Goal: Task Accomplishment & Management: Use online tool/utility

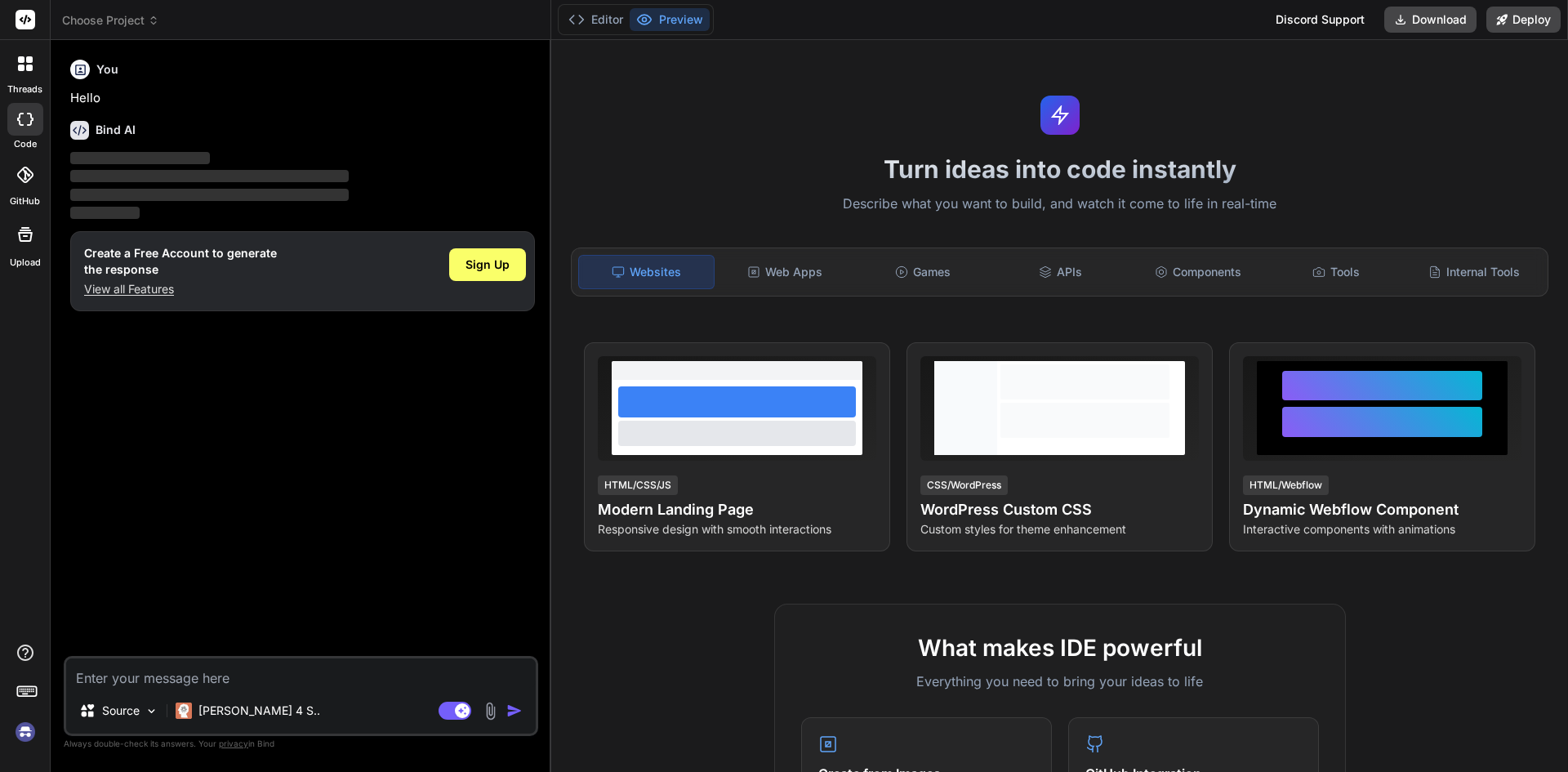
type textarea "x"
click at [755, 293] on div "Websites Web Apps Games APIs Components Tools Internal Tools" at bounding box center [1060, 272] width 978 height 49
click at [770, 287] on div "Web Apps" at bounding box center [785, 272] width 135 height 35
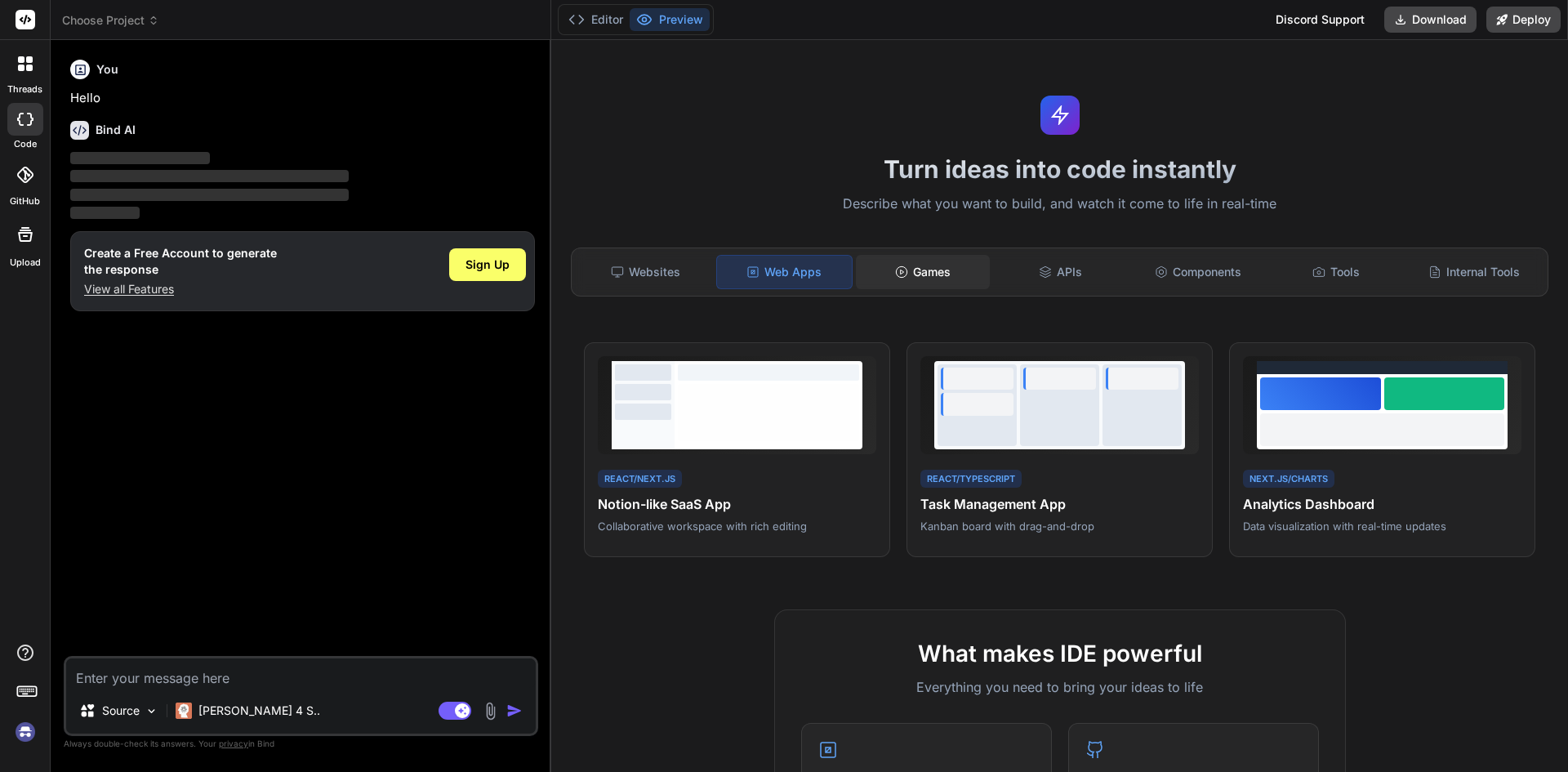
click at [938, 279] on div "Games" at bounding box center [924, 272] width 135 height 35
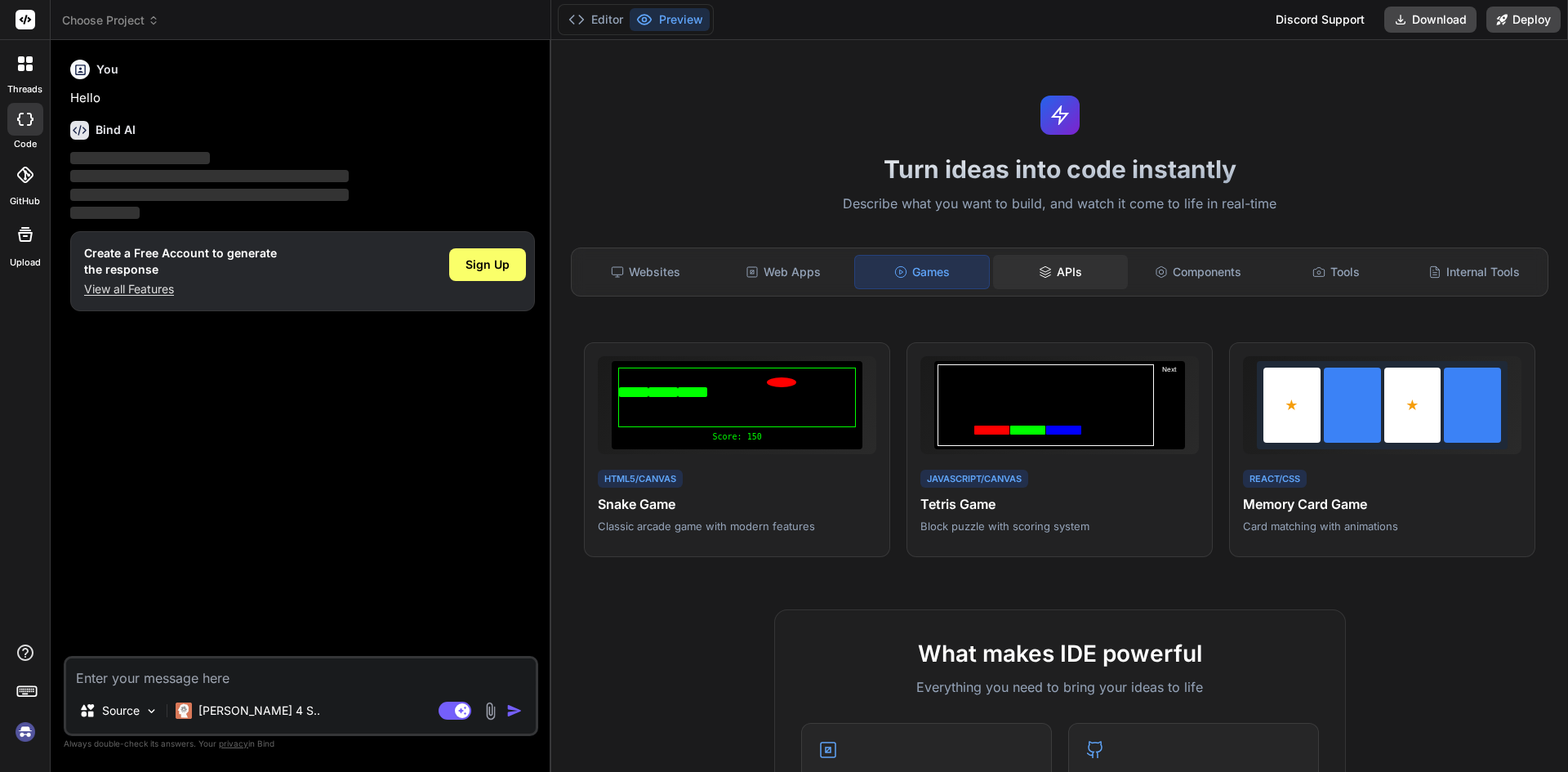
click at [1055, 277] on div "APIs" at bounding box center [1060, 272] width 135 height 35
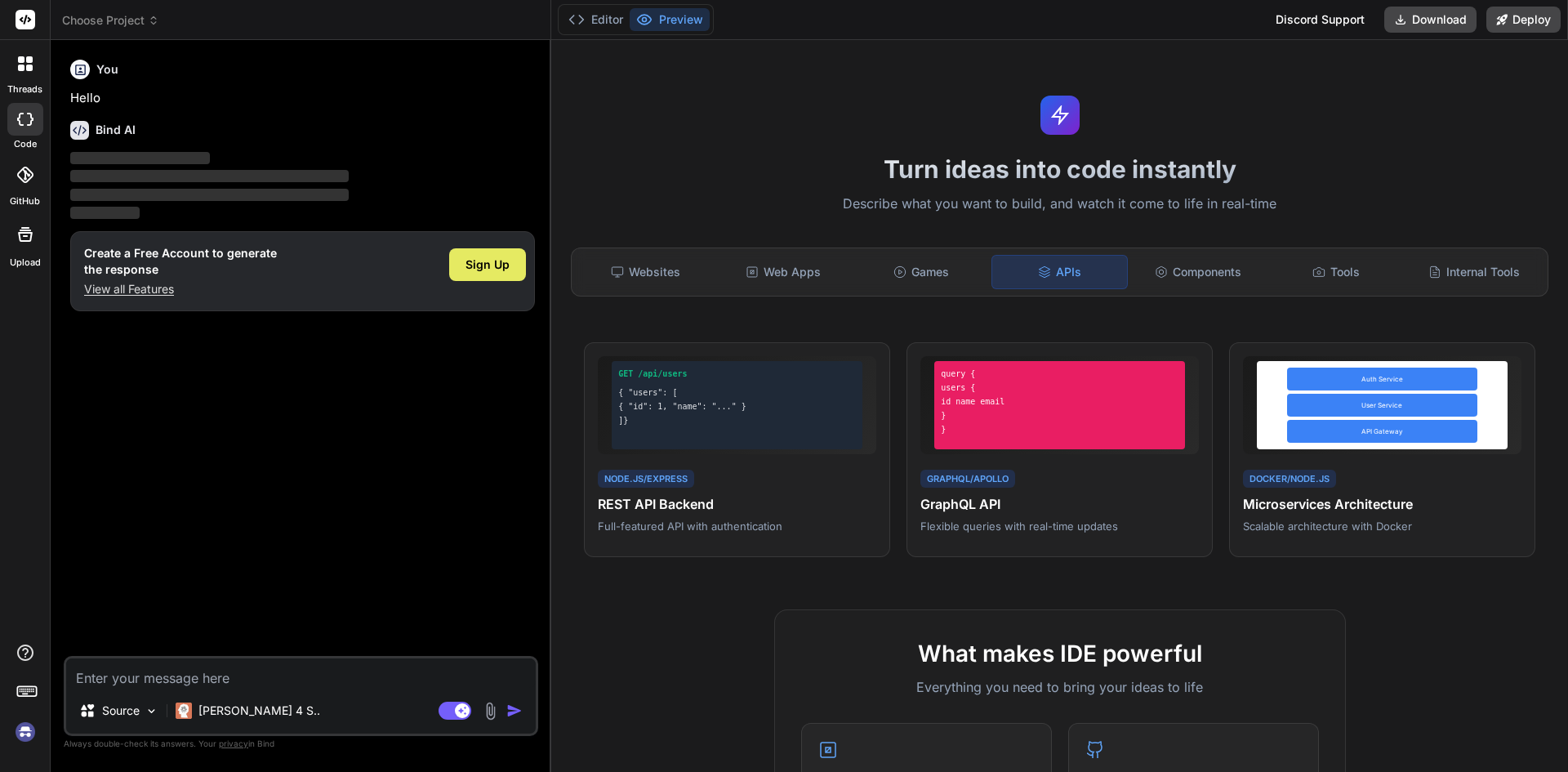
click at [517, 249] on div "Sign Up" at bounding box center [487, 264] width 77 height 33
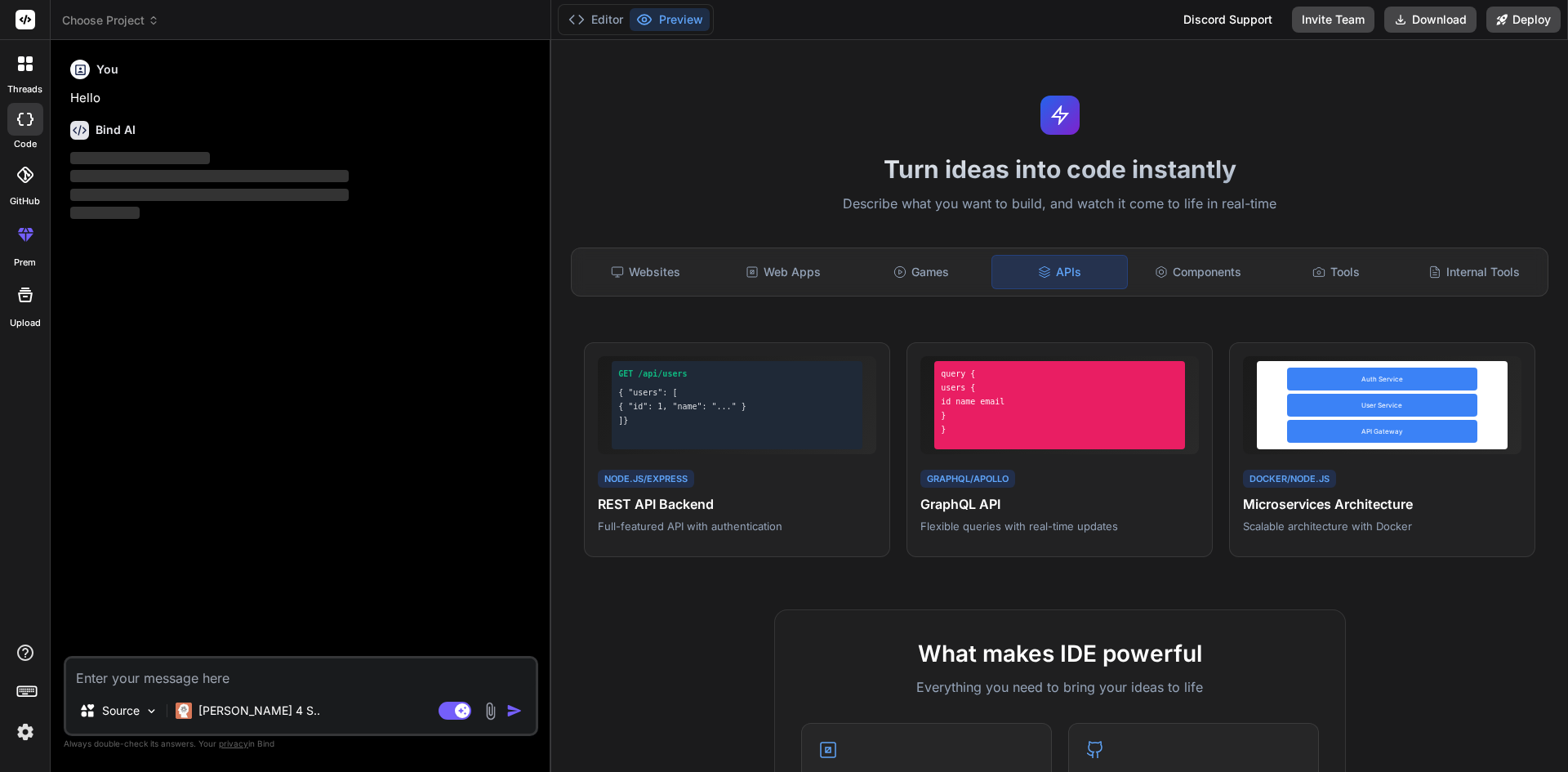
click at [284, 679] on textarea at bounding box center [301, 672] width 469 height 29
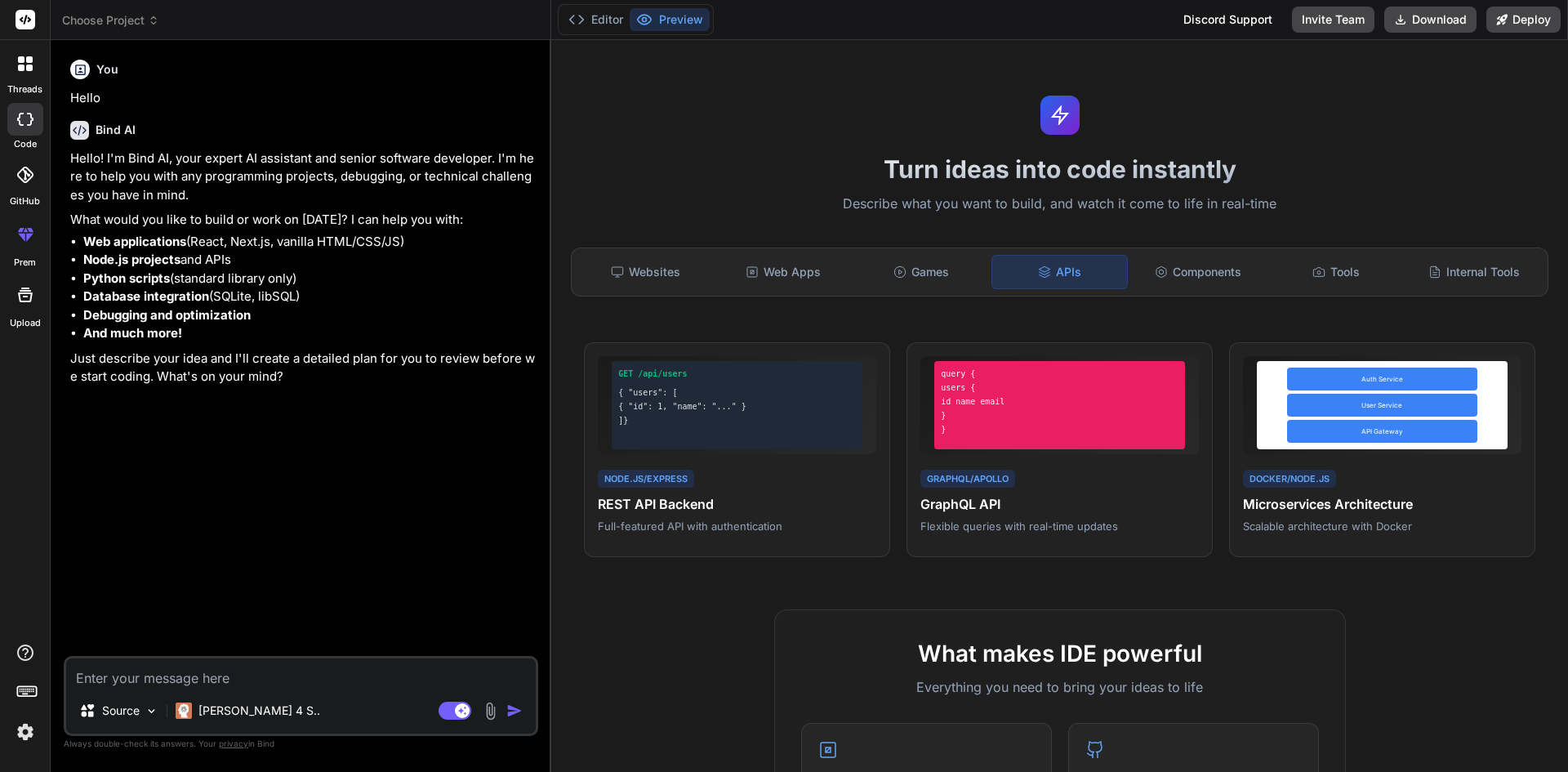
type textarea "x"
paste textarea "All-in-One AI-Powered Bug Bounty Hunting Tool: Blueprint Architecture Overview …"
type textarea "All-in-One AI-Powered Bug Bounty Hunting Tool: Blueprint Architecture Overview …"
type textarea "x"
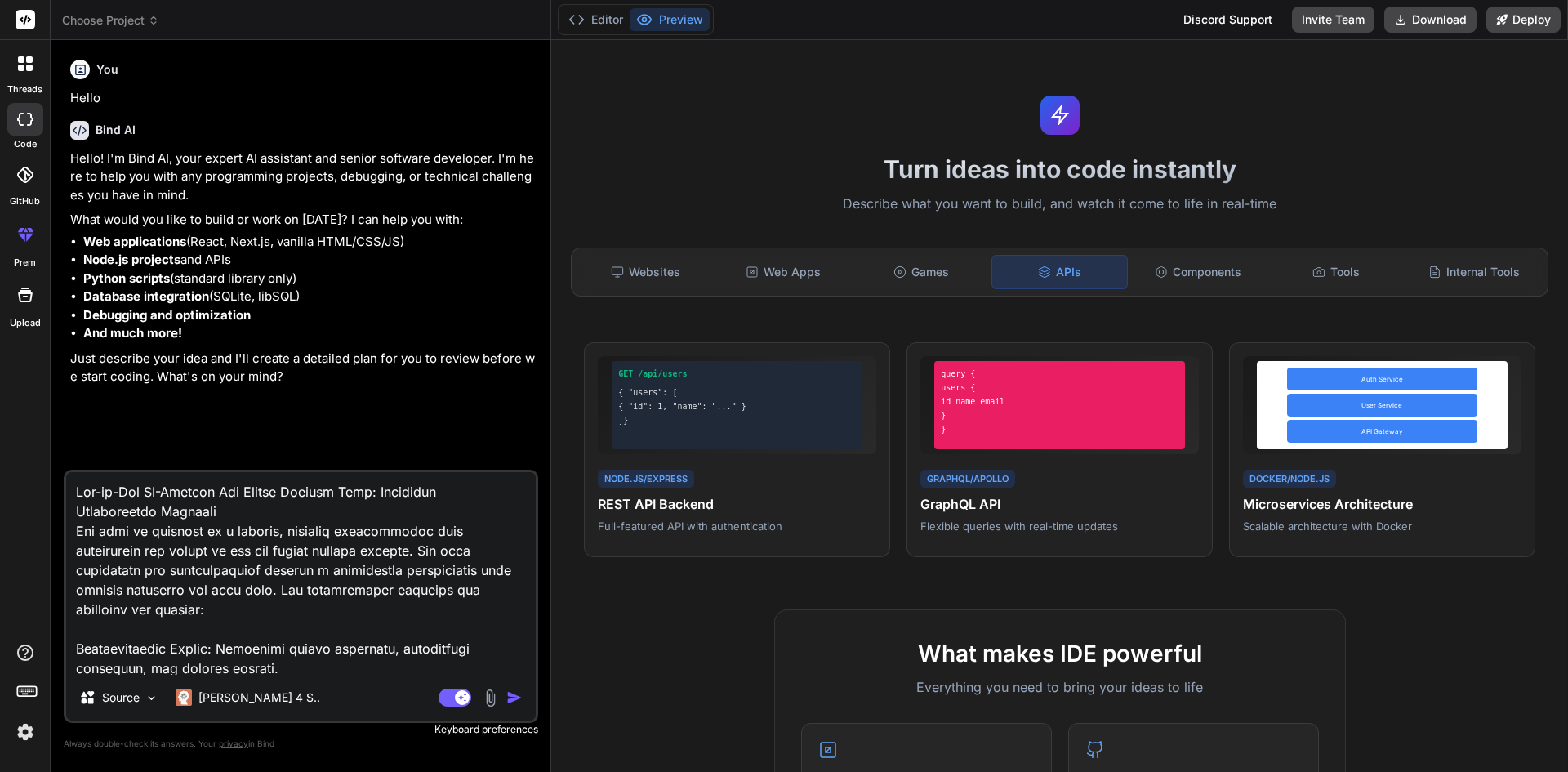
scroll to position [5900, 0]
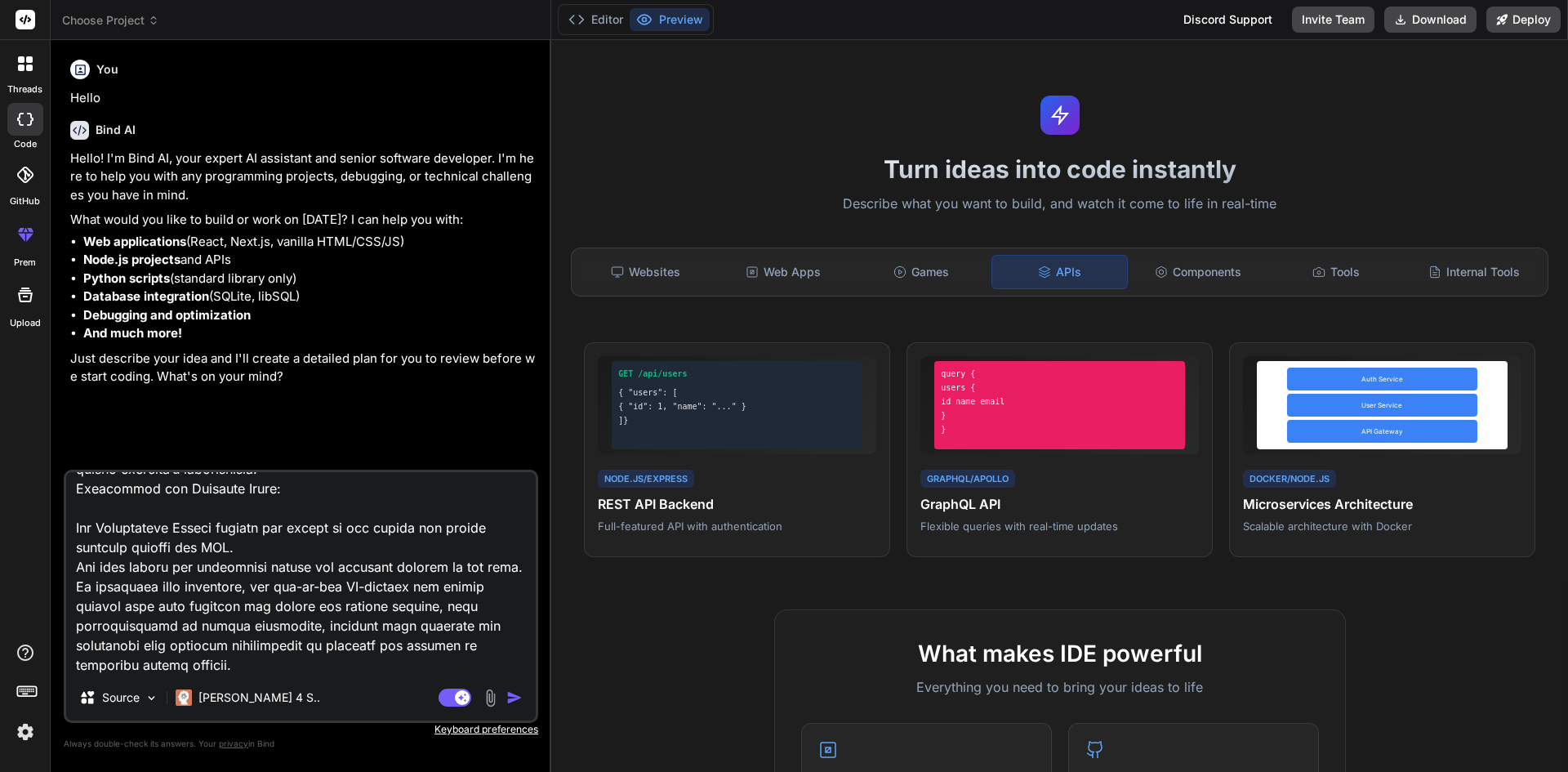
type textarea "All-in-One AI-Powered Bug Bounty Hunting Tool: Blueprint Architecture Overview …"
click at [508, 694] on img "button" at bounding box center [514, 696] width 16 height 16
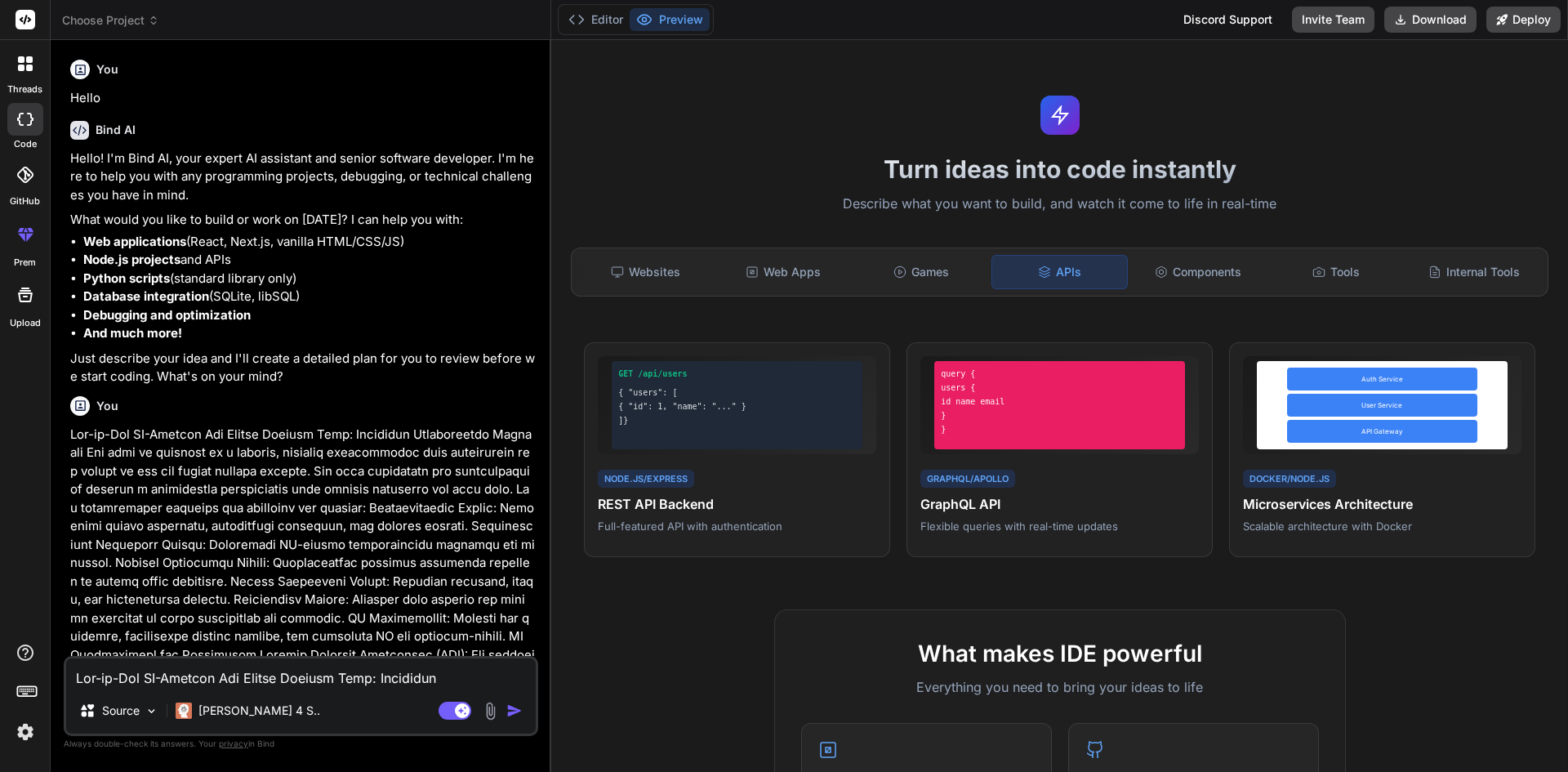
scroll to position [336, 0]
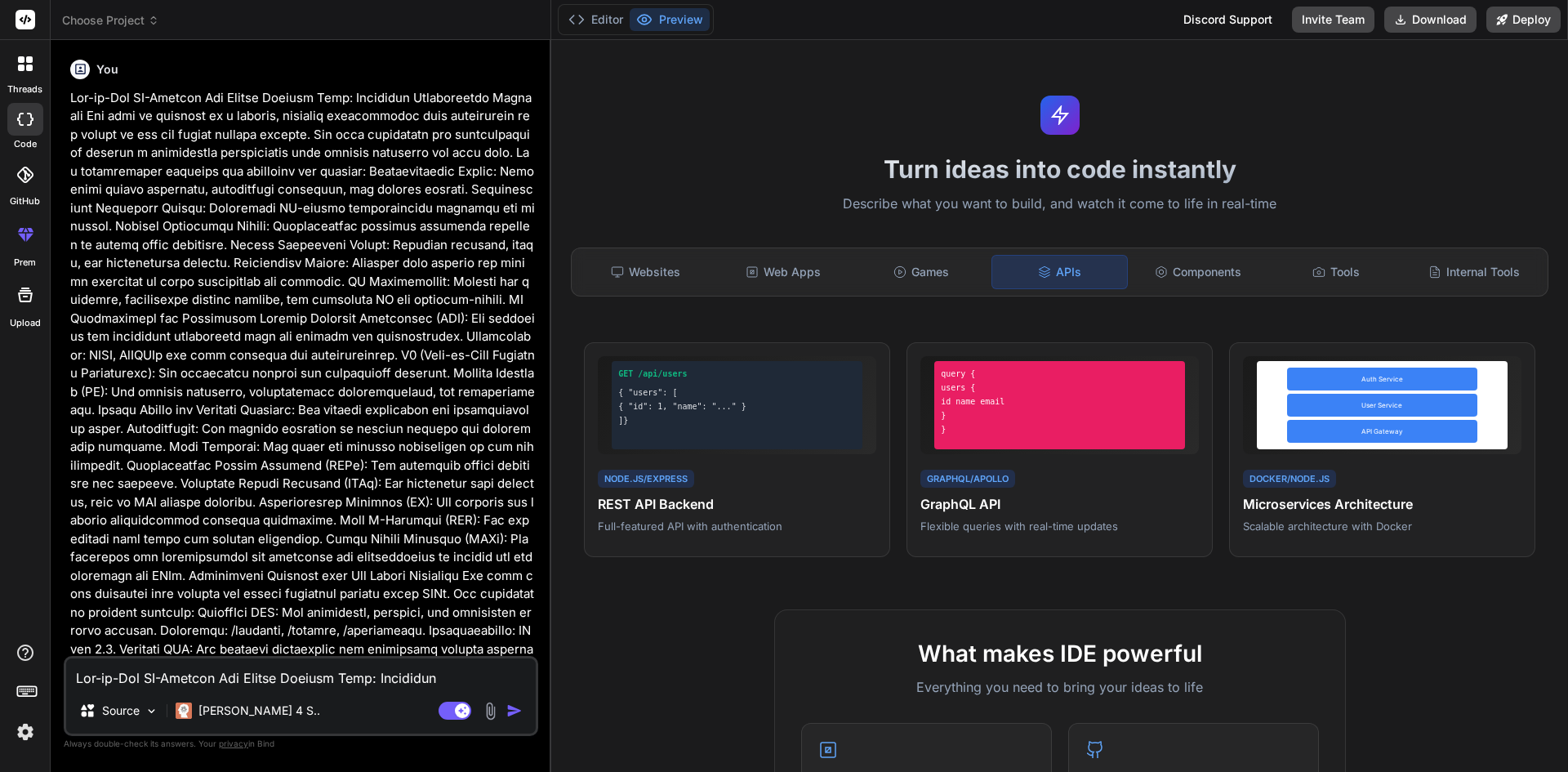
click at [539, 620] on div "Bind AI Web Search Created with Pixso. Code Generator You Hello Bind AI Hello! …" at bounding box center [301, 406] width 501 height 731
click at [540, 626] on div "Bind AI Web Search Created with Pixso. Code Generator You Hello Bind AI Hello! …" at bounding box center [301, 406] width 501 height 731
type textarea "x"
click at [540, 622] on div "Bind AI Web Search Created with Pixso. Code Generator You Hello Bind AI Hello! …" at bounding box center [301, 406] width 501 height 731
click at [539, 643] on div "Bind AI Web Search Created with Pixso. Code Generator You Hello Bind AI Hello! …" at bounding box center [301, 406] width 501 height 731
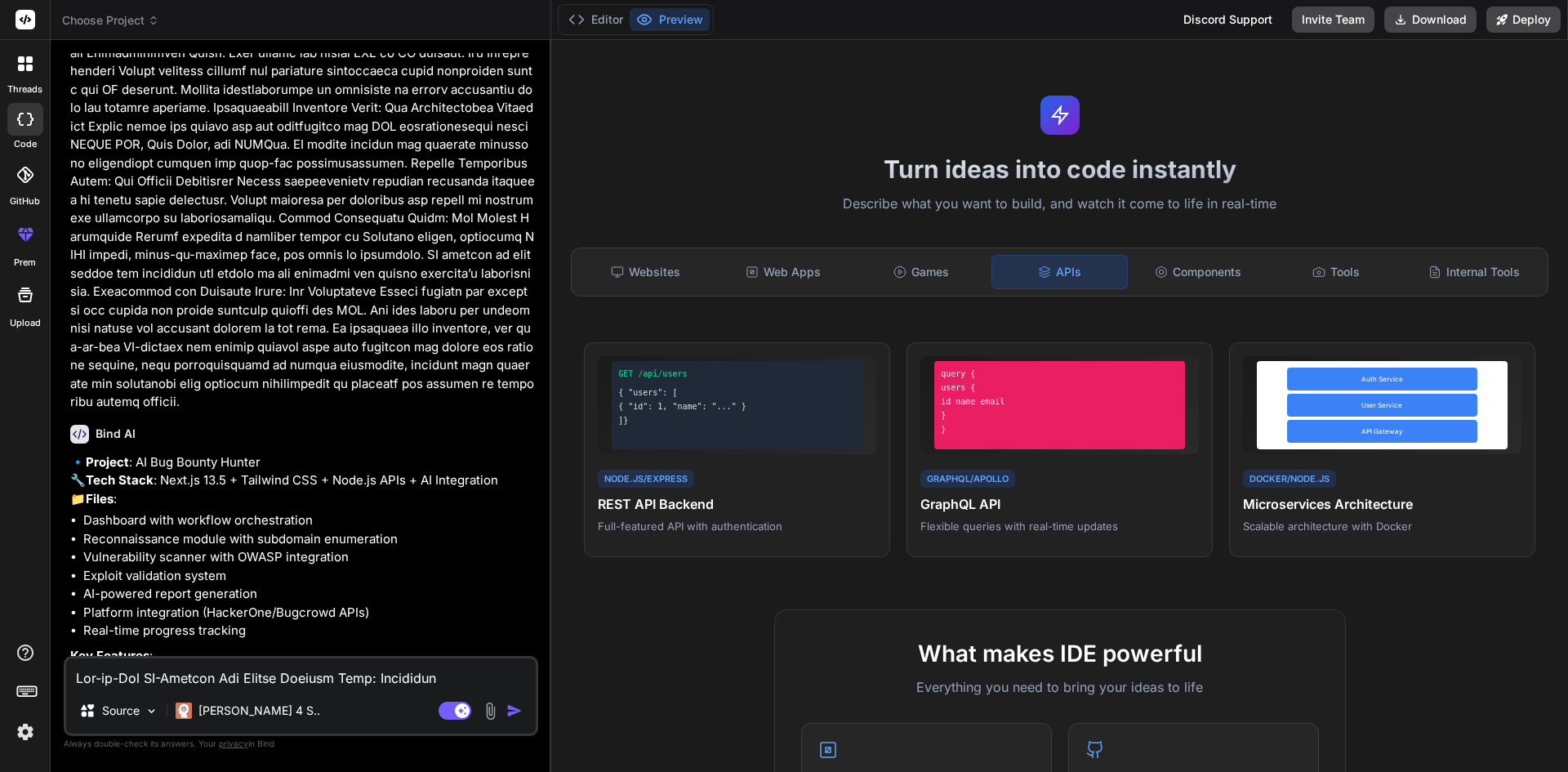
scroll to position [2443, 0]
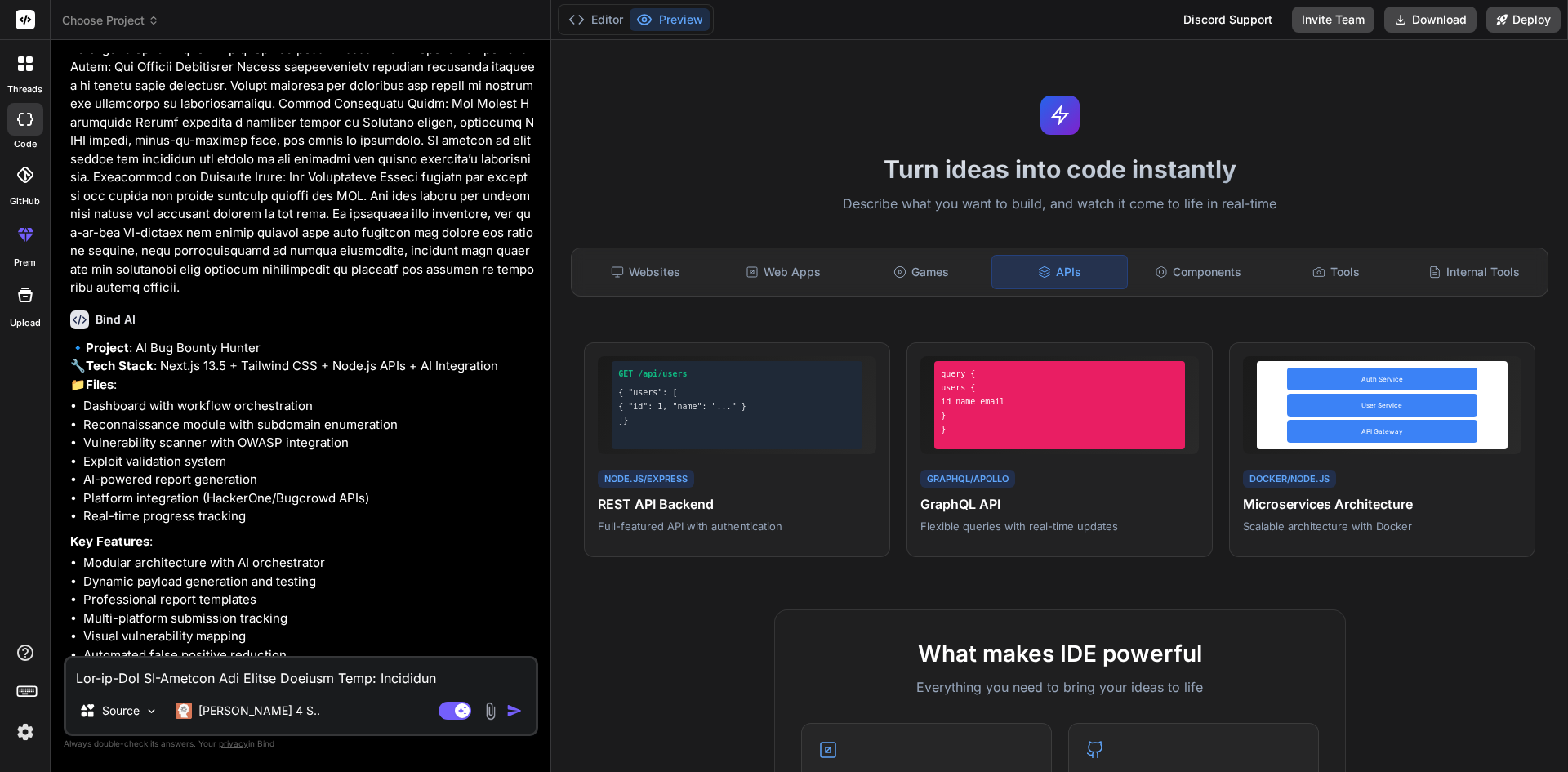
click at [406, 682] on textarea at bounding box center [301, 672] width 469 height 29
type textarea "y"
type textarea "x"
type textarea "ye"
type textarea "x"
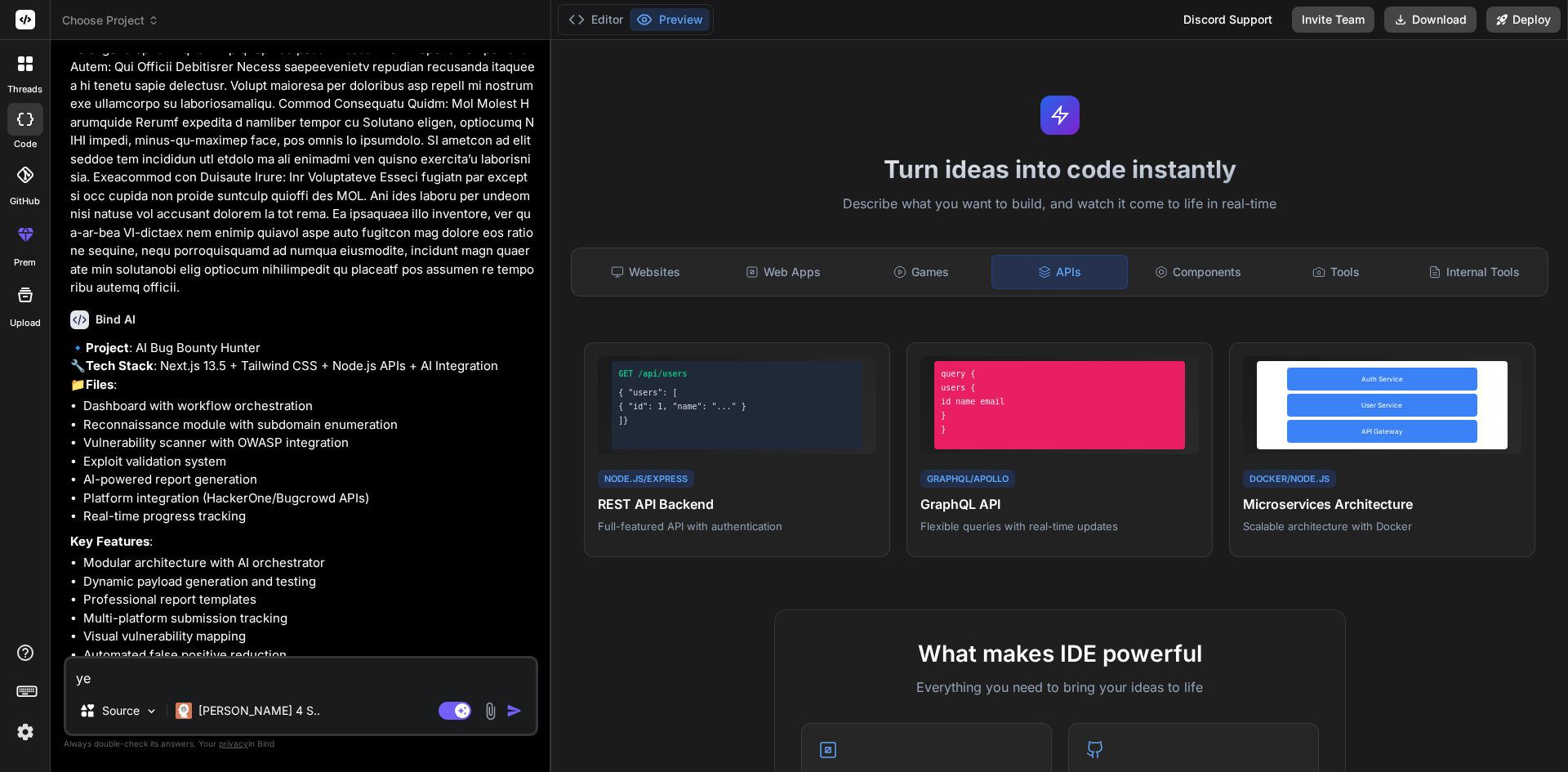
type textarea "yes"
type textarea "x"
type textarea "yes"
type textarea "x"
type textarea "yes p"
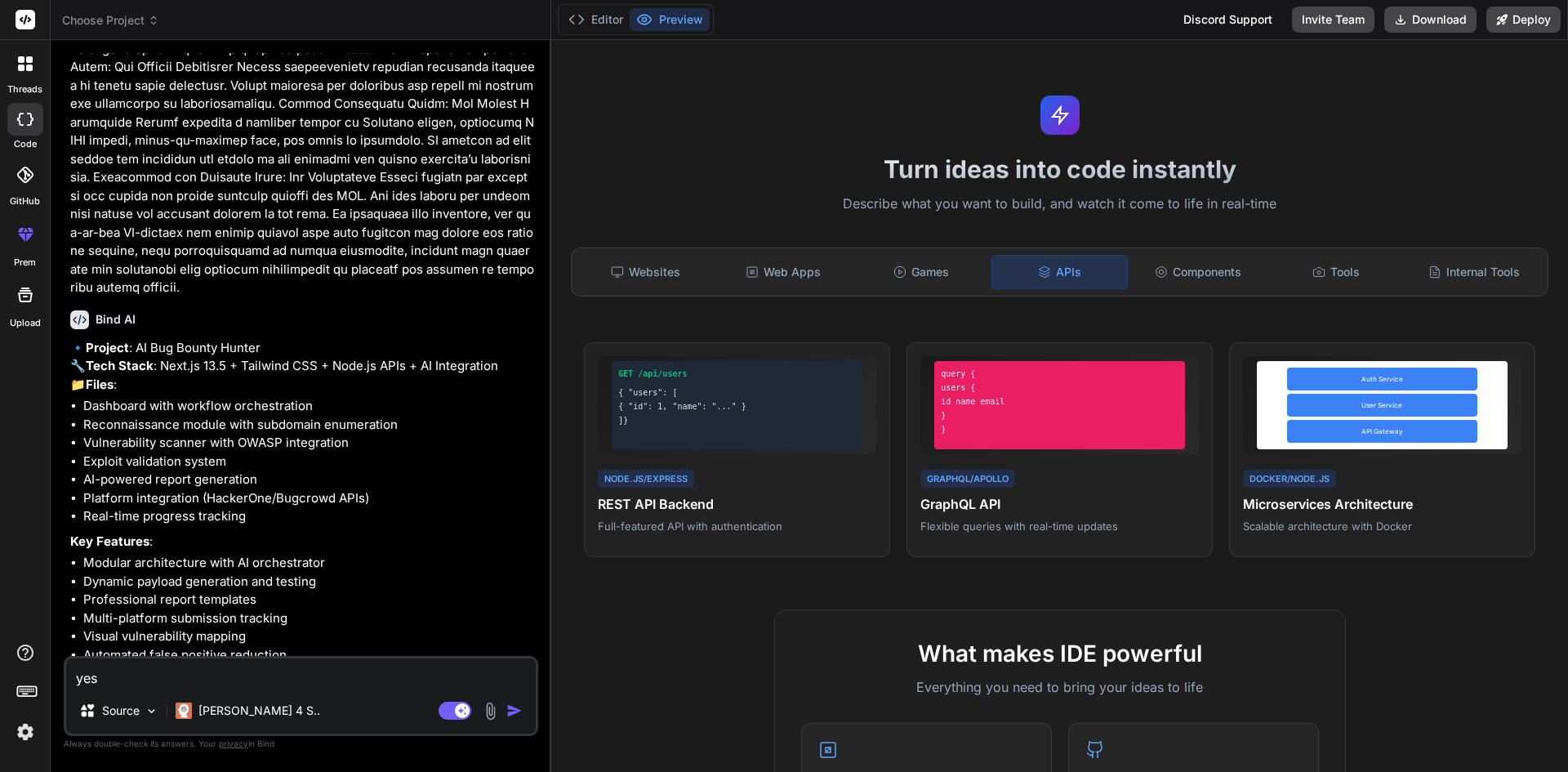
type textarea "x"
type textarea "yes pr"
type textarea "x"
type textarea "yes pro"
type textarea "x"
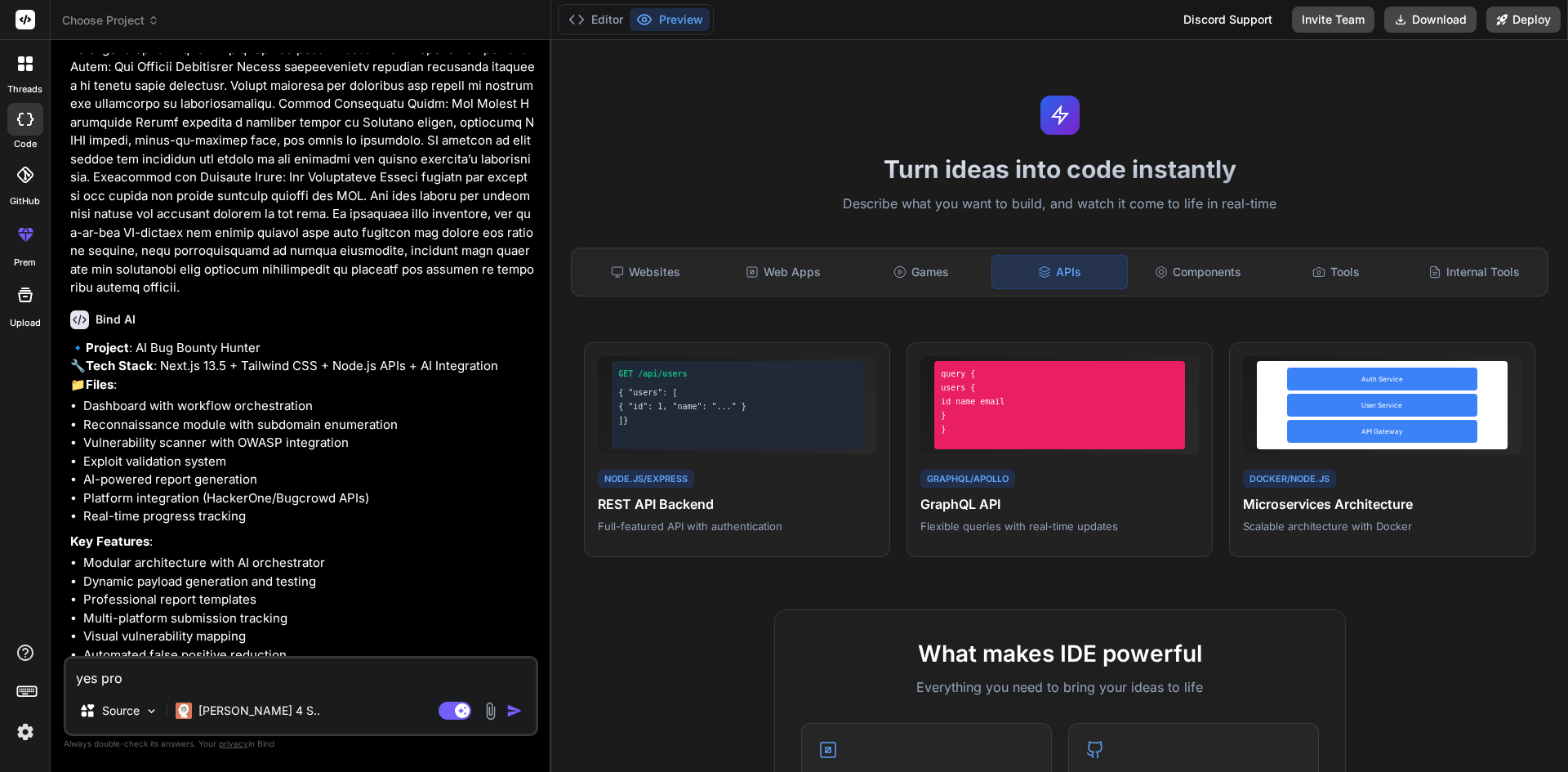
type textarea "yes proc"
type textarea "x"
type textarea "yes proce"
type textarea "x"
type textarea "yes procee"
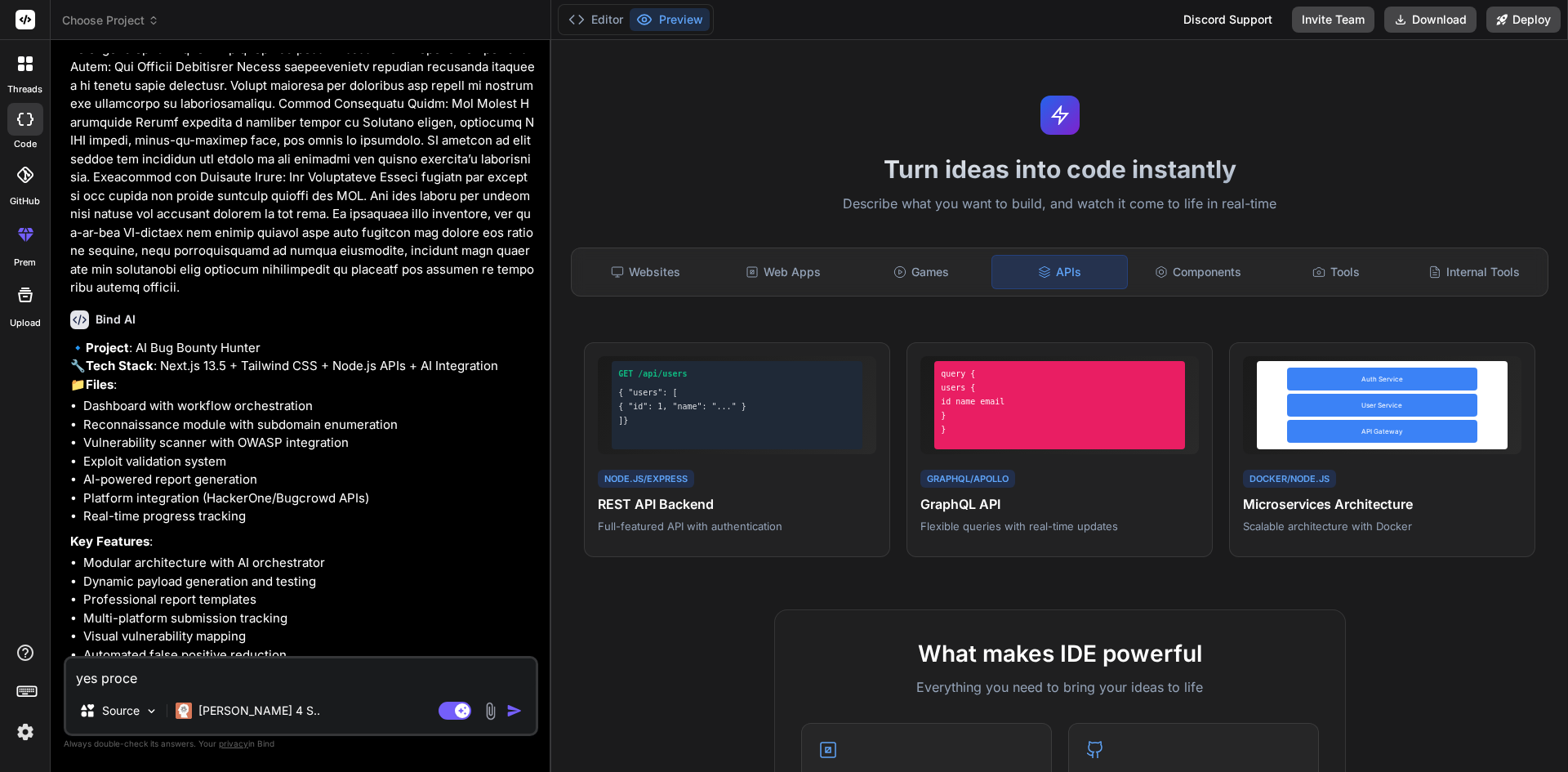
type textarea "x"
type textarea "yes proceed"
type textarea "x"
type textarea "yes proceed"
type textarea "x"
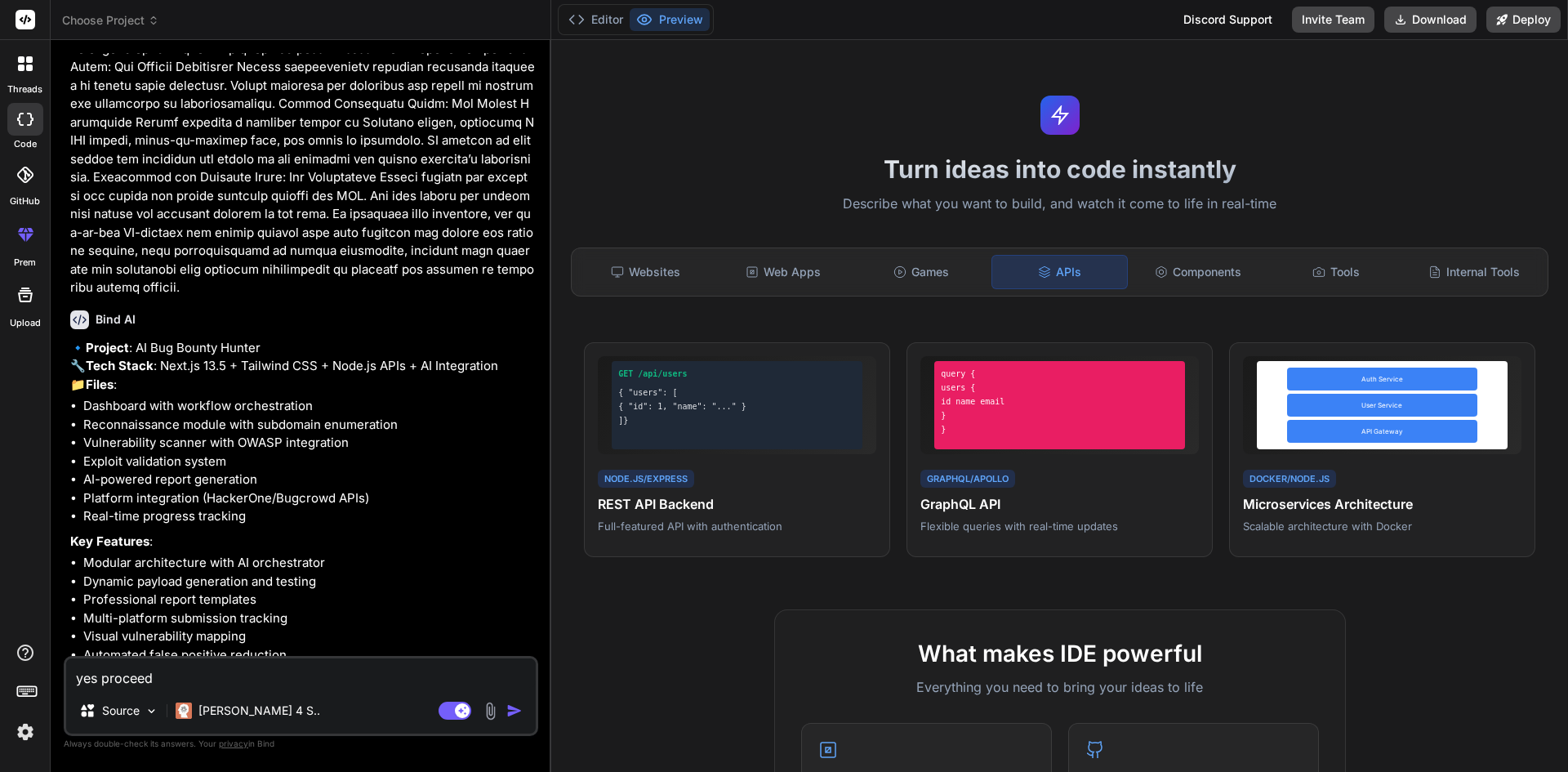
type textarea "yes proceed y"
type textarea "x"
type textarea "yes proceed ye"
type textarea "x"
type textarea "yes proceed yes"
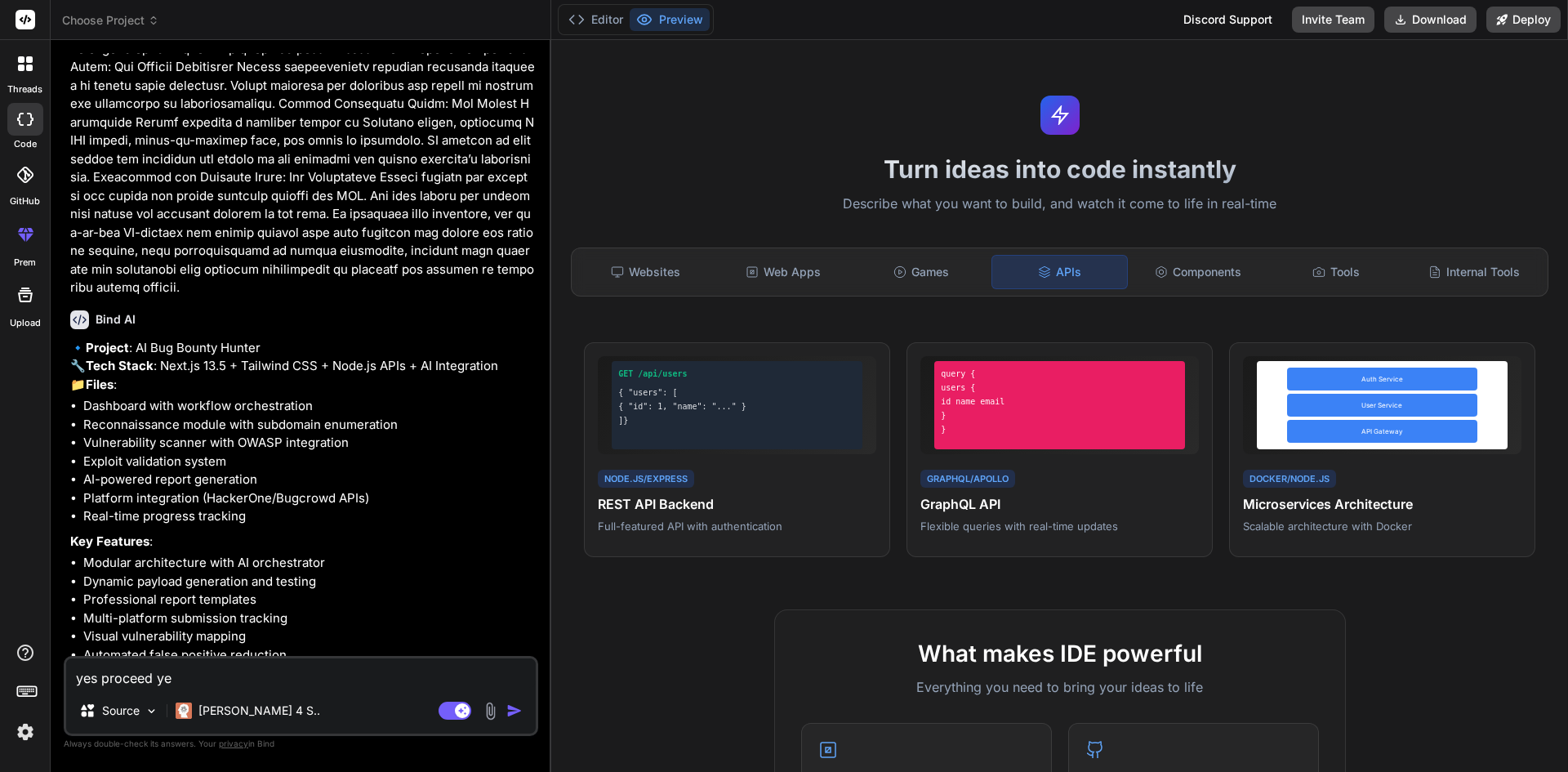
type textarea "x"
type textarea "yes proceed yes"
type textarea "x"
type textarea "yes proceed yes a"
type textarea "x"
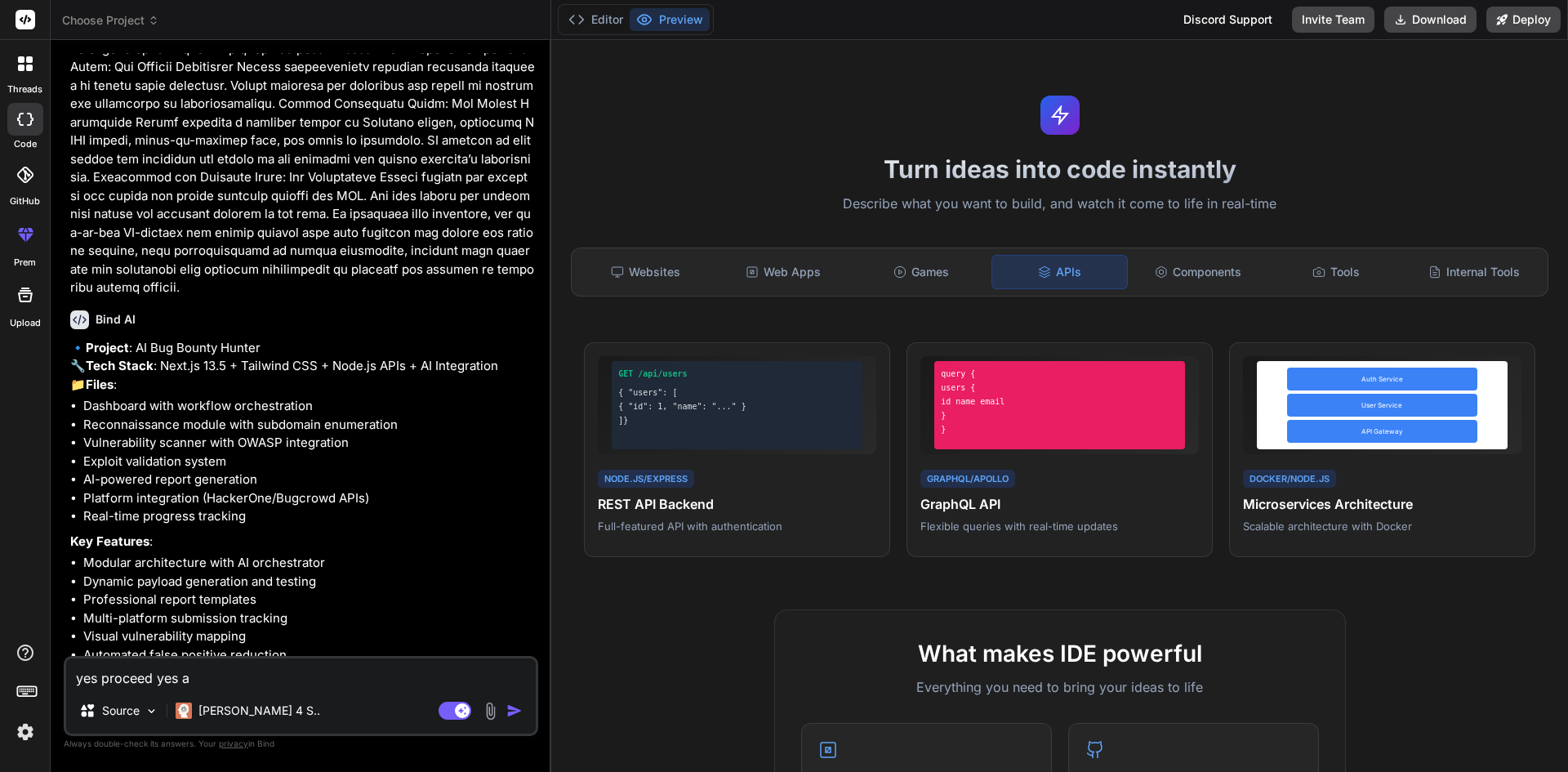
type textarea "yes proceed yes al"
type textarea "x"
type textarea "yes proceed yes all"
type textarea "x"
type textarea "yes proceed yes all"
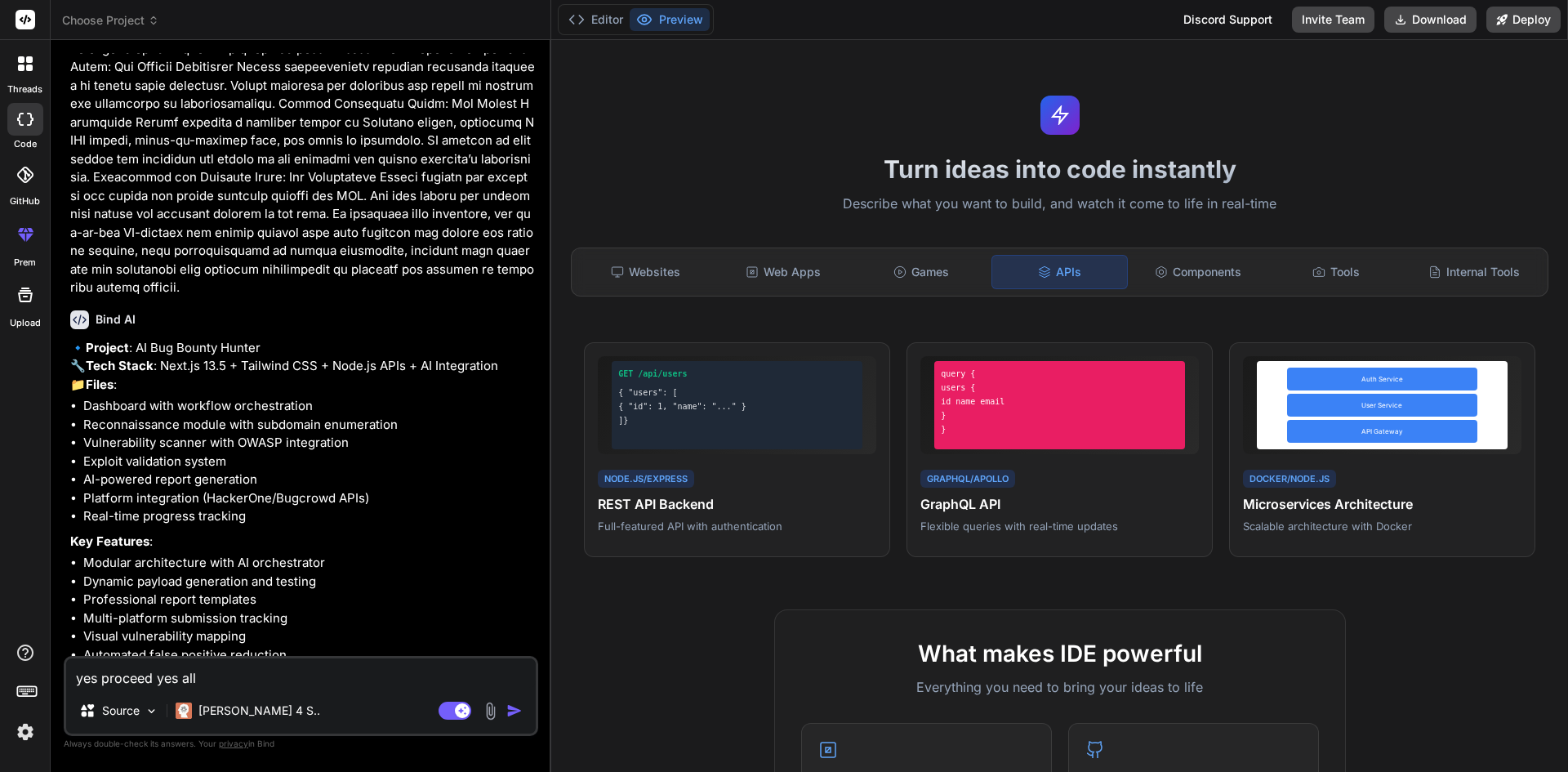
type textarea "x"
type textarea "yes proceed yes all a"
type textarea "x"
type textarea "yes proceed yes all ad"
type textarea "x"
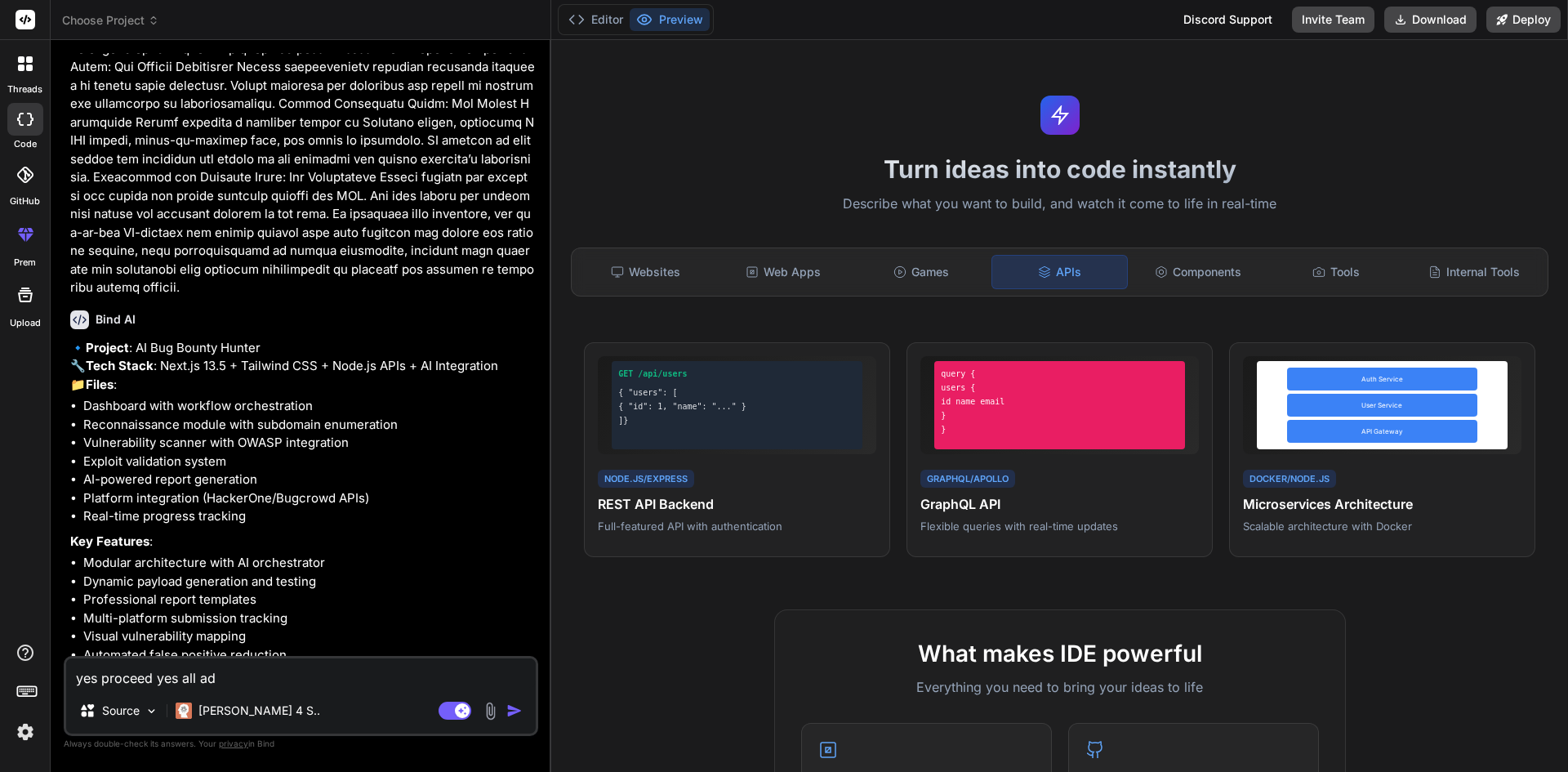
type textarea "yes proceed yes all add"
type textarea "x"
type textarea "yes proceed yes all add"
type textarea "x"
type textarea "yes proceed yes all add f"
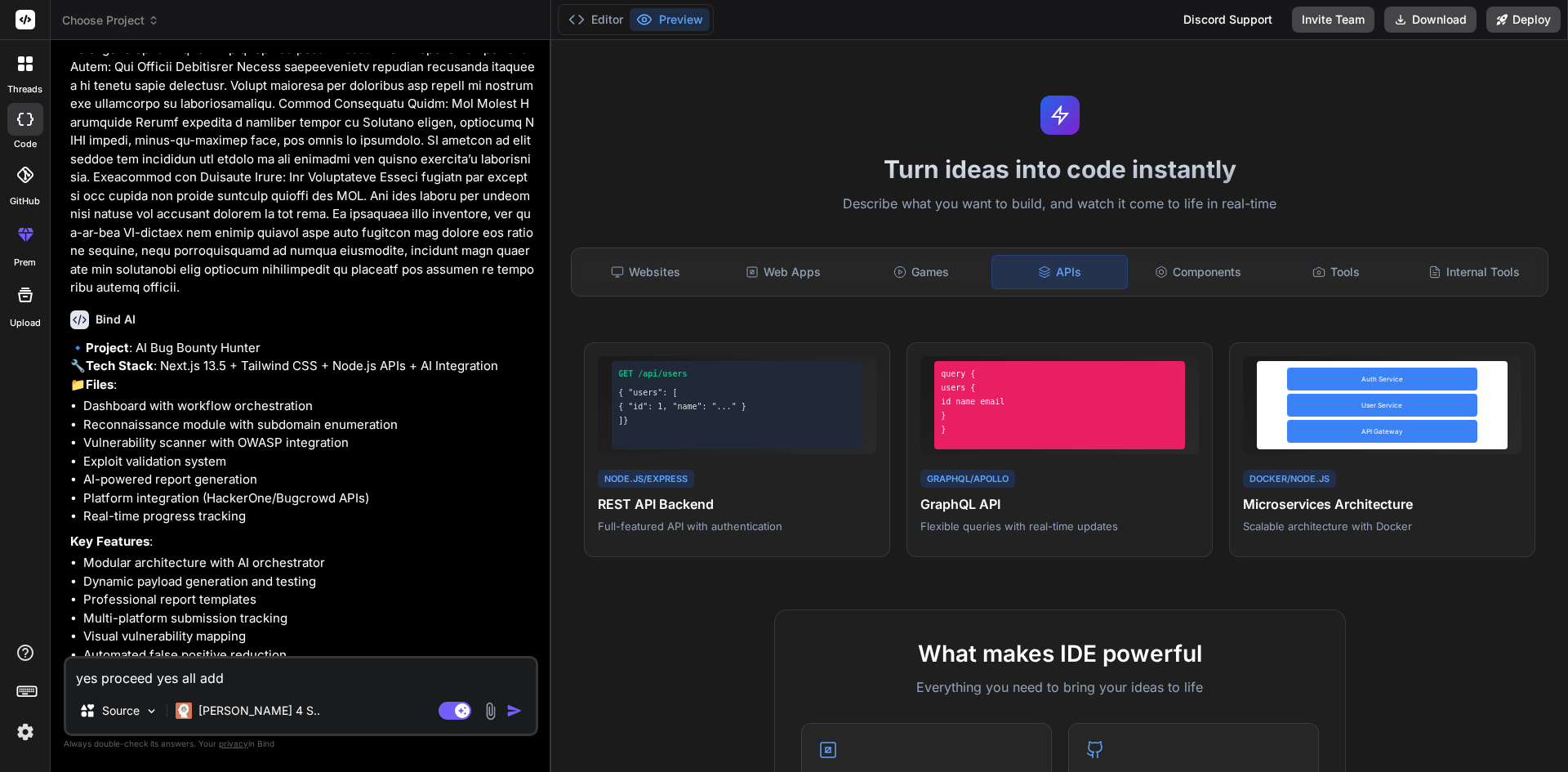
type textarea "x"
type textarea "yes proceed yes all add fu"
type textarea "x"
type textarea "yes proceed yes all add fun"
type textarea "x"
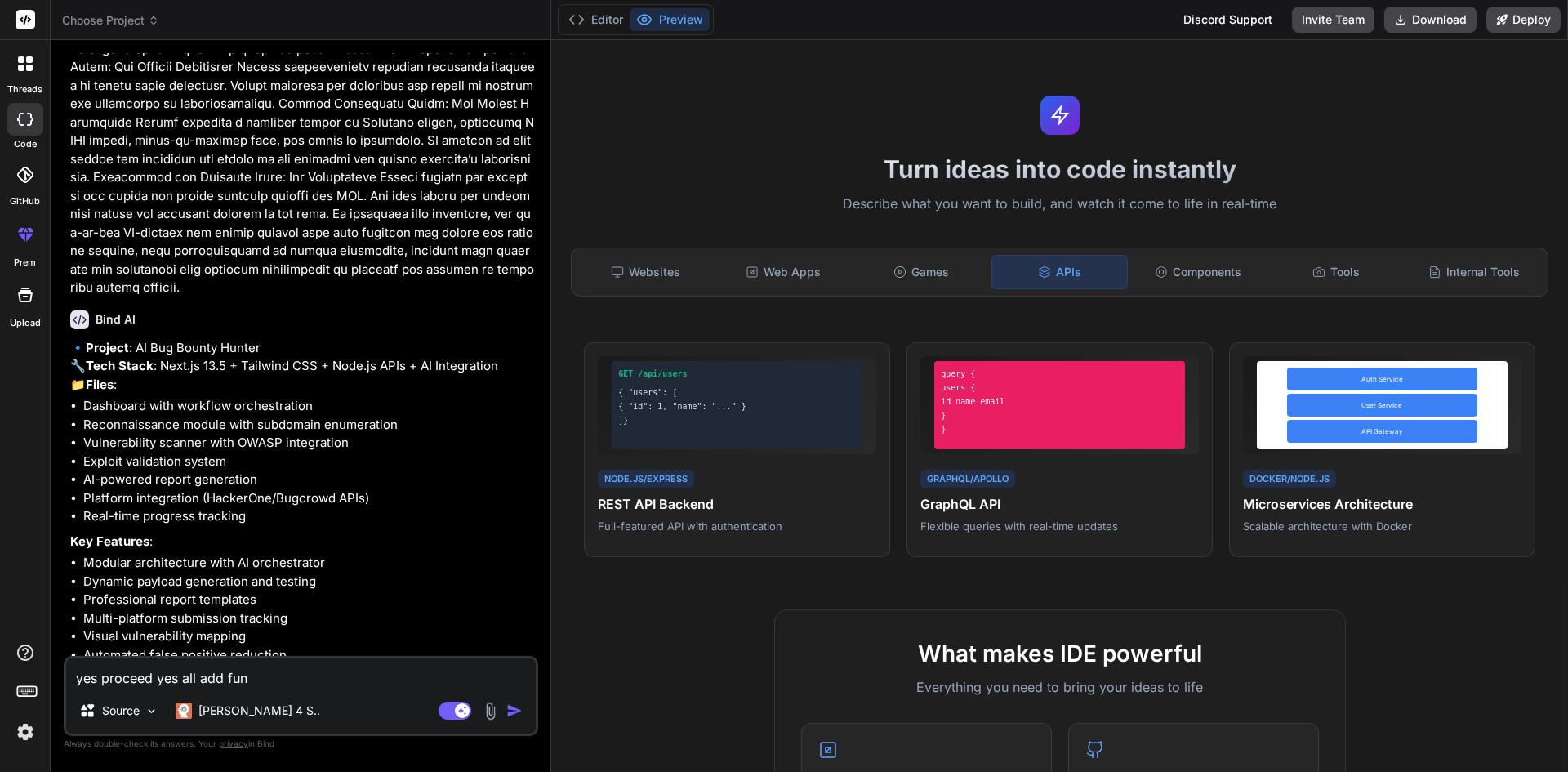
type textarea "yes proceed yes all add func"
type textarea "x"
type textarea "yes proceed yes all add funct"
type textarea "x"
type textarea "yes proceed yes all add functi"
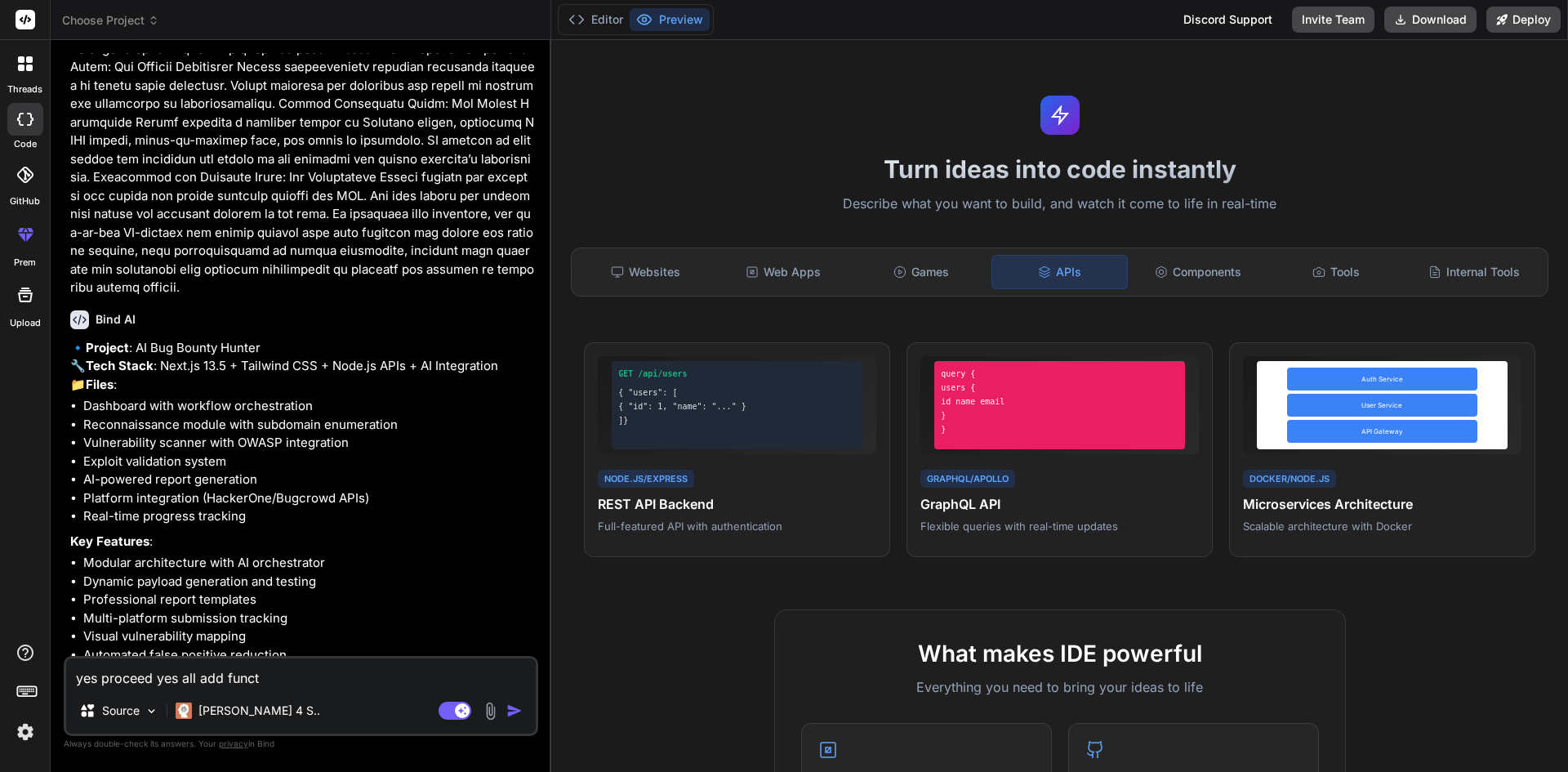
type textarea "x"
type textarea "yes proceed yes all add functio"
type textarea "x"
type textarea "yes proceed yes all add function"
type textarea "x"
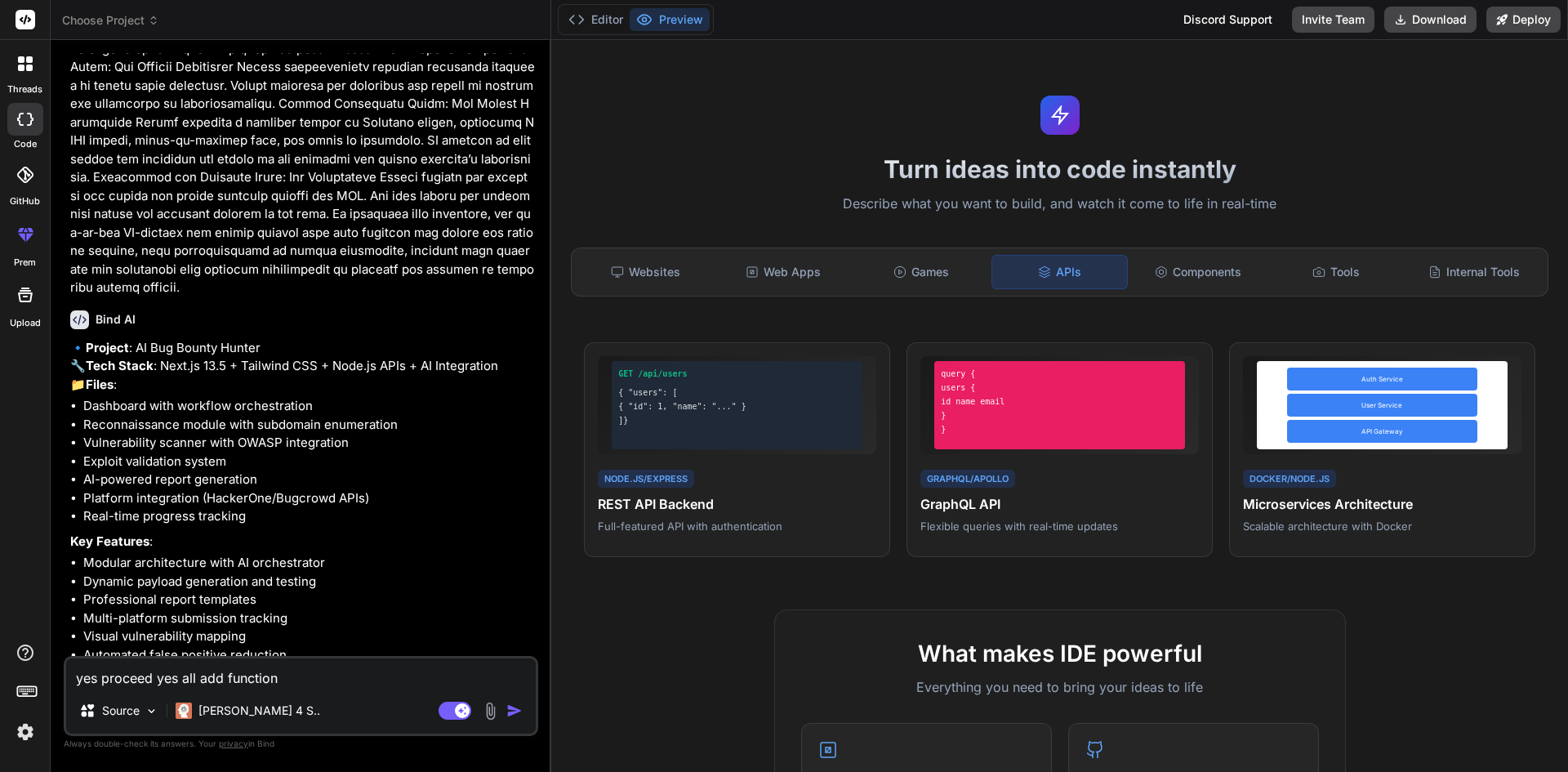
type textarea "yes proceed yes all add functiona"
type textarea "x"
type textarea "yes proceed yes all add functional"
type textarea "x"
type textarea "yes proceed yes all add functionali"
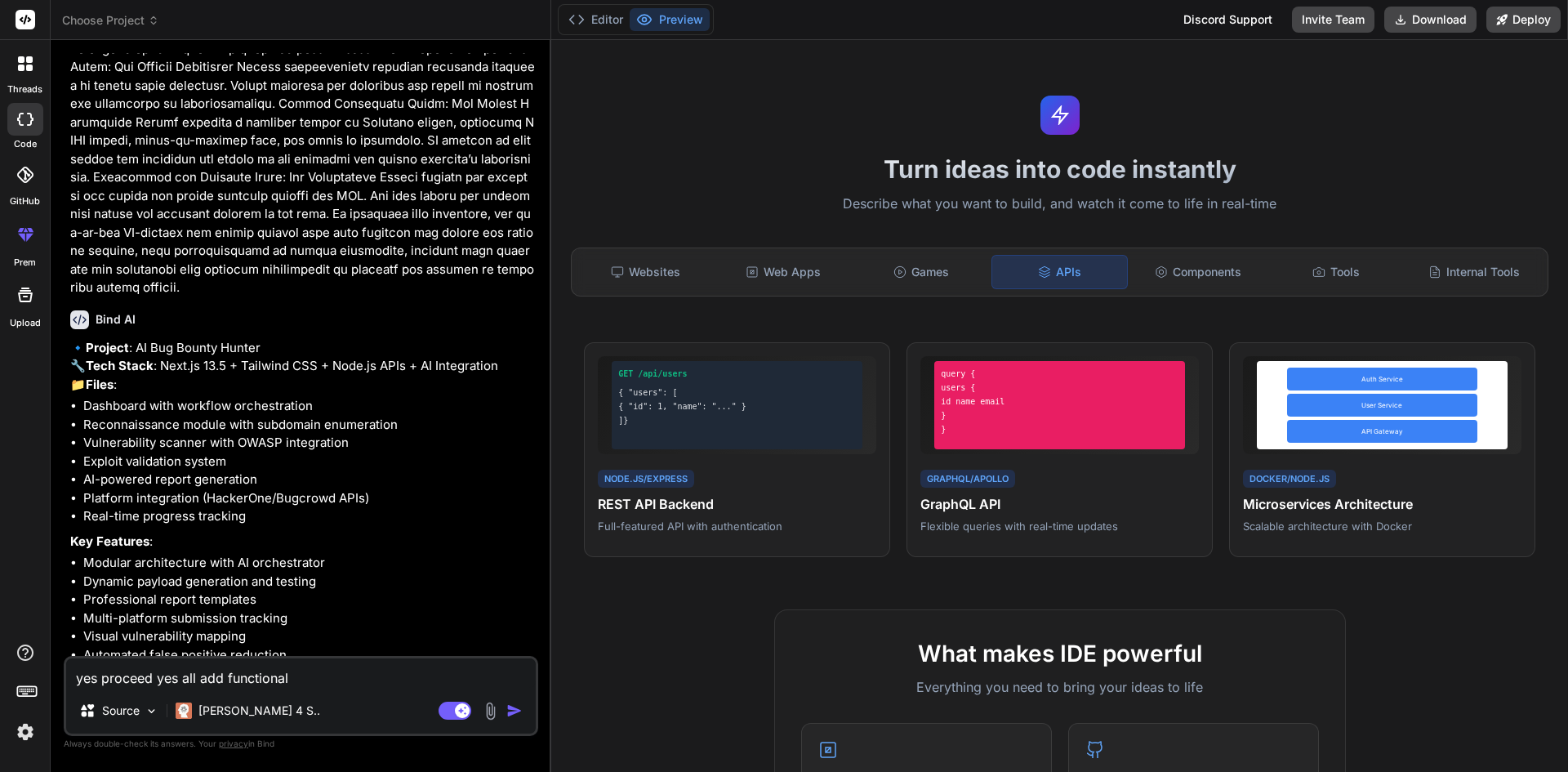
type textarea "x"
type textarea "yes proceed yes all add functionalit"
type textarea "x"
type textarea "yes proceed yes all add functionalit"
type textarea "x"
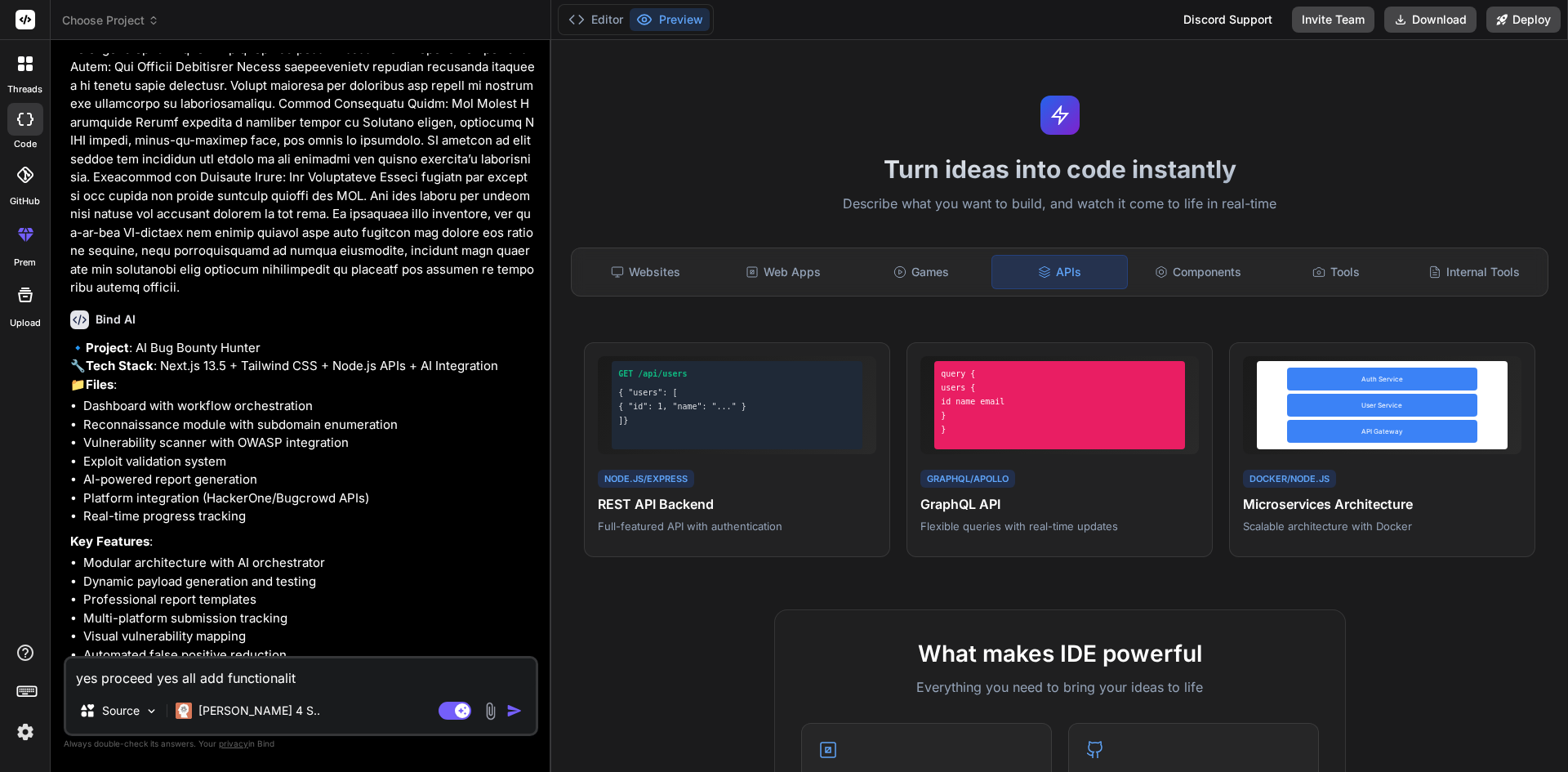
type textarea "yes proceed yes all add functionalit t"
type textarea "x"
type textarea "yes proceed yes all add functionalit to"
type textarea "x"
type textarea "yes proceed yes all add functionalit to"
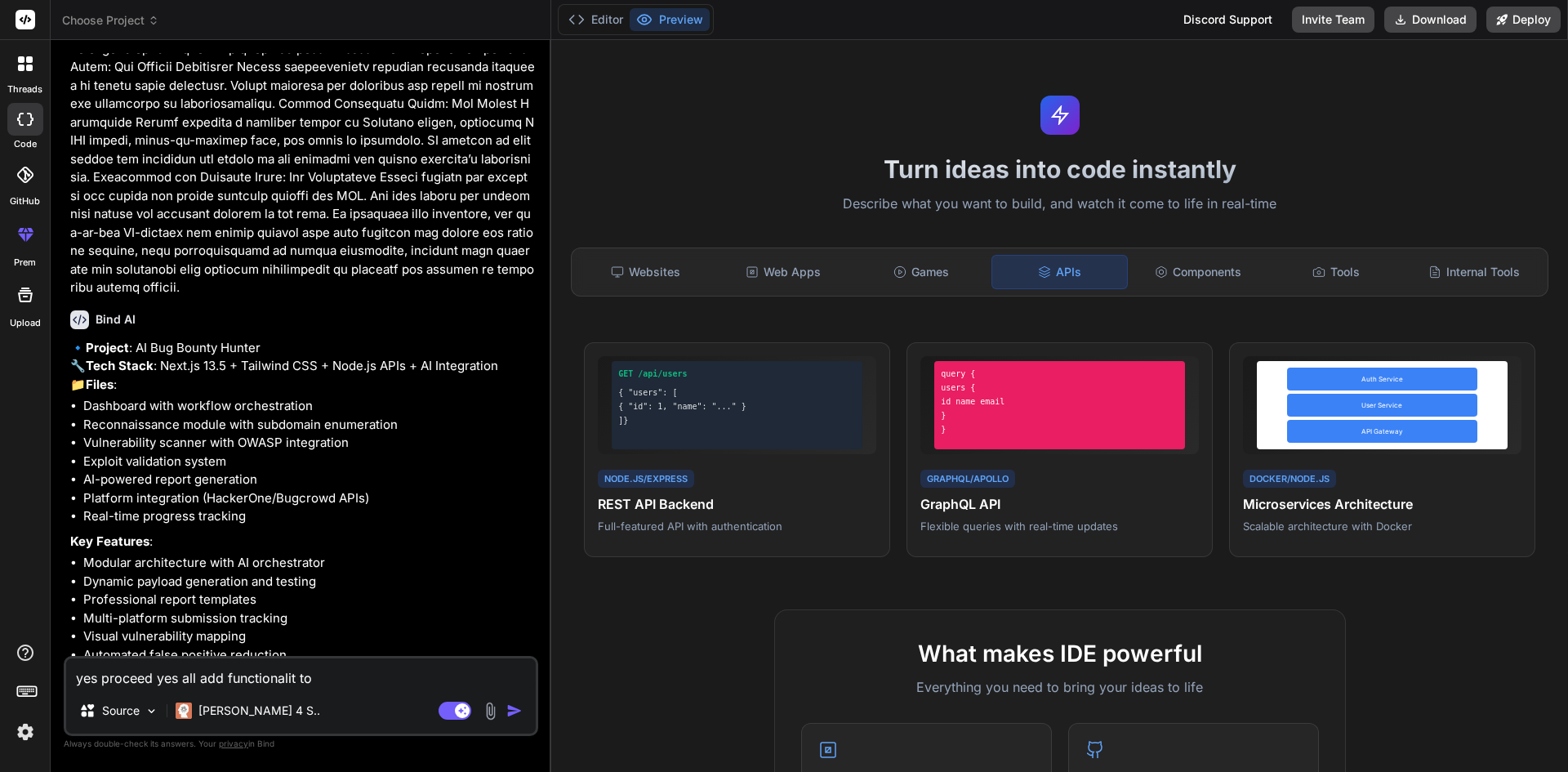
type textarea "x"
type textarea "yes proceed yes all add functionalit to a"
type textarea "x"
type textarea "yes proceed yes all add functionalit to ad"
type textarea "x"
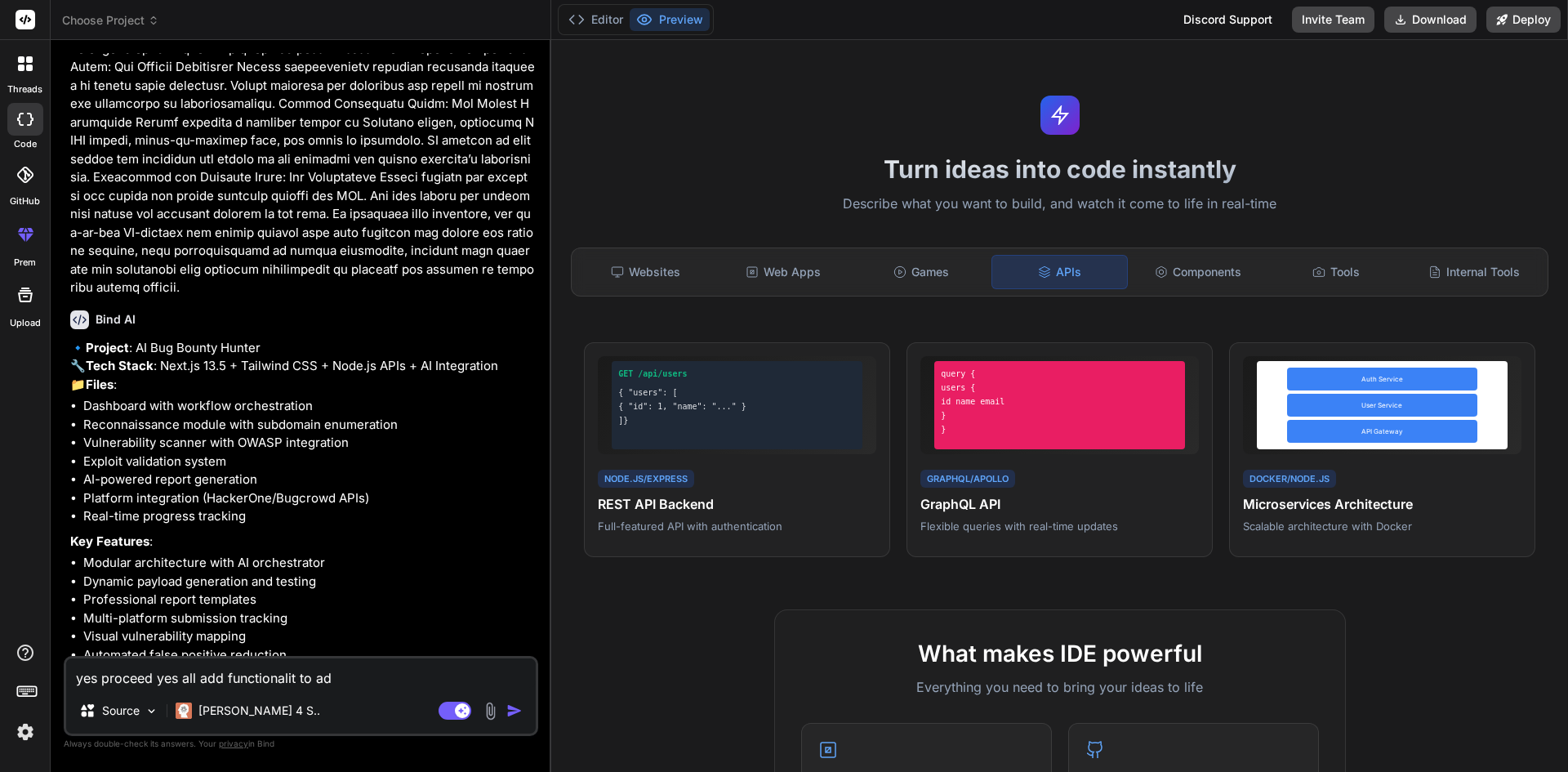
type textarea "yes proceed yes all add functionalit to add"
type textarea "x"
type textarea "yes proceed yes all add functionalit to add"
type textarea "x"
type textarea "yes proceed yes all add functionalit to add j"
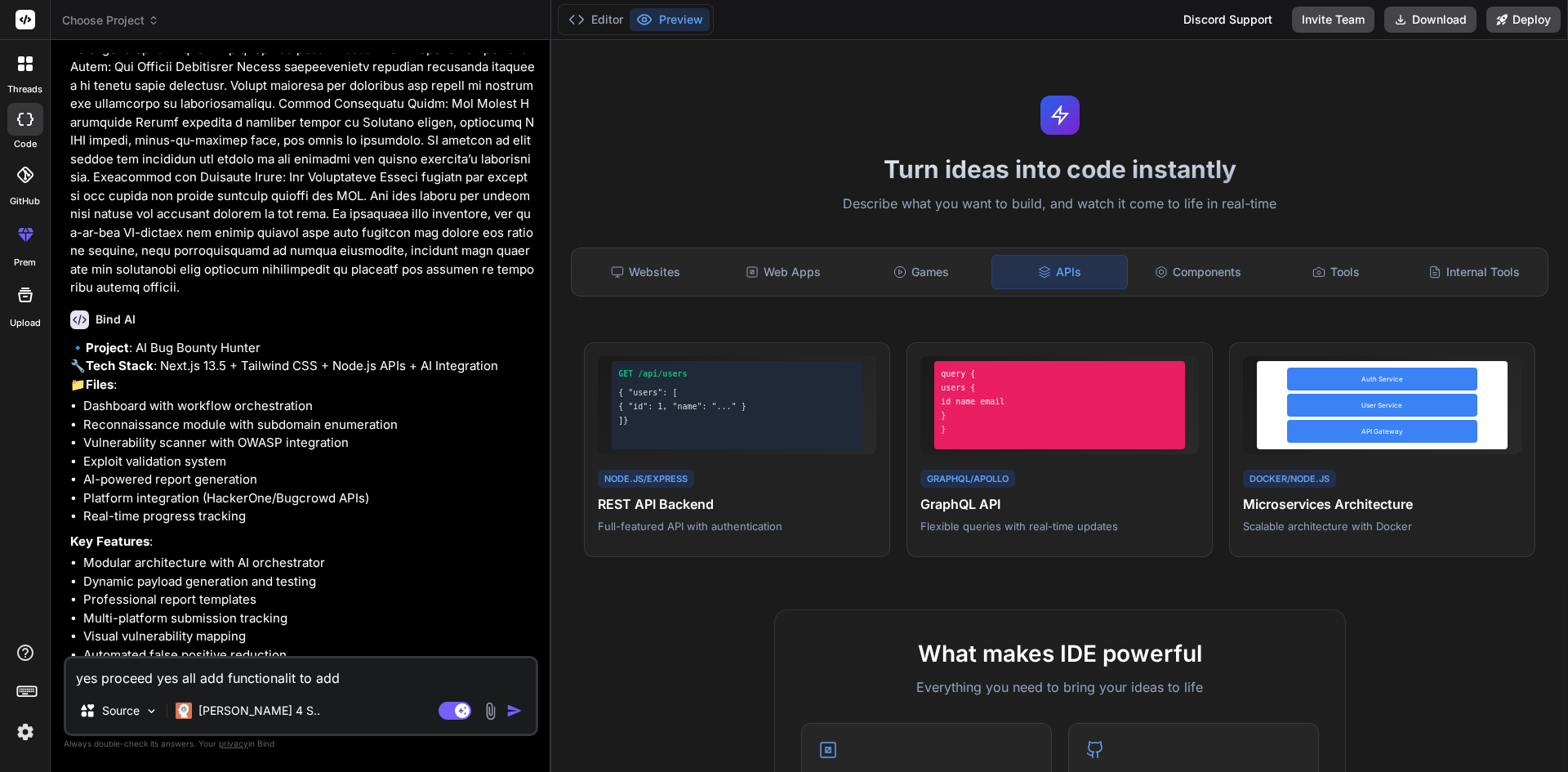
type textarea "x"
type textarea "yes proceed yes all add functionalit to add jo"
type textarea "x"
type textarea "yes proceed yes all add functionalit to add job"
type textarea "x"
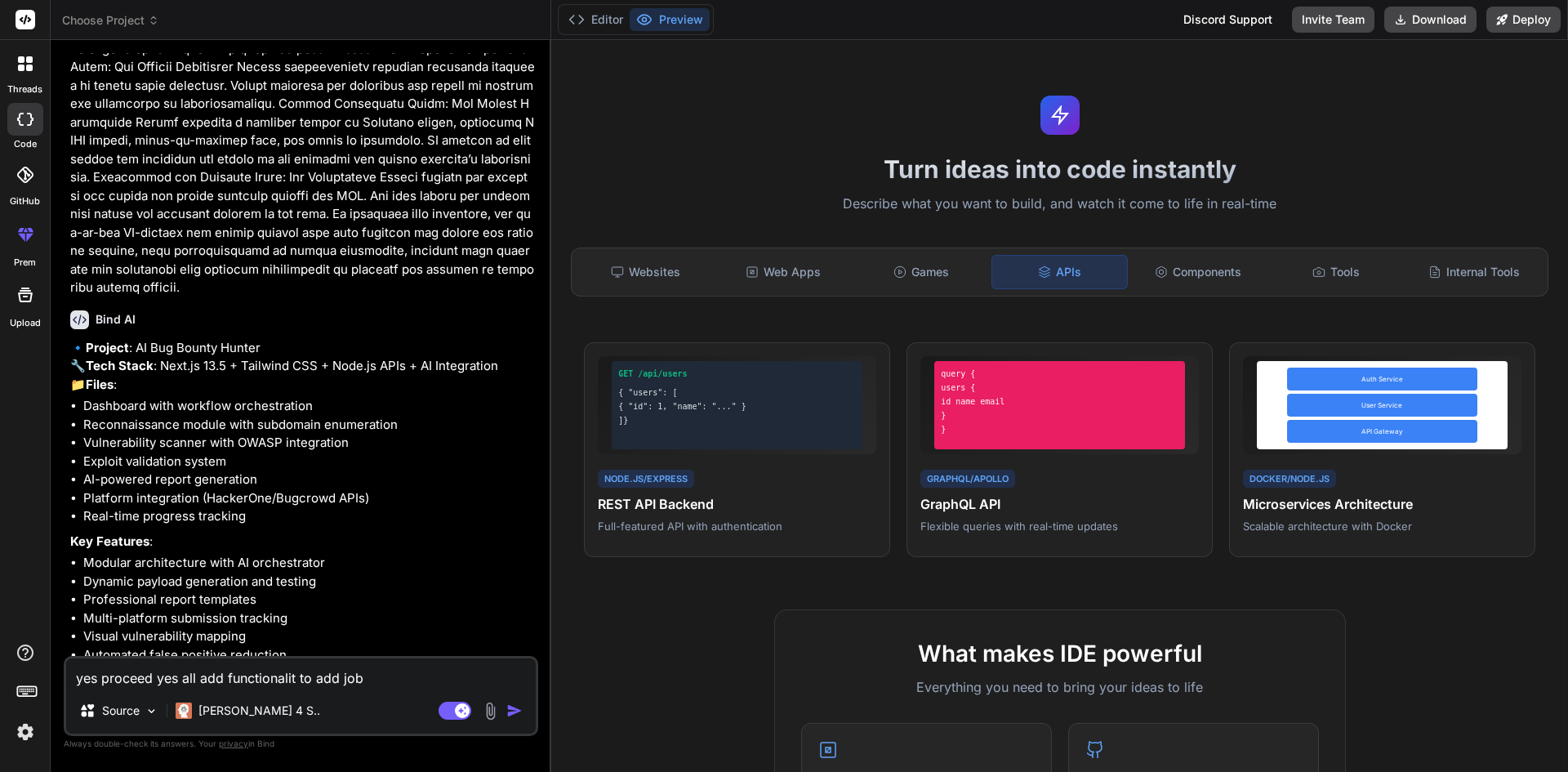
type textarea "yes proceed yes all add functionalit to add jobs"
type textarea "x"
type textarea "yes proceed yes all add functionalit to add jobs"
type textarea "x"
type textarea "yes proceed yes all add functionalit to add jobs f"
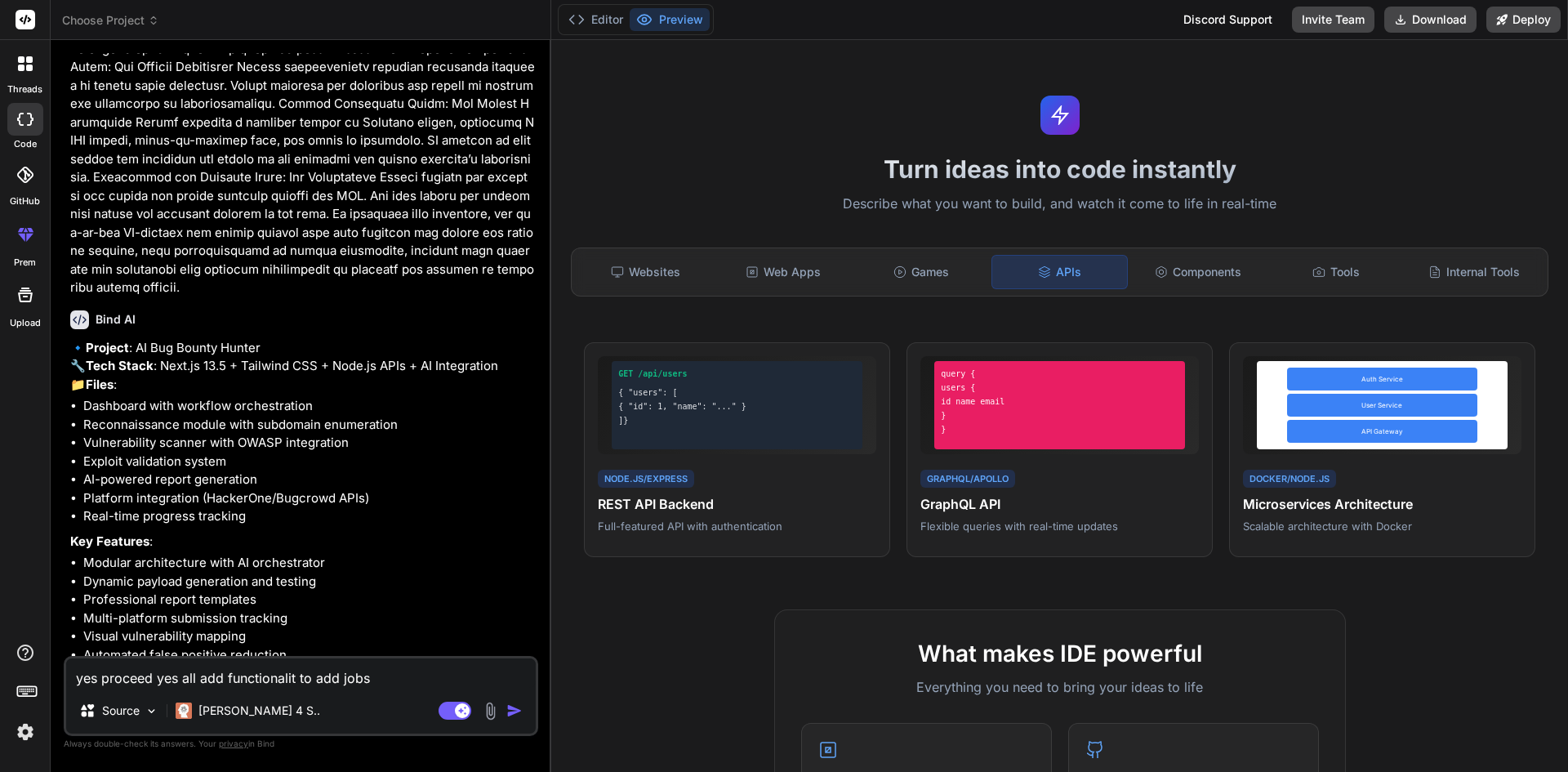
type textarea "x"
type textarea "yes proceed yes all add functionalit to add jobs fr"
type textarea "x"
type textarea "yes proceed yes all add functionalit to add jobs fro"
type textarea "x"
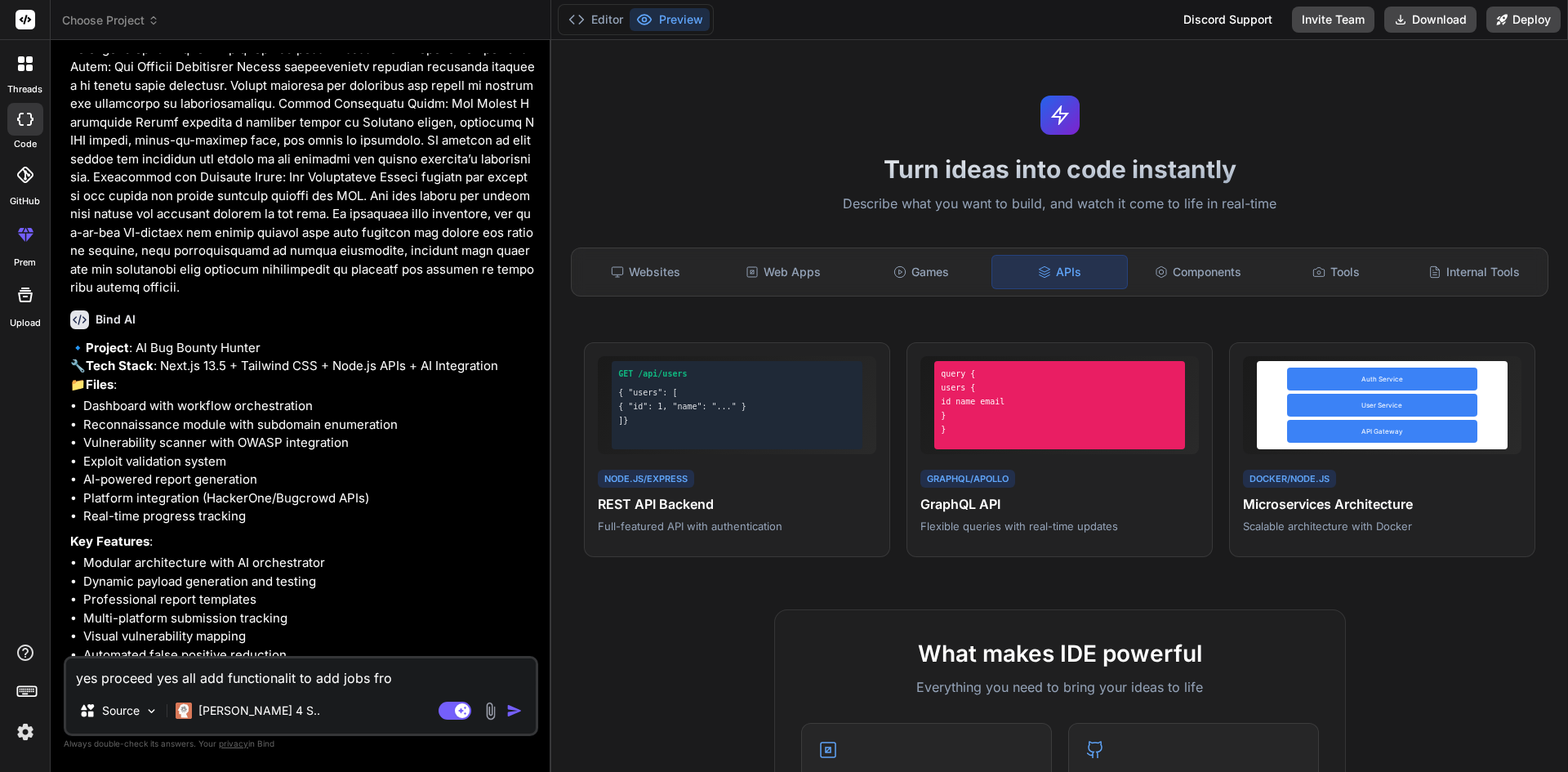
type textarea "yes proceed yes all add functionalit to add jobs from"
type textarea "x"
type textarea "yes proceed yes all add functionalit to add jobs from"
type textarea "x"
type textarea "yes proceed yes all add functionalit to add jobs from f"
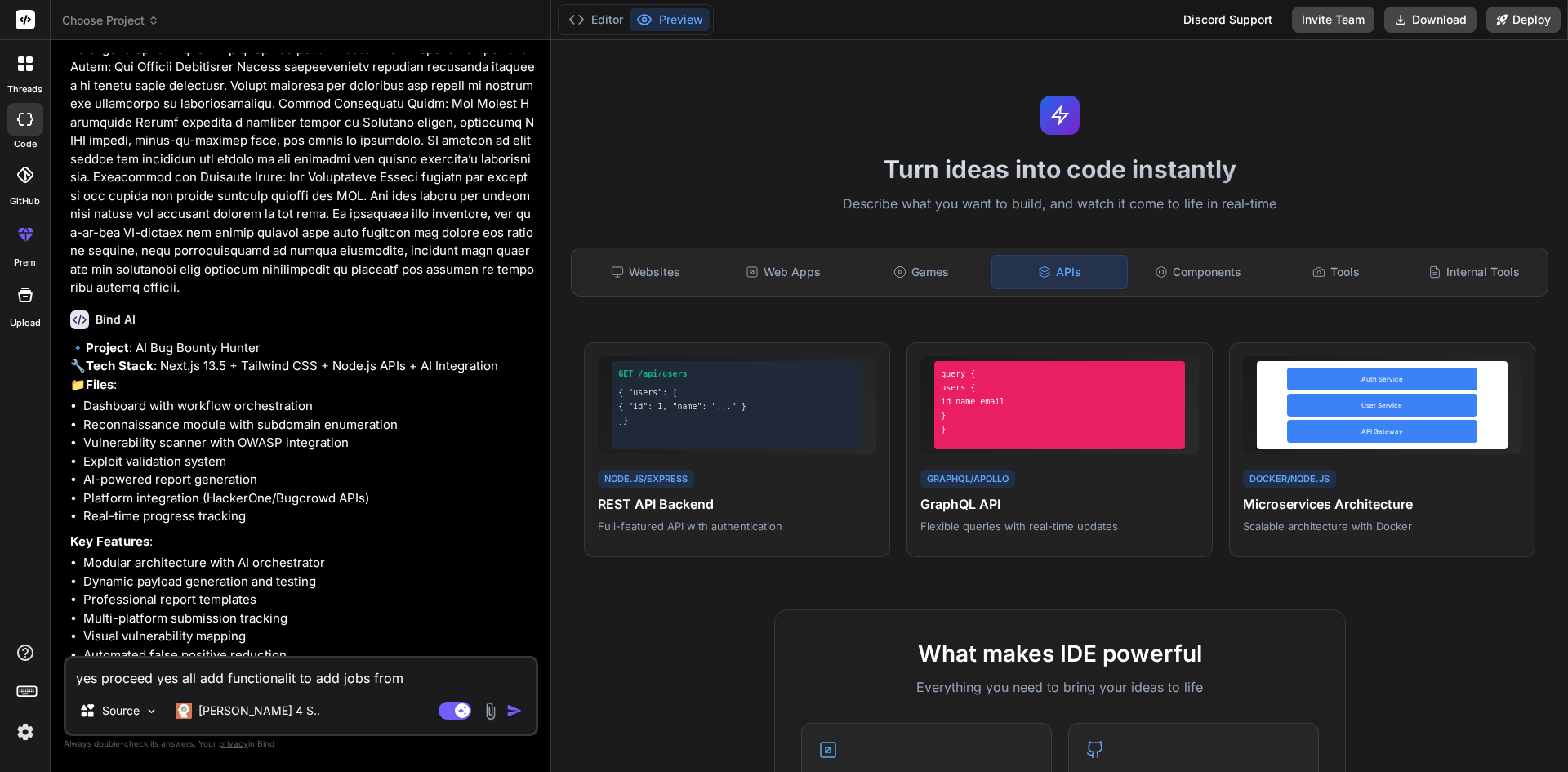
type textarea "x"
type textarea "yes proceed yes all add functionalit to add jobs from fr"
type textarea "x"
type textarea "yes proceed yes all add functionalit to add jobs from fre"
type textarea "x"
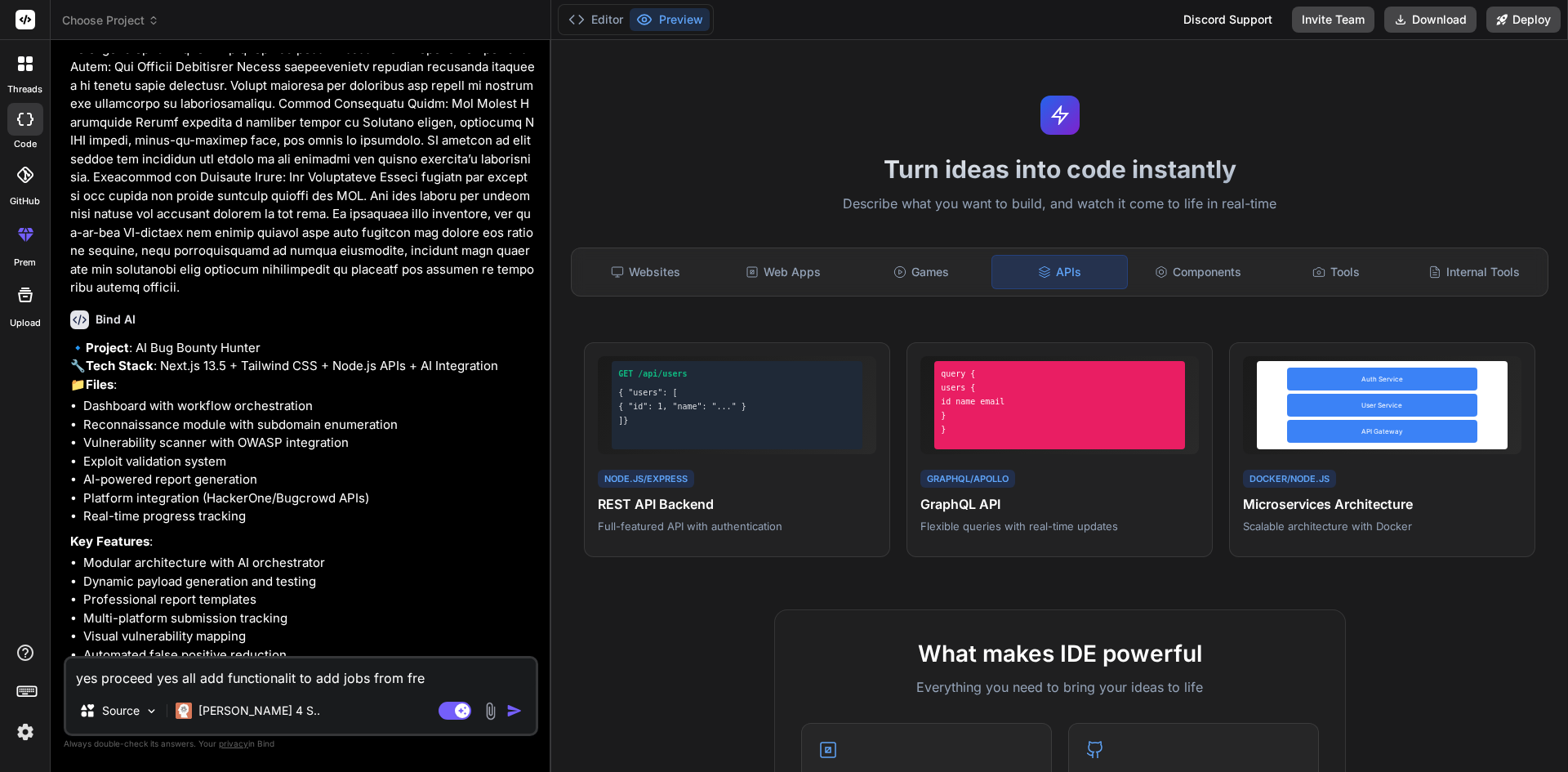
type textarea "yes proceed yes all add functionalit to add jobs from free"
type textarea "x"
type textarea "yes proceed yes all add functionalit to add jobs from [PERSON_NAME]"
type textarea "x"
type textarea "yes proceed yes all add functionalit to add jobs from [GEOGRAPHIC_DATA]"
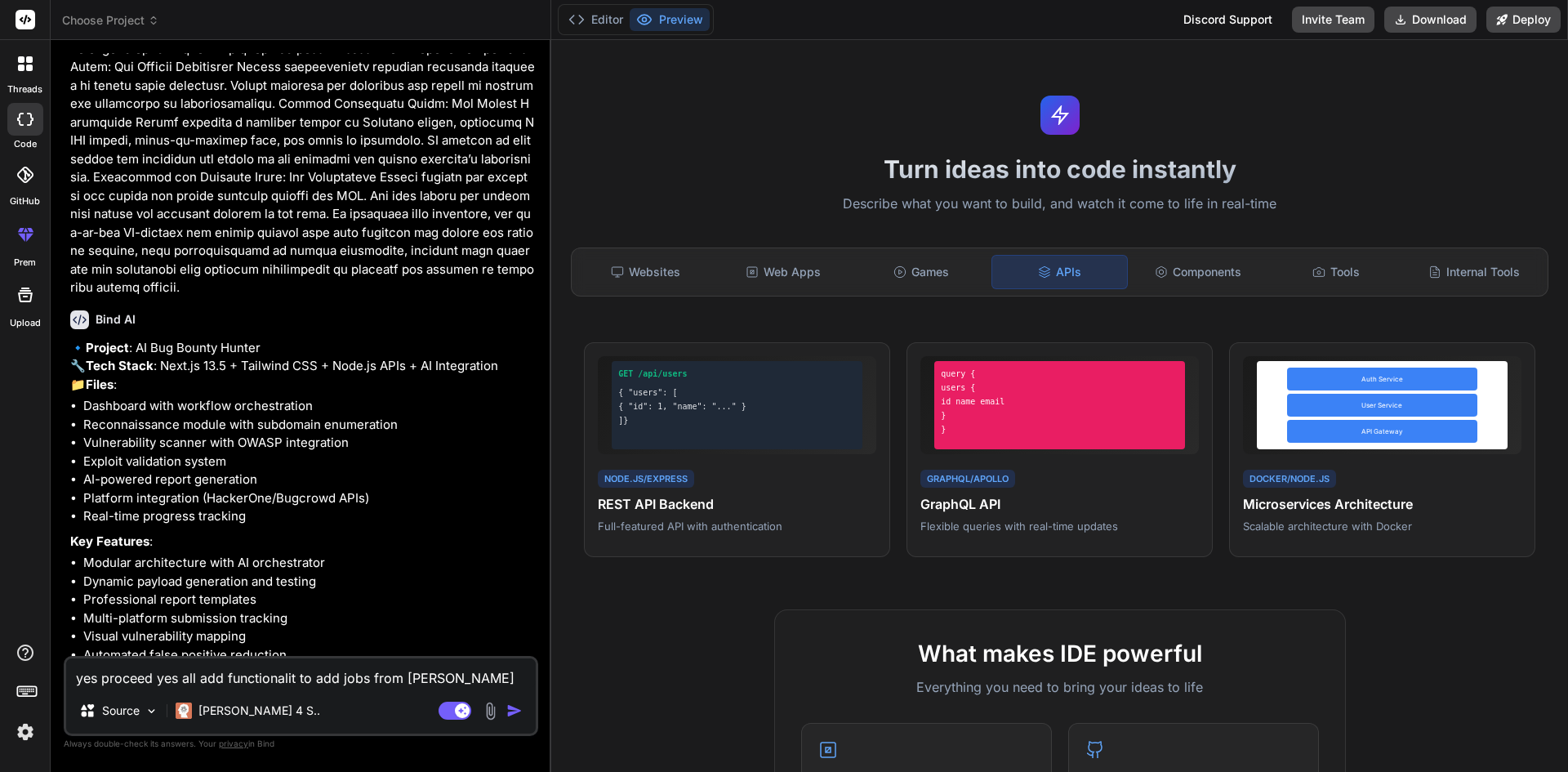
type textarea "x"
type textarea "yes proceed yes all add functionalit to add jobs from [GEOGRAPHIC_DATA]"
type textarea "x"
type textarea "yes proceed yes all add functionalit to add jobs from freelanc"
type textarea "x"
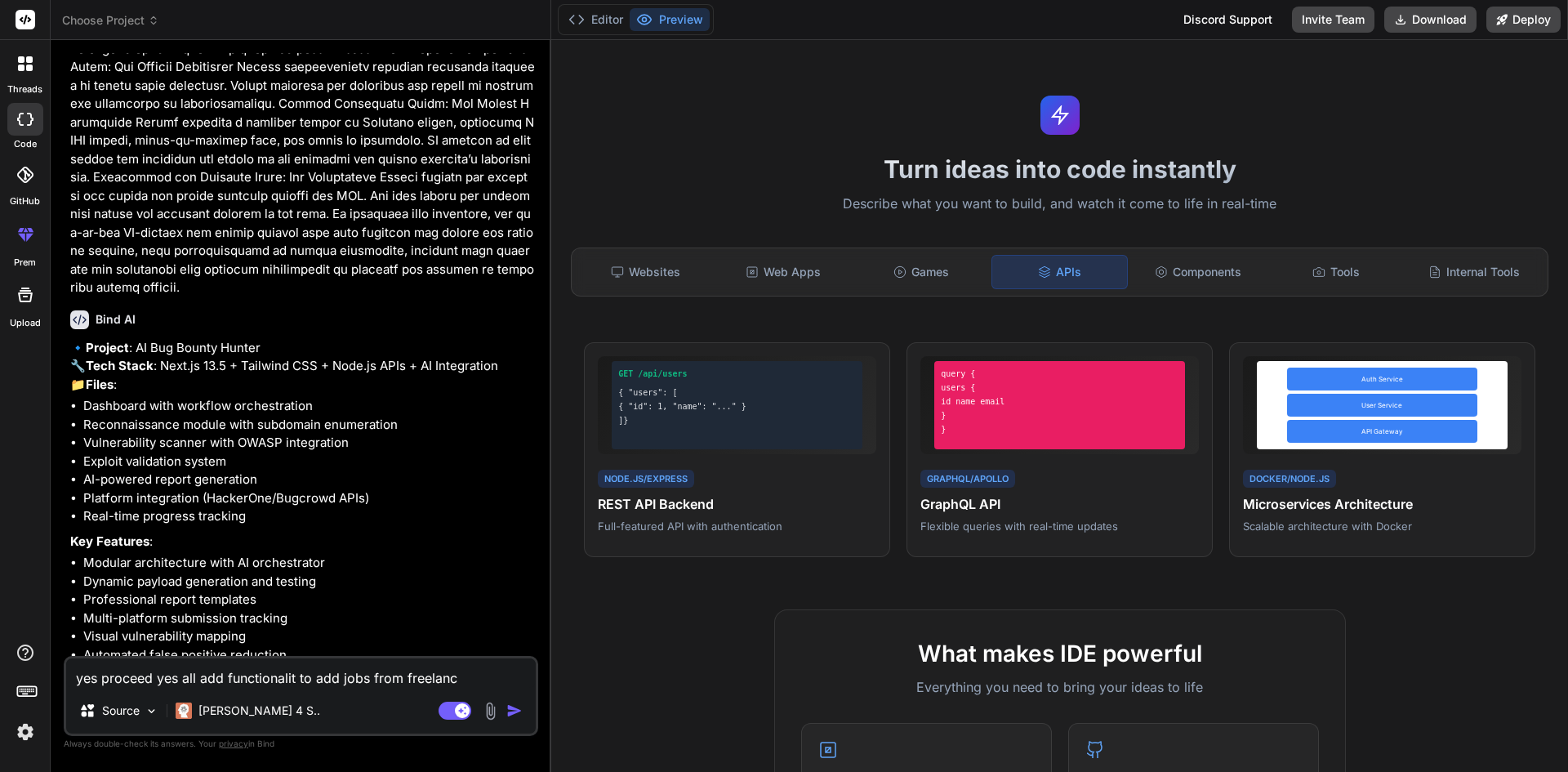
type textarea "yes proceed yes all add functionalit to add jobs from freelance"
type textarea "x"
type textarea "yes proceed yes all add functionalit to add jobs from freelance"
type textarea "x"
type textarea "yes proceed yes all add functionalit to add jobs from freelance m"
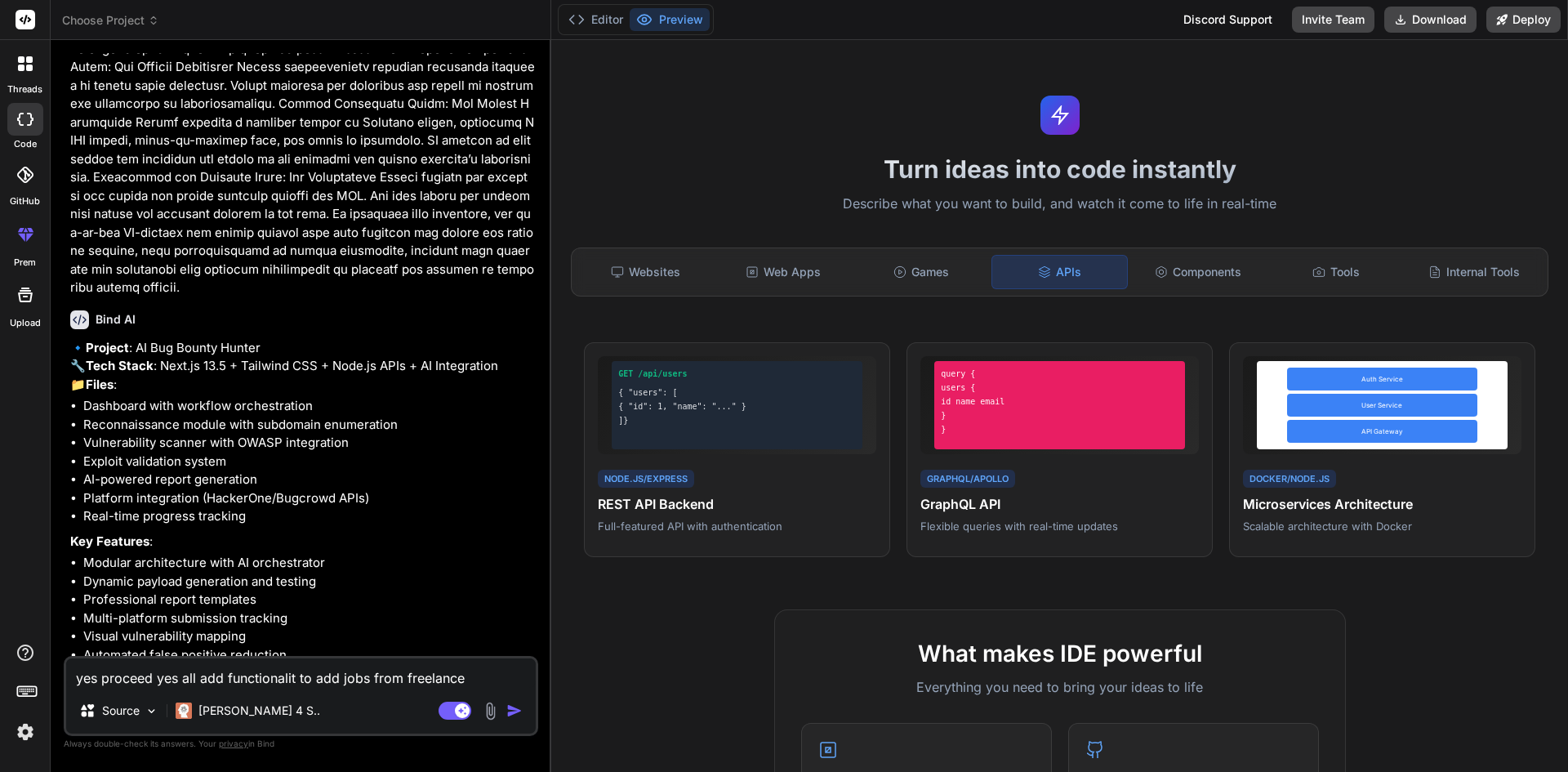
type textarea "x"
type textarea "yes proceed yes all add functionalit to add jobs from freelance ma"
type textarea "x"
type textarea "yes proceed yes all add functionalit to add jobs from freelance mar"
type textarea "x"
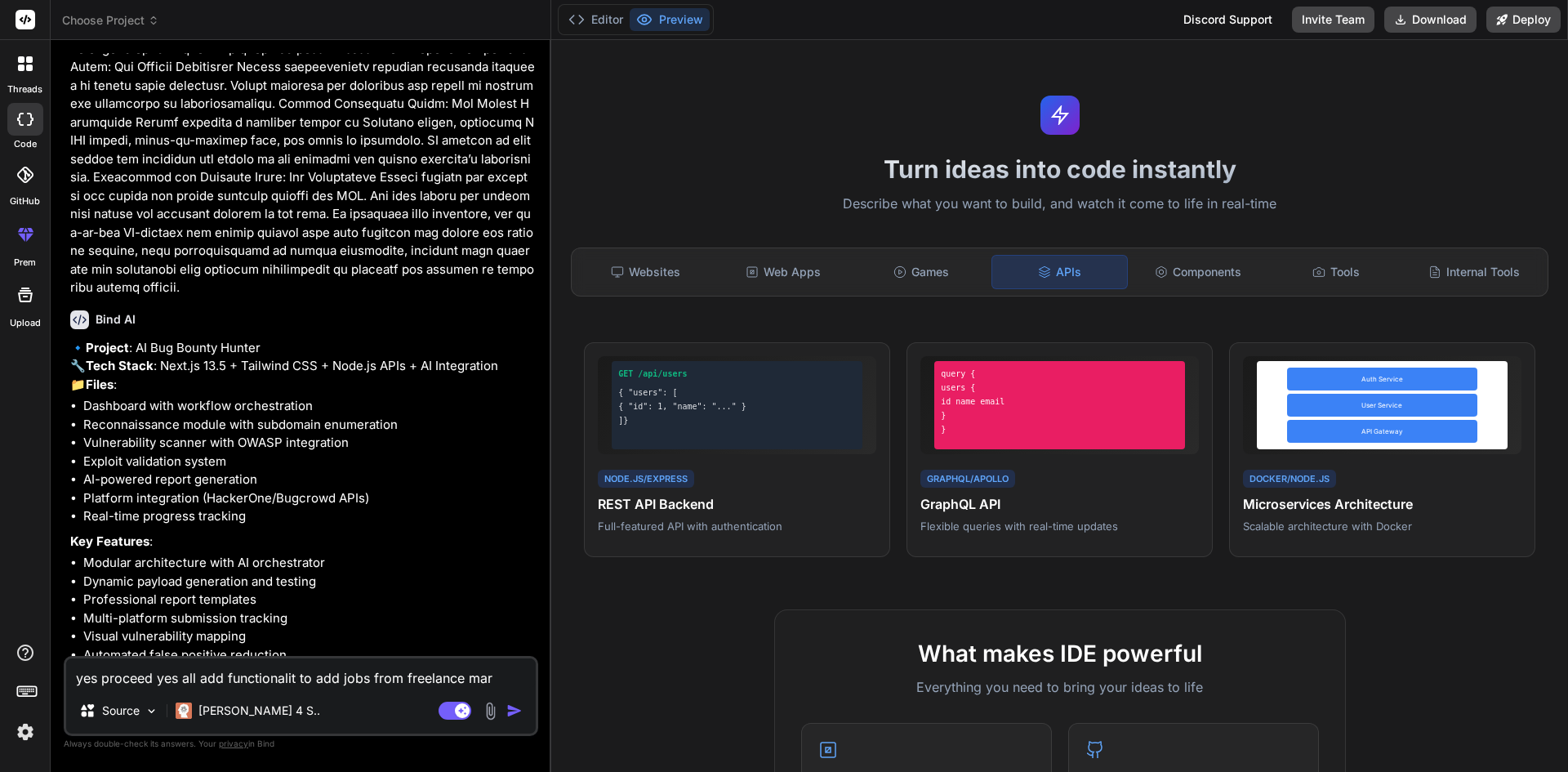
type textarea "yes proceed yes all add functionalit to add jobs from freelance mark"
type textarea "x"
type textarea "yes proceed yes all add functionalit to add jobs from freelance marke"
type textarea "x"
type textarea "yes proceed yes all add functionalit to add jobs from freelance marker"
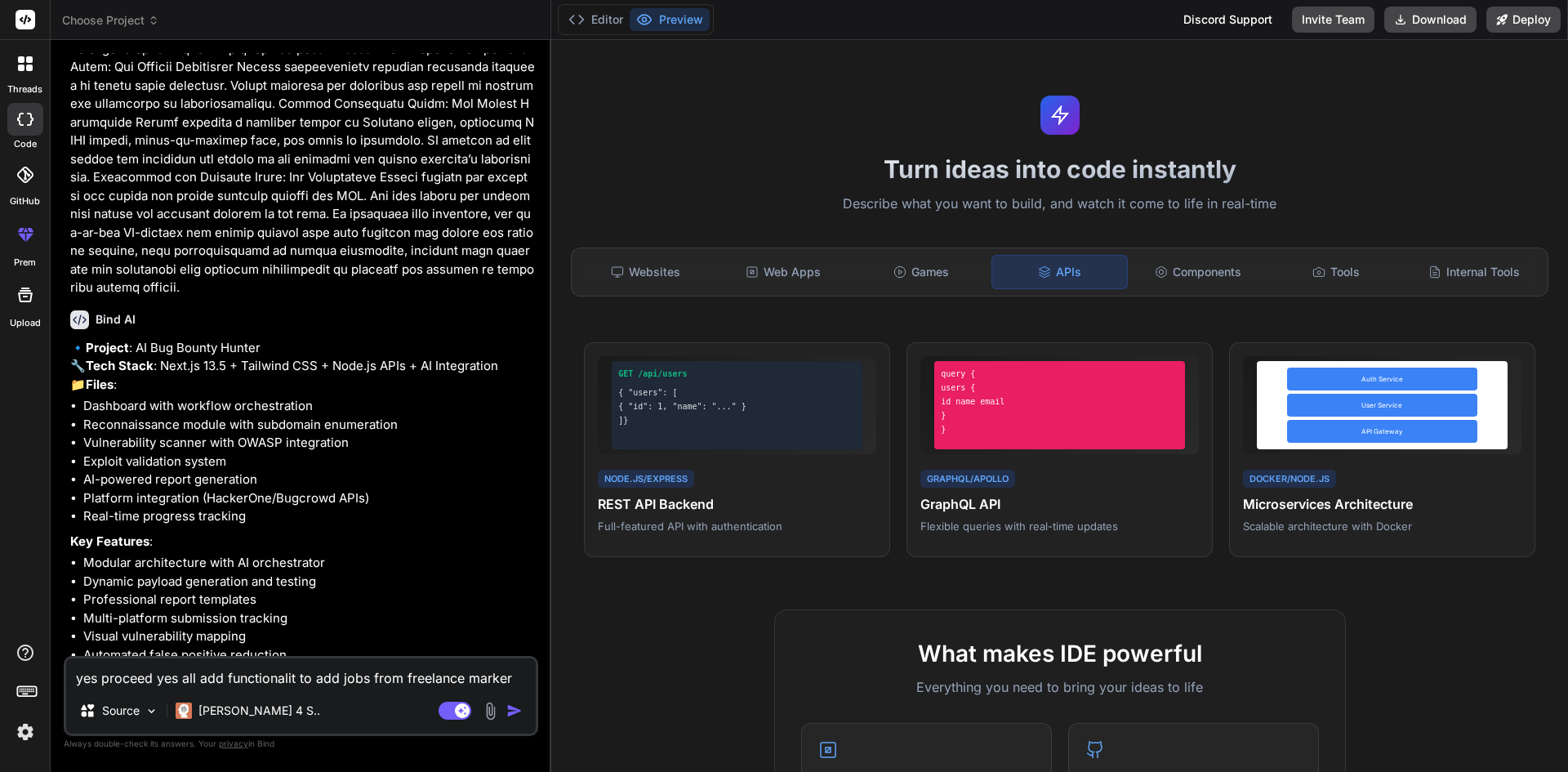
type textarea "x"
type textarea "yes proceed yes all add functionalit to add jobs from freelance [PERSON_NAME]"
type textarea "x"
type textarea "yes proceed yes all add functionalit to add jobs from freelance [PERSON_NAME]"
type textarea "x"
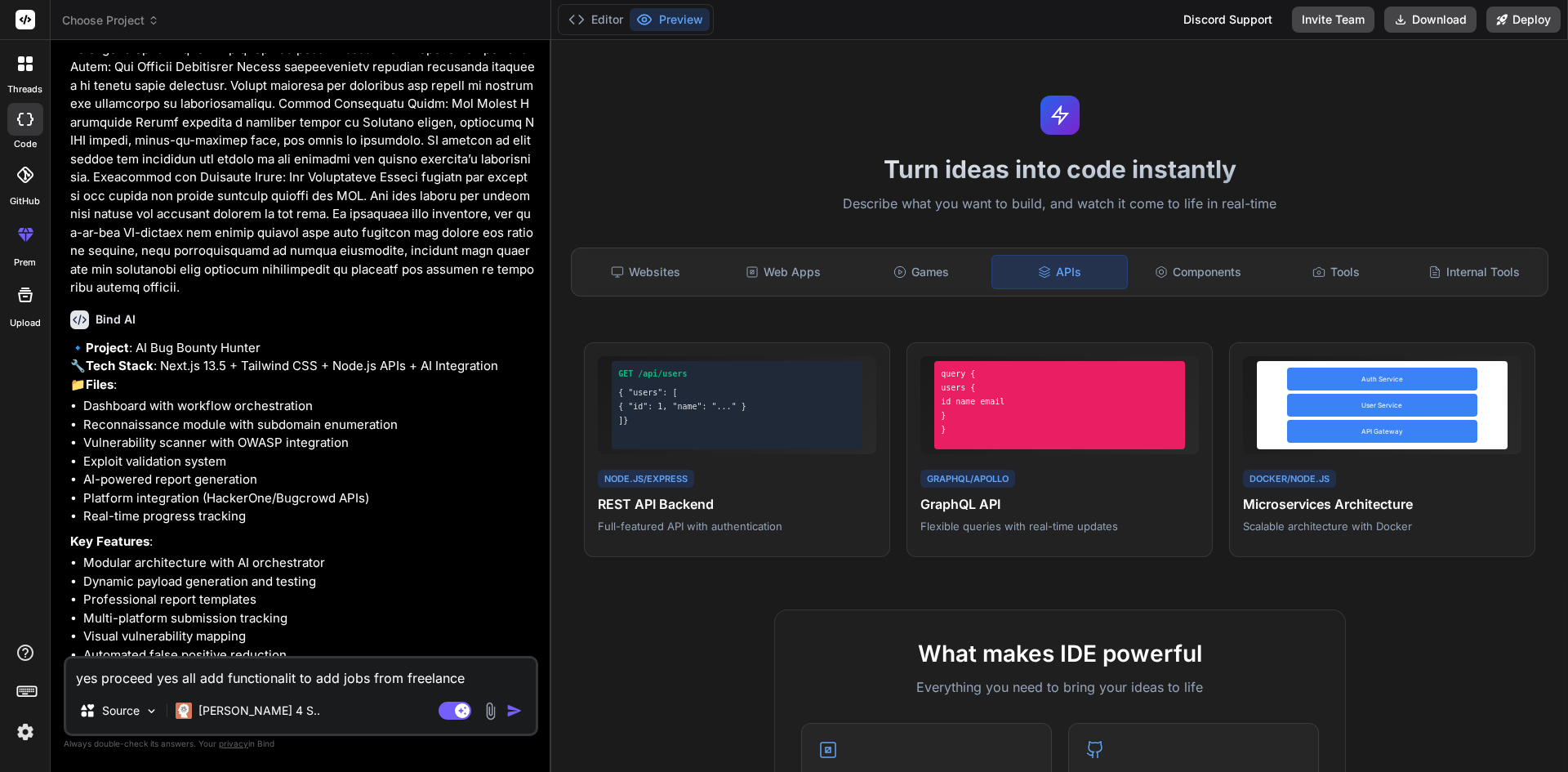
type textarea "yes proceed yes all add functionalit to add jobs from freelance [PERSON_NAME] p"
type textarea "x"
type textarea "yes proceed yes all add functionalit to add jobs from freelance [PERSON_NAME]"
type textarea "x"
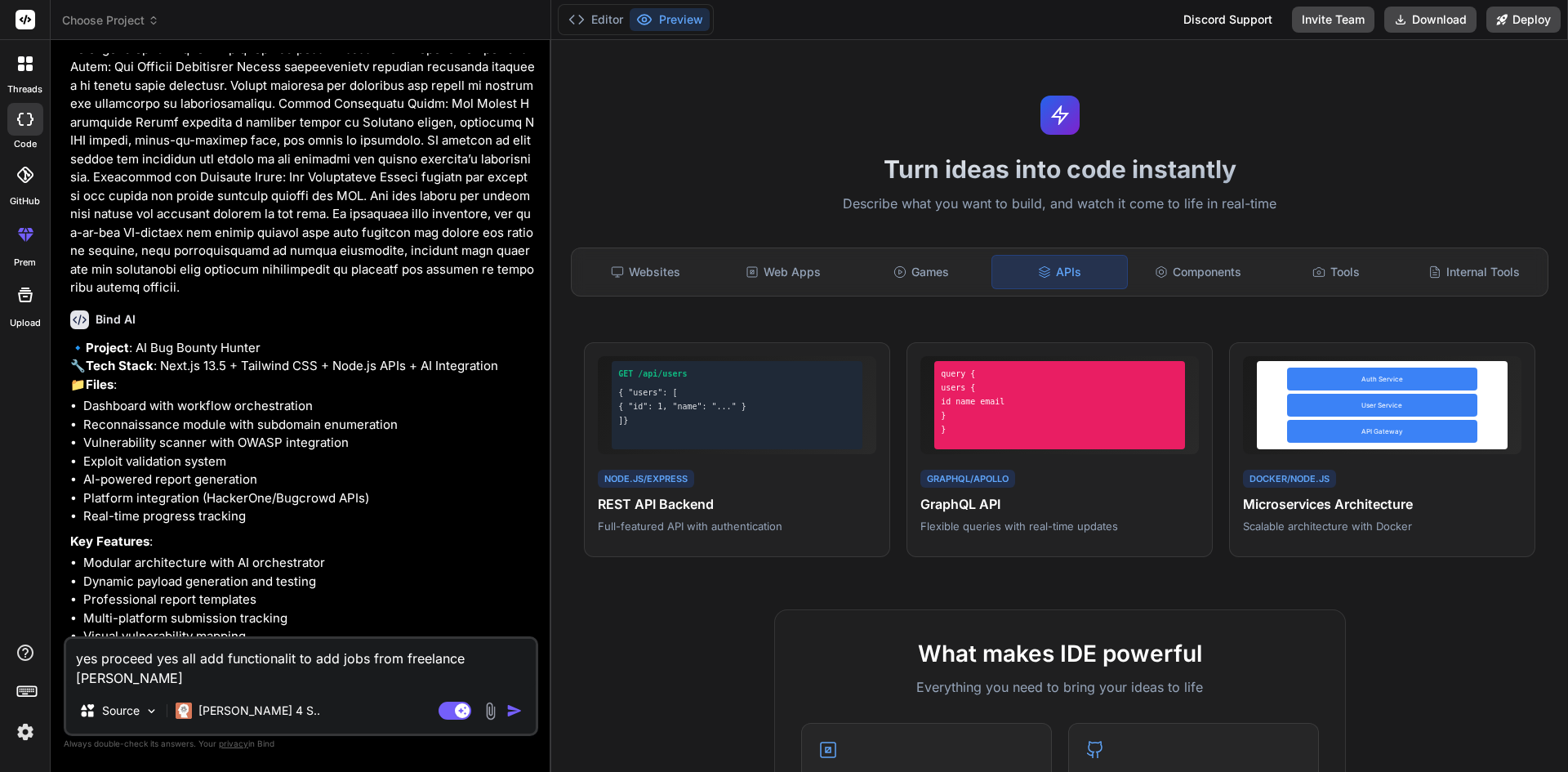
type textarea "yes proceed yes all add functionalit to add jobs from freelance [PERSON_NAME] p…"
type textarea "x"
type textarea "yes proceed yes all add functionalit to add jobs from freelance [PERSON_NAME] p…"
type textarea "x"
type textarea "yes proceed yes all add functionalit to add jobs from freelance [PERSON_NAME] p…"
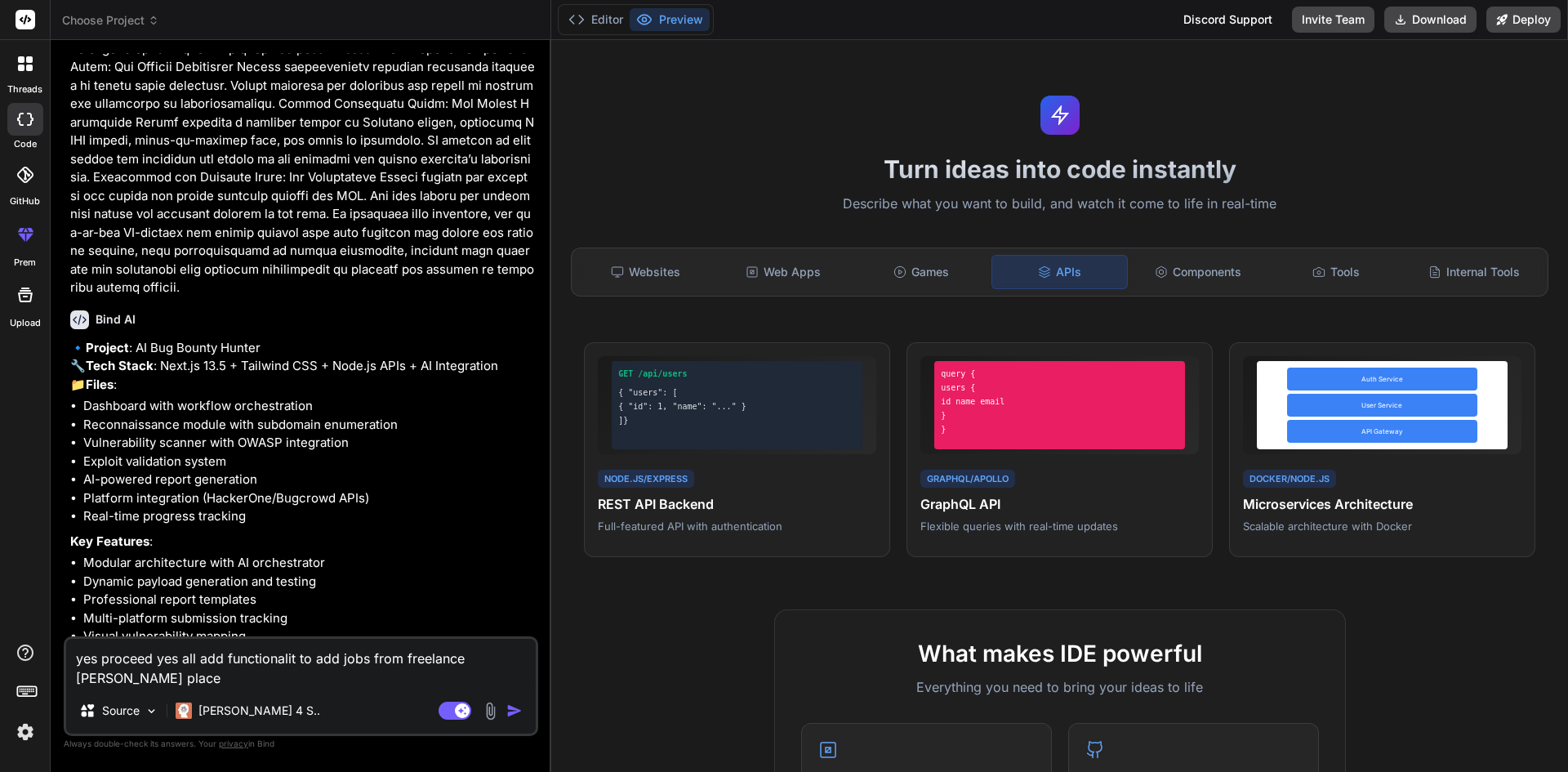
type textarea "x"
type textarea "yes proceed yes all add functionalit to add jobs from freelance [PERSON_NAME] p…"
type textarea "x"
type textarea "yes proceed yes all add functionalit to add jobs from freelance [PERSON_NAME] p…"
type textarea "x"
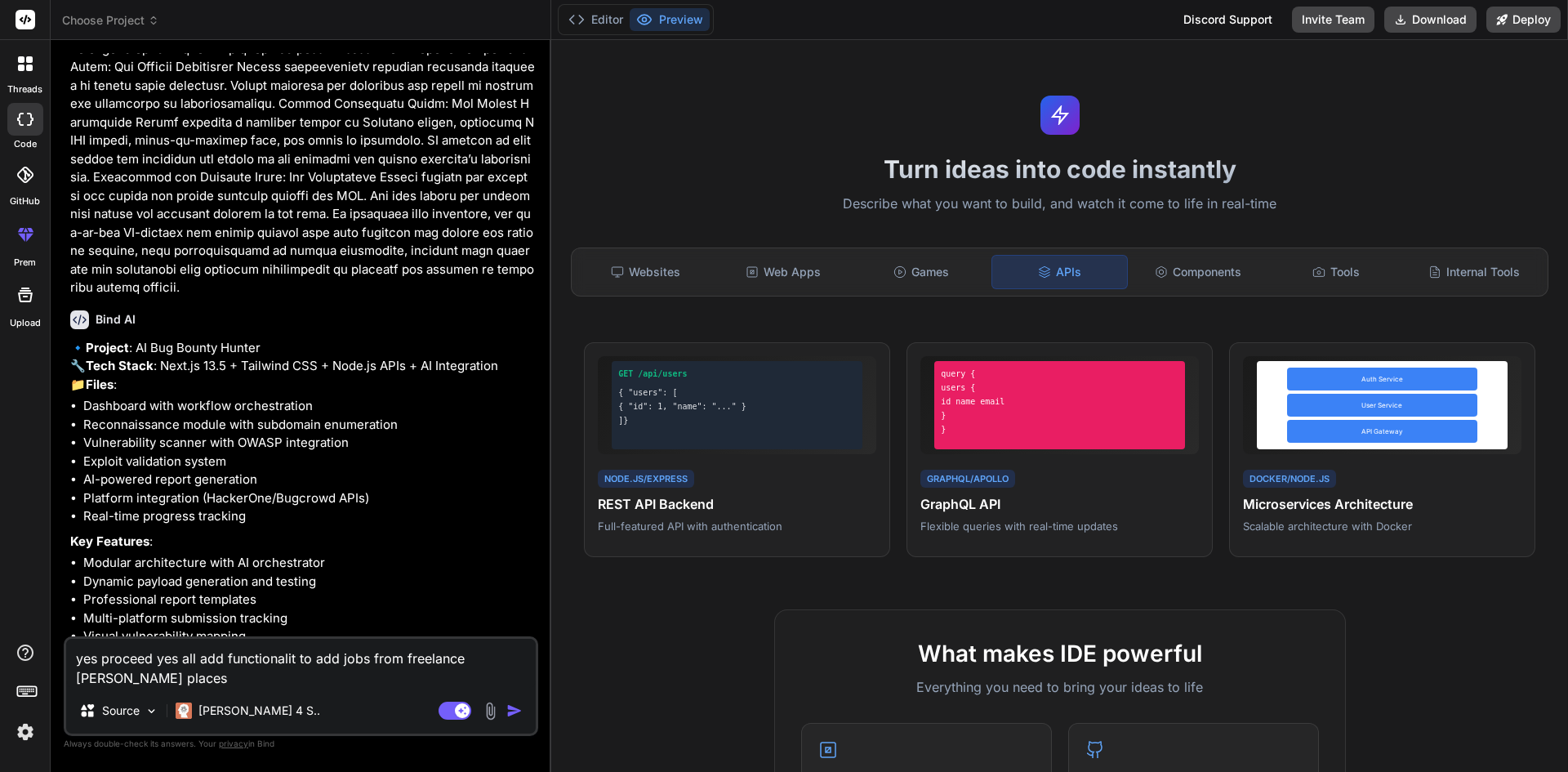
type textarea "yes proceed yes all add functionalit to add jobs from freelance [PERSON_NAME] p…"
type textarea "x"
type textarea "yes proceed yes all add functionalit to add jobs from freelance [PERSON_NAME] p…"
type textarea "x"
type textarea "yes proceed yes all add functionalit to add jobs from freelance [PERSON_NAME] p…"
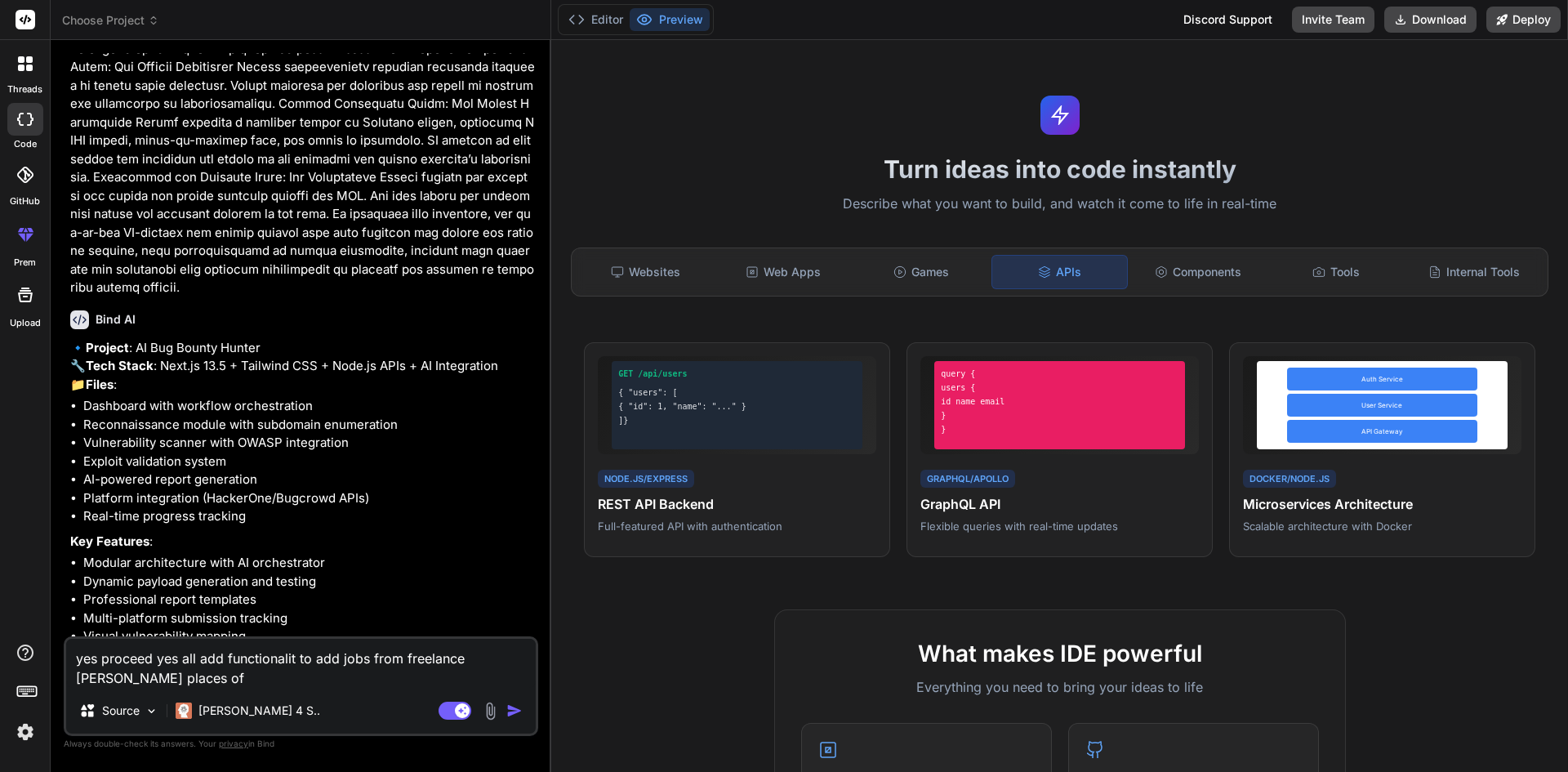
type textarea "x"
type textarea "yes proceed yes all add functionalit to add jobs from freelance [PERSON_NAME] p…"
type textarea "x"
type textarea "yes proceed yes all add functionalit to add jobs from freelance [PERSON_NAME] p…"
type textarea "x"
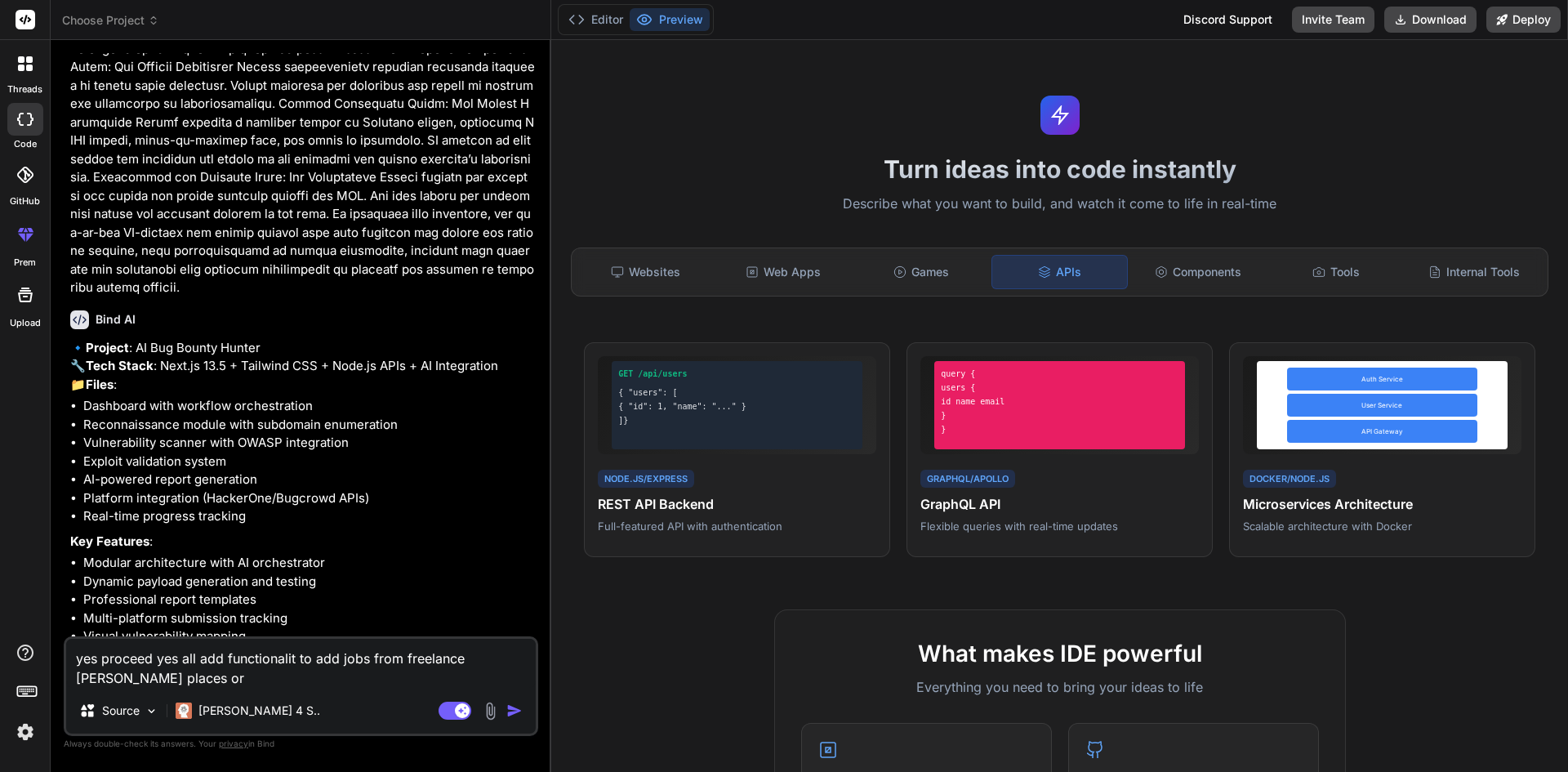
type textarea "yes proceed yes all add functionalit to add jobs from freelance [PERSON_NAME] p…"
type textarea "x"
type textarea "yes proceed yes all add functionalit to add jobs from freelance [PERSON_NAME] p…"
type textarea "x"
type textarea "yes proceed yes all add functionalit to add jobs from freelance [PERSON_NAME] p…"
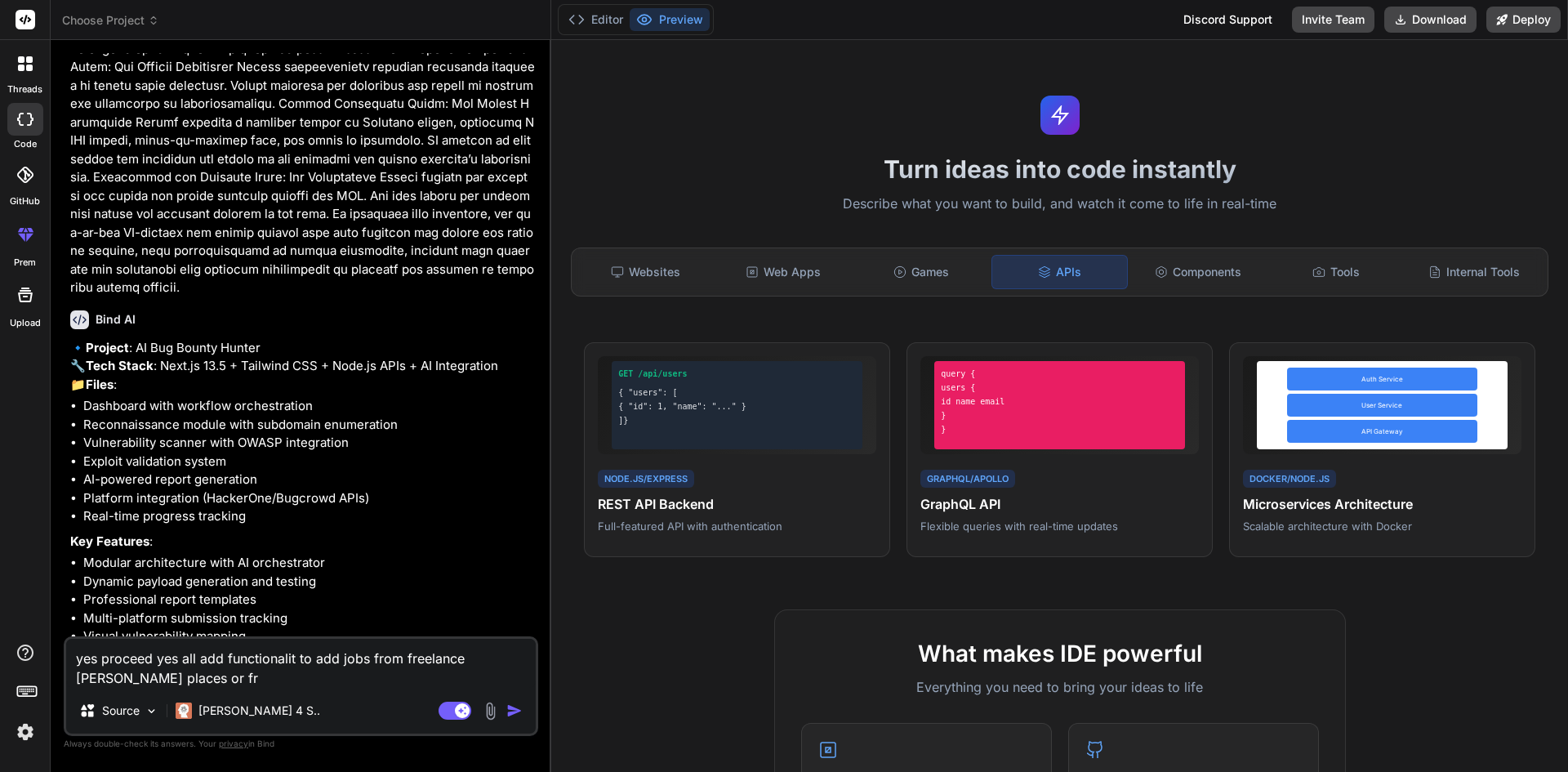
type textarea "x"
type textarea "yes proceed yes all add functionalit to add jobs from freelance [PERSON_NAME] p…"
type textarea "x"
type textarea "yes proceed yes all add functionalit to add jobs from freelance [PERSON_NAME] p…"
type textarea "x"
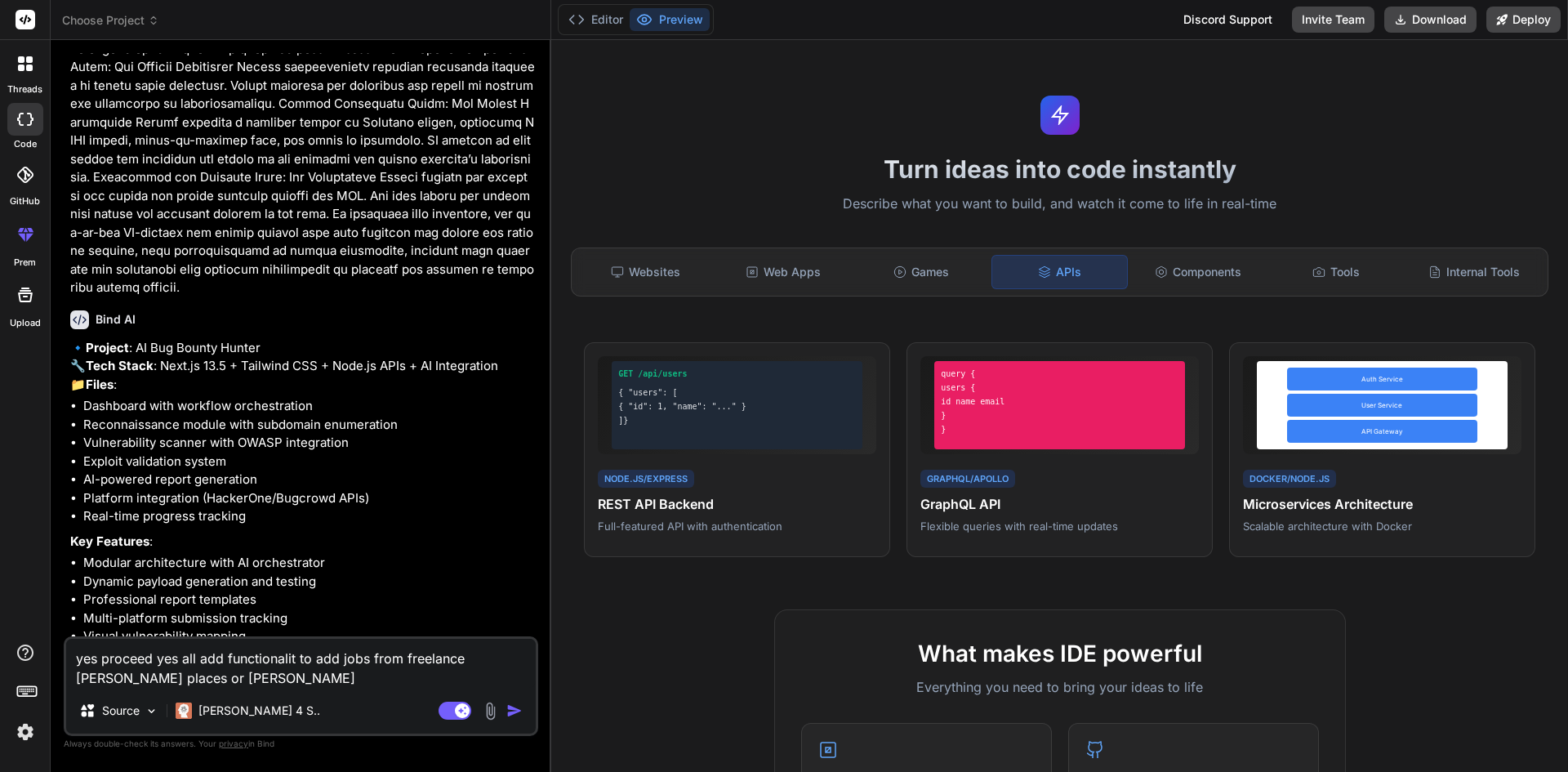
type textarea "yes proceed yes all add functionalit to add jobs from freelance [PERSON_NAME] p…"
type textarea "x"
type textarea "yes proceed yes all add functionalit to add jobs from freelance [PERSON_NAME] p…"
type textarea "x"
type textarea "yes proceed yes all add functionalit to add jobs from freelance [PERSON_NAME] p…"
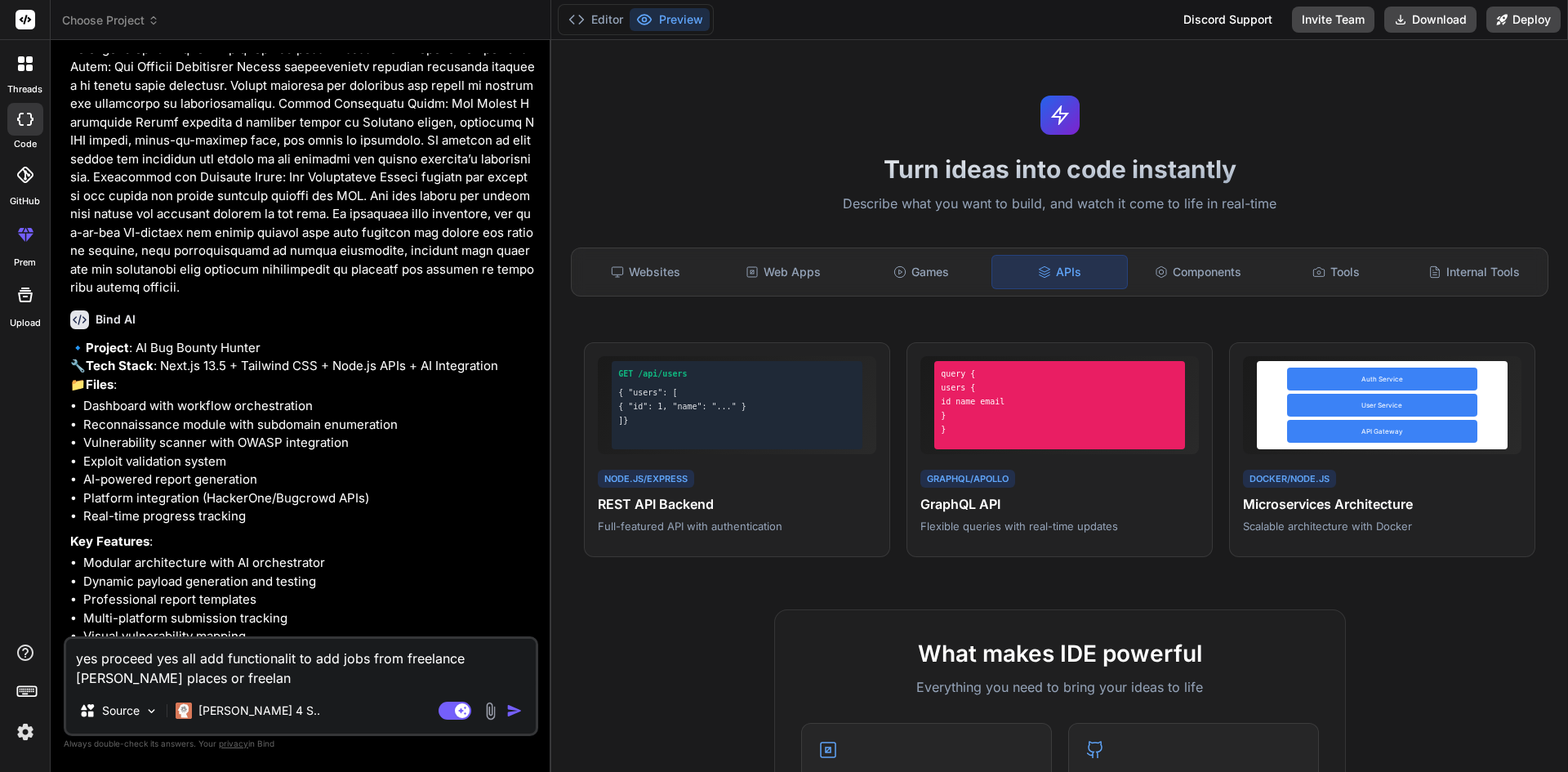
type textarea "x"
type textarea "yes proceed yes all add functionalit to add jobs from freelance [PERSON_NAME] p…"
type textarea "x"
type textarea "yes proceed yes all add functionalit to add jobs from freelance [PERSON_NAME] p…"
type textarea "x"
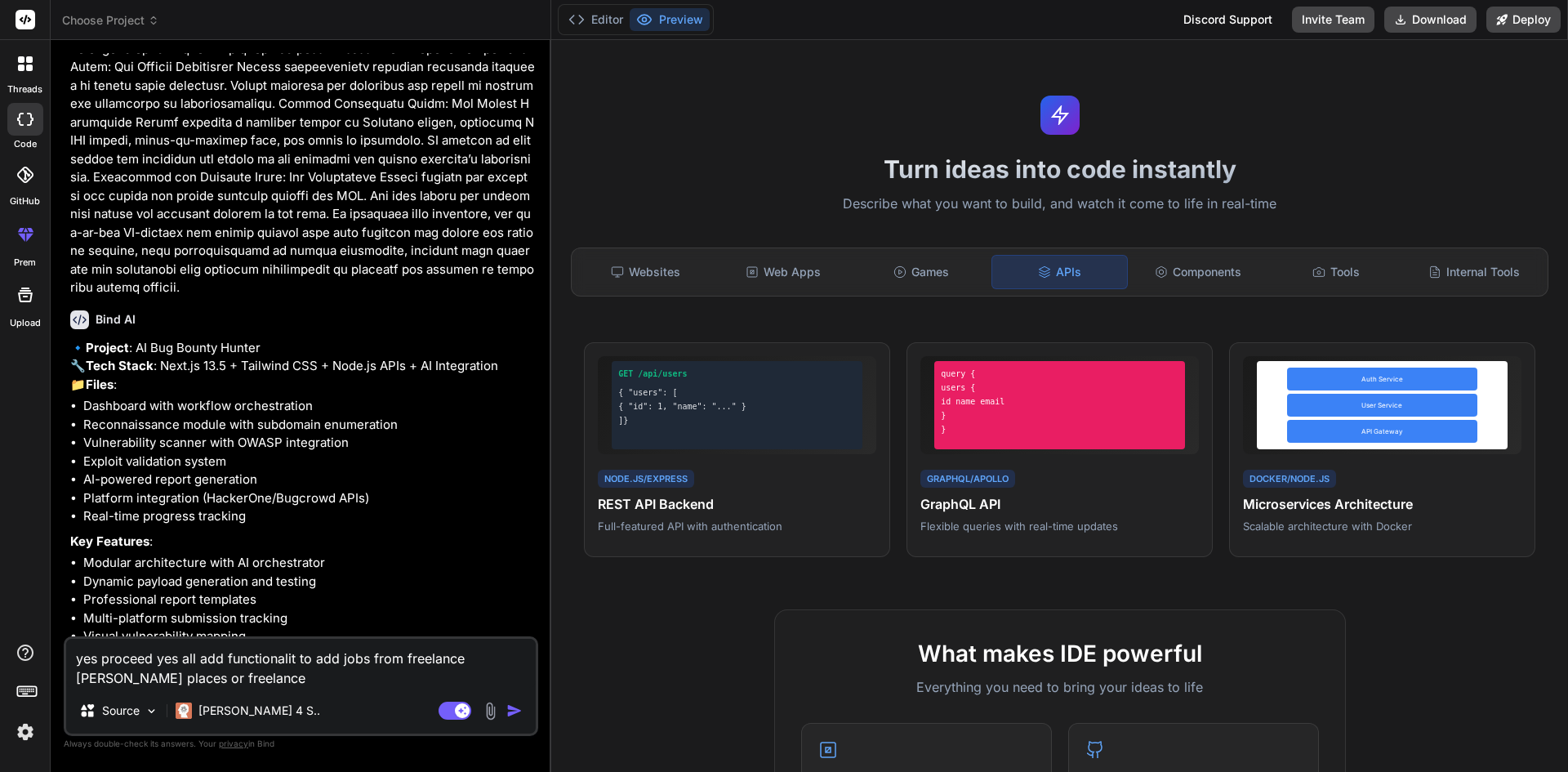
type textarea "yes proceed yes all add functionalit to add jobs from freelance [PERSON_NAME] p…"
type textarea "x"
type textarea "yes proceed yes all add functionalit to add jobs from freelance [PERSON_NAME] p…"
type textarea "x"
type textarea "yes proceed yes all add functionalit to add jobs from freelance [PERSON_NAME] p…"
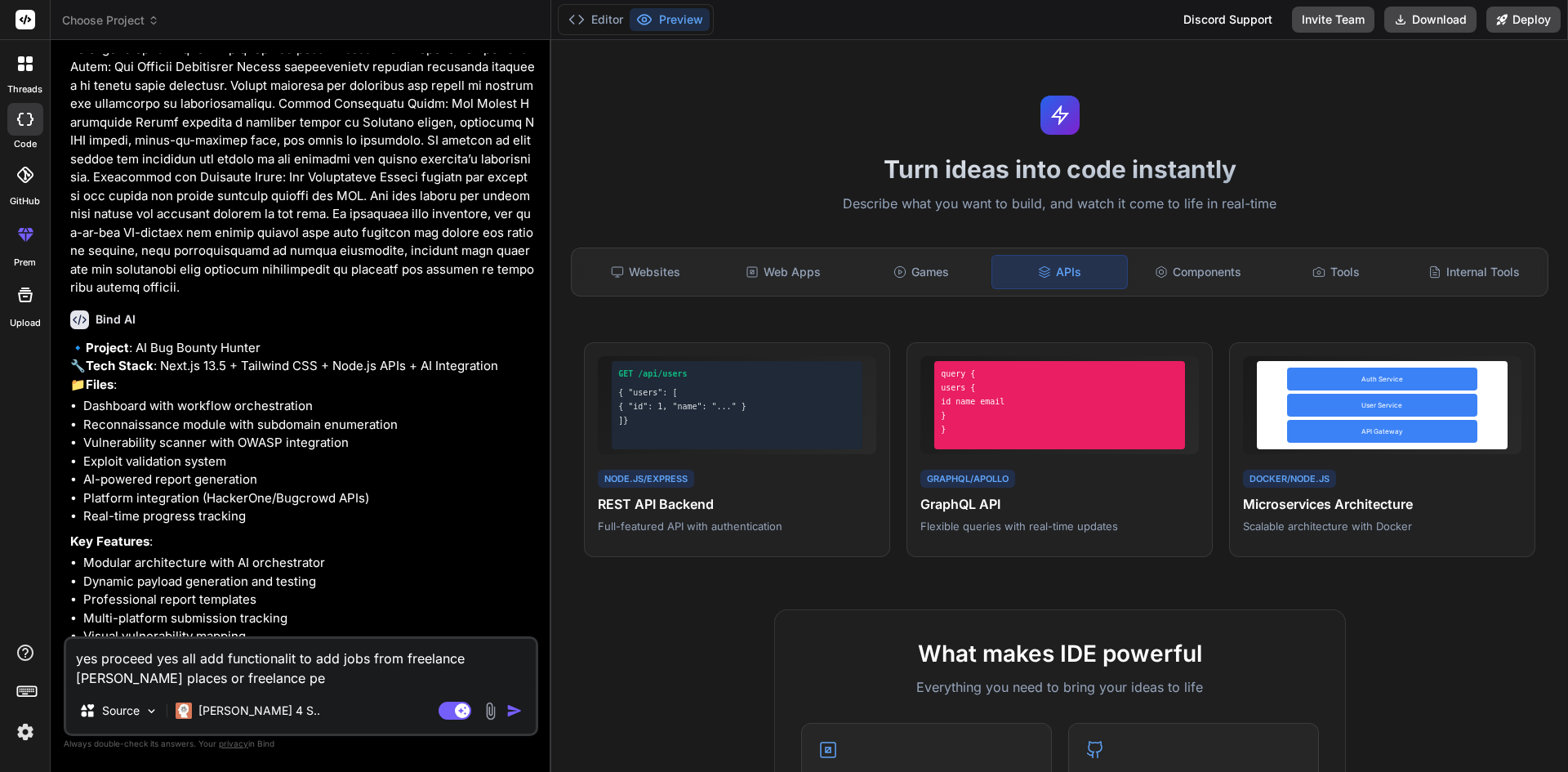
type textarea "x"
type textarea "yes proceed yes all add functionalit to add jobs from freelance [PERSON_NAME] p…"
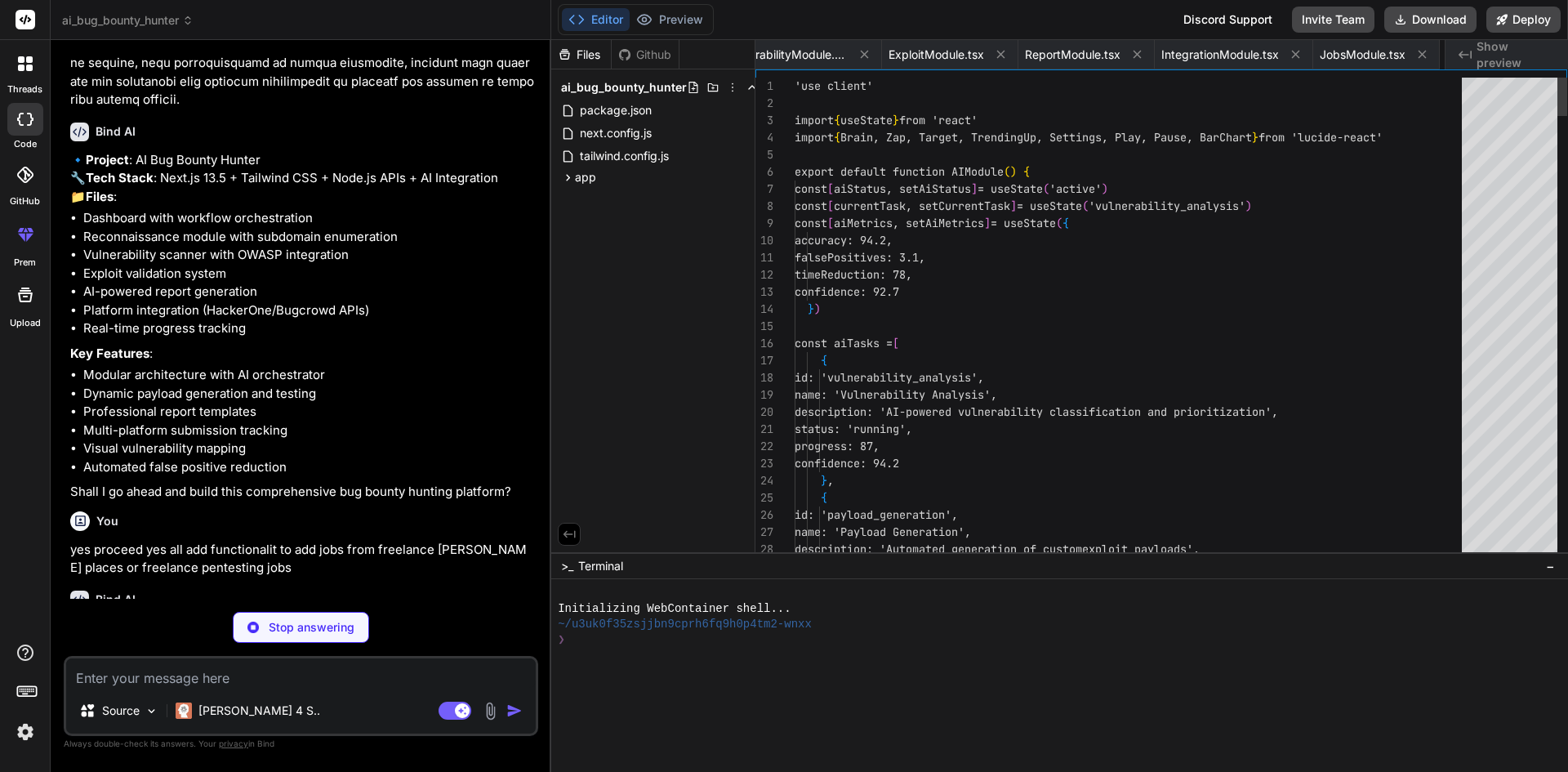
scroll to position [0, 1347]
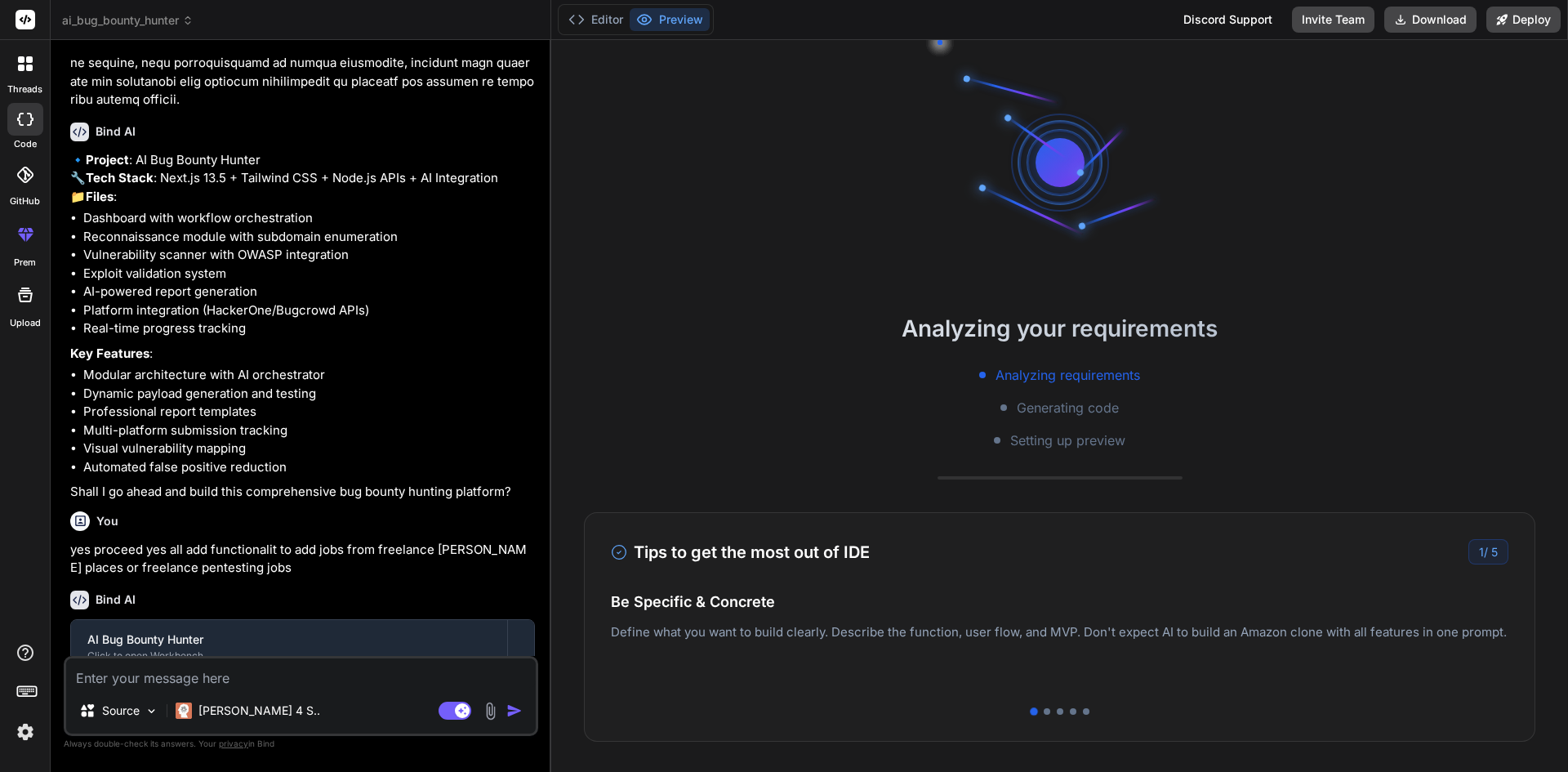
click at [387, 365] on li "Modular architecture with AI orchestrator" at bounding box center [309, 375] width 452 height 19
click at [526, 466] on div "Bind AI 🔹 Project : AI Bug Bounty Hunter 🔧 Tech Stack : Next.js 13.5 + Tailwind…" at bounding box center [302, 307] width 465 height 395
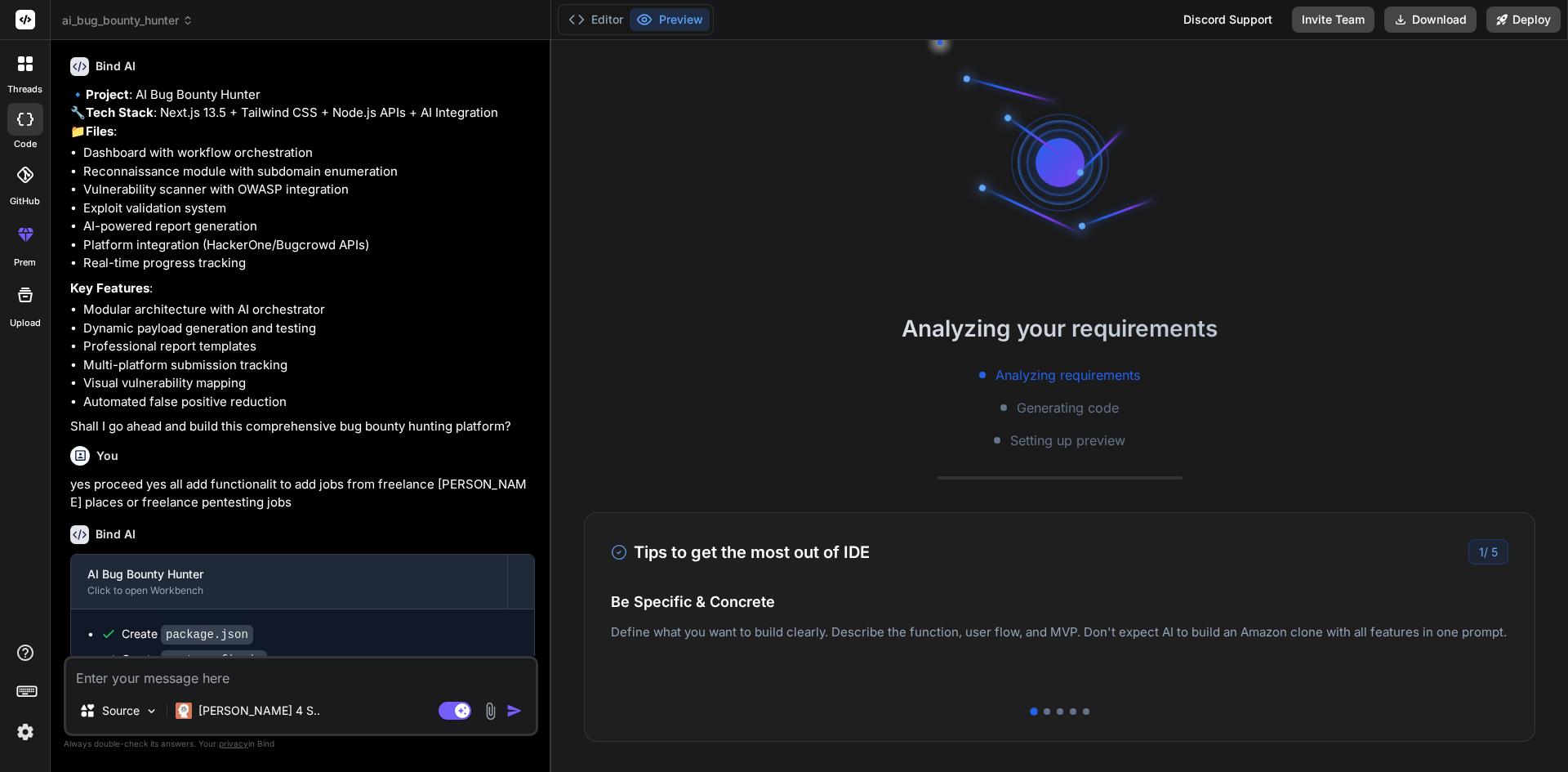
scroll to position [3164, 0]
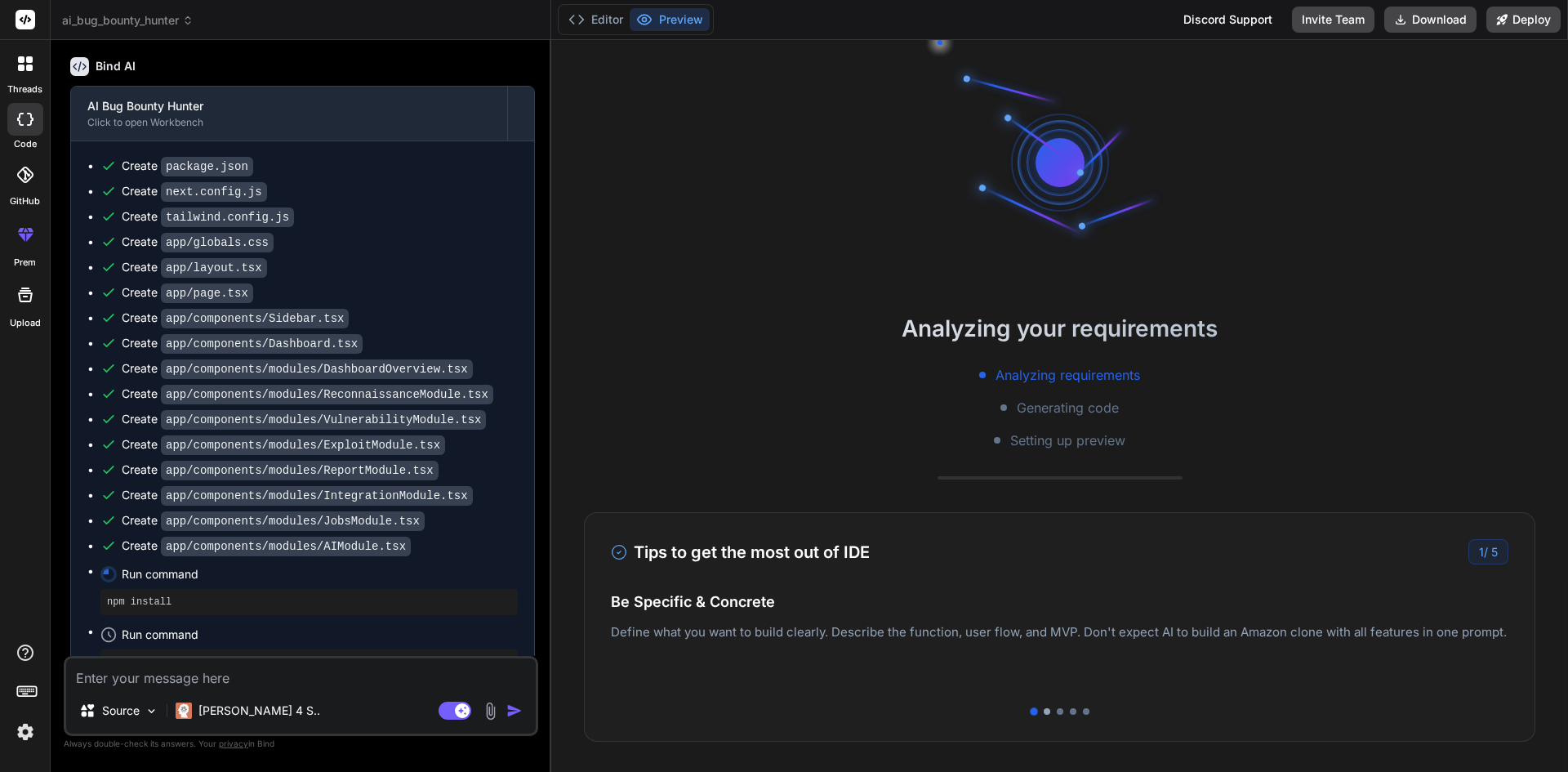
click at [1043, 711] on div at bounding box center [1046, 710] width 7 height 7
click at [1057, 711] on div at bounding box center [1059, 710] width 7 height 7
click at [1070, 710] on div at bounding box center [1072, 710] width 7 height 7
click at [1083, 711] on div at bounding box center [1086, 710] width 7 height 7
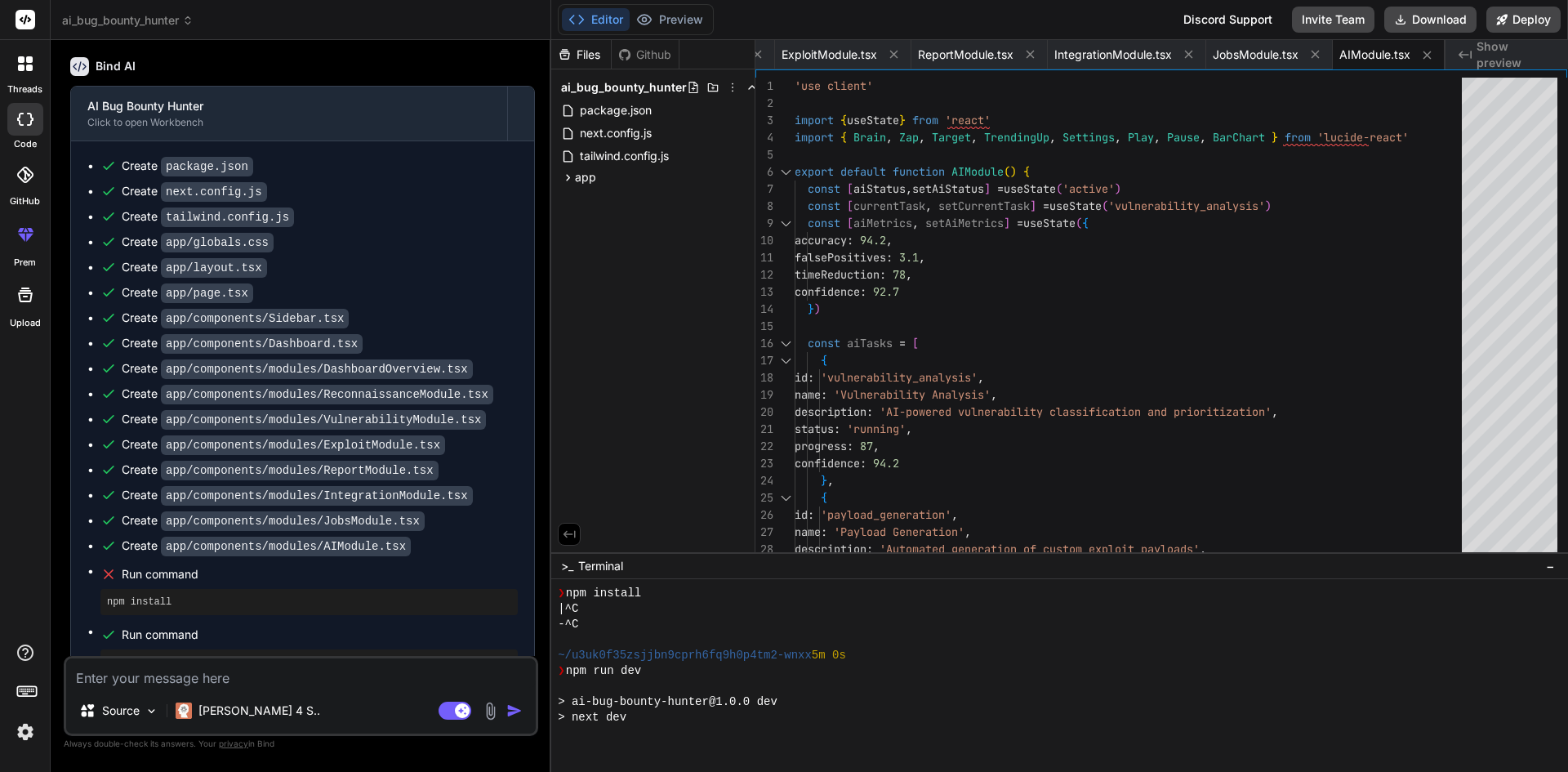
scroll to position [108, 0]
click at [352, 183] on div "Create next.config.js" at bounding box center [309, 192] width 417 height 17
click at [1487, 56] on span "Show preview" at bounding box center [1517, 54] width 79 height 33
click at [469, 563] on div "Run command" at bounding box center [320, 574] width 396 height 22
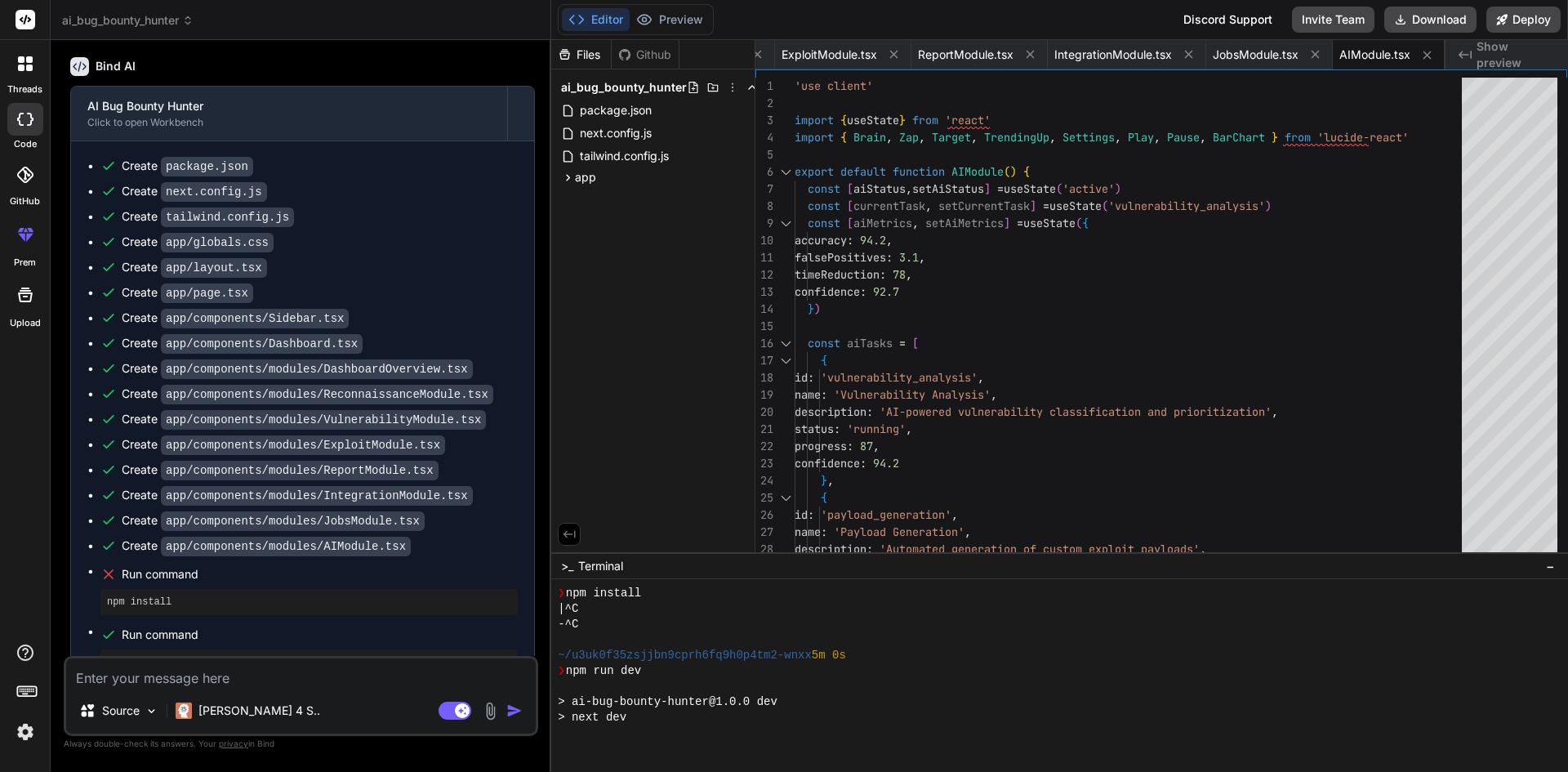
click at [495, 487] on div "Create app/components/modules/IntegrationModule.tsx" at bounding box center [309, 495] width 417 height 17
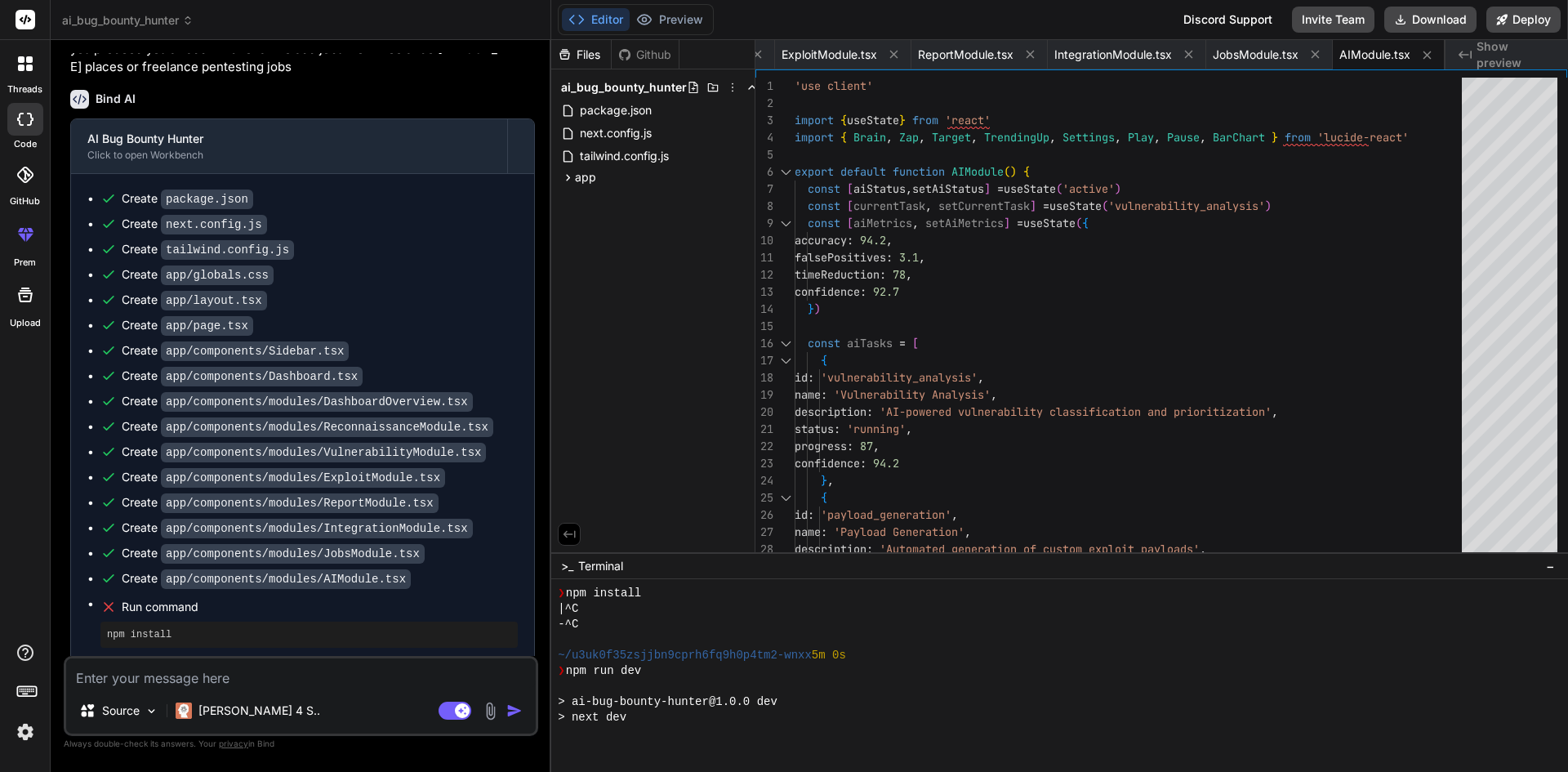
scroll to position [3164, 0]
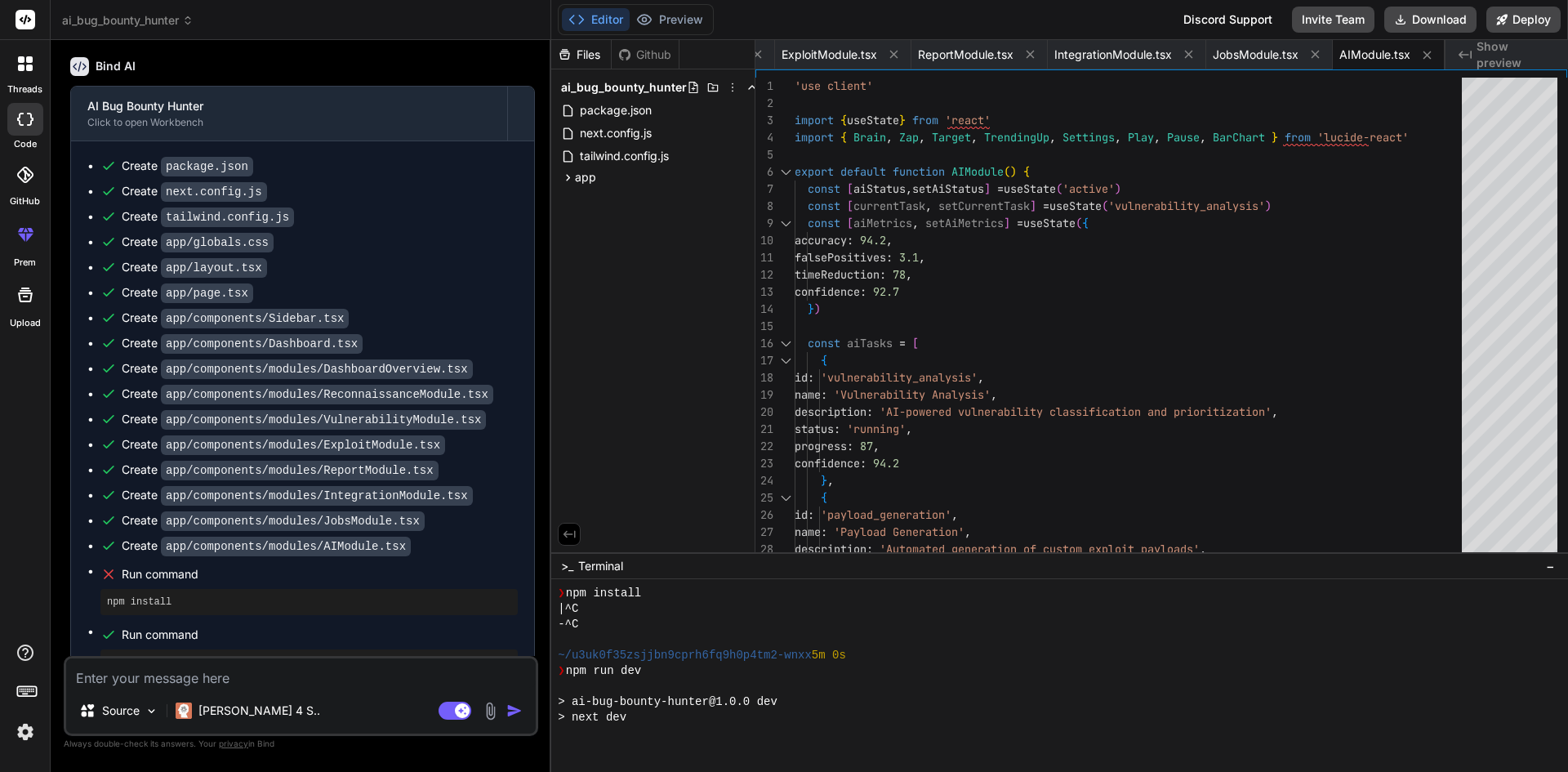
click at [356, 671] on textarea at bounding box center [301, 672] width 469 height 29
click at [670, 712] on div "> next dev" at bounding box center [1052, 717] width 988 height 16
click at [442, 681] on textarea at bounding box center [301, 672] width 469 height 29
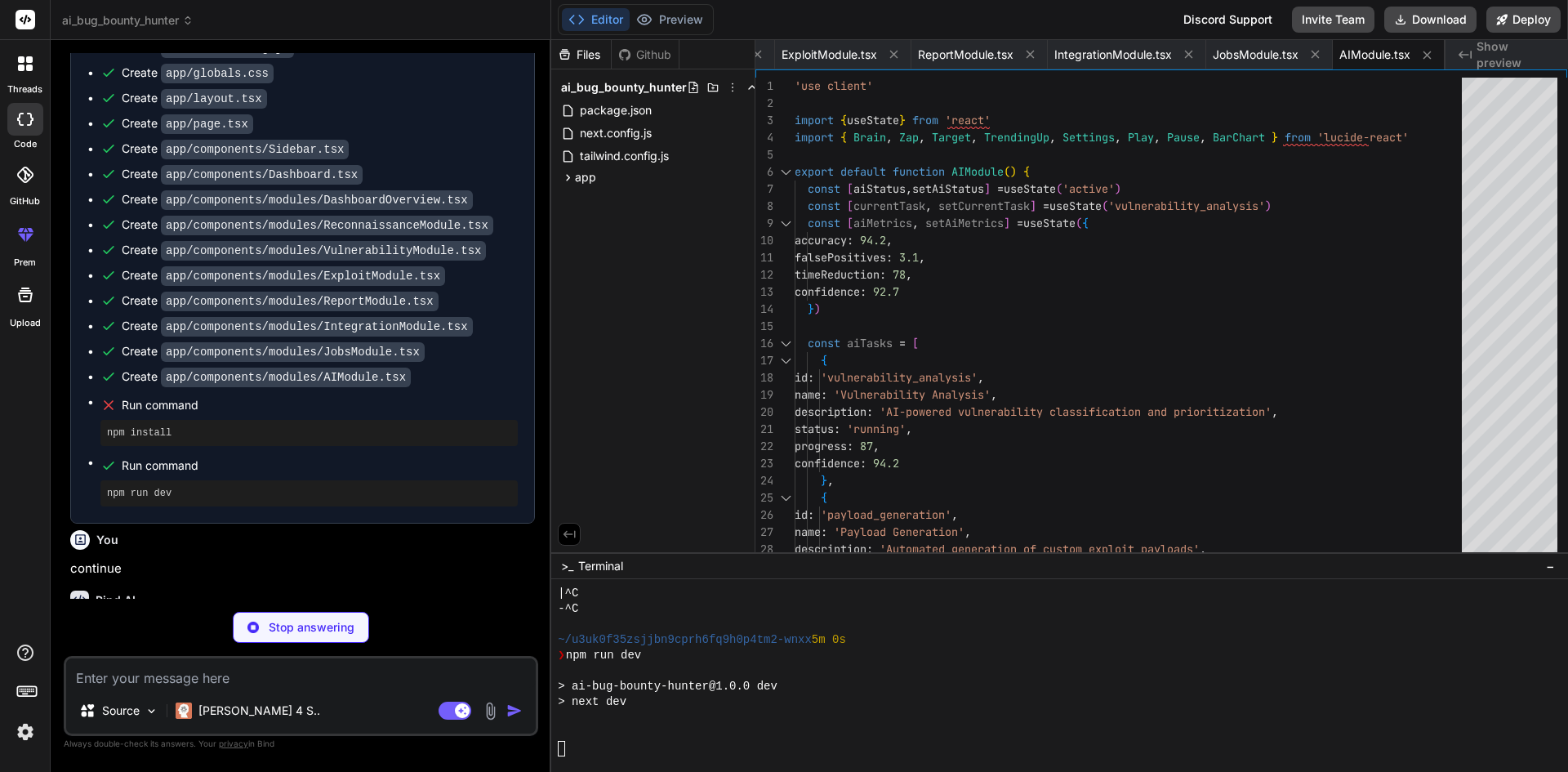
scroll to position [3333, 0]
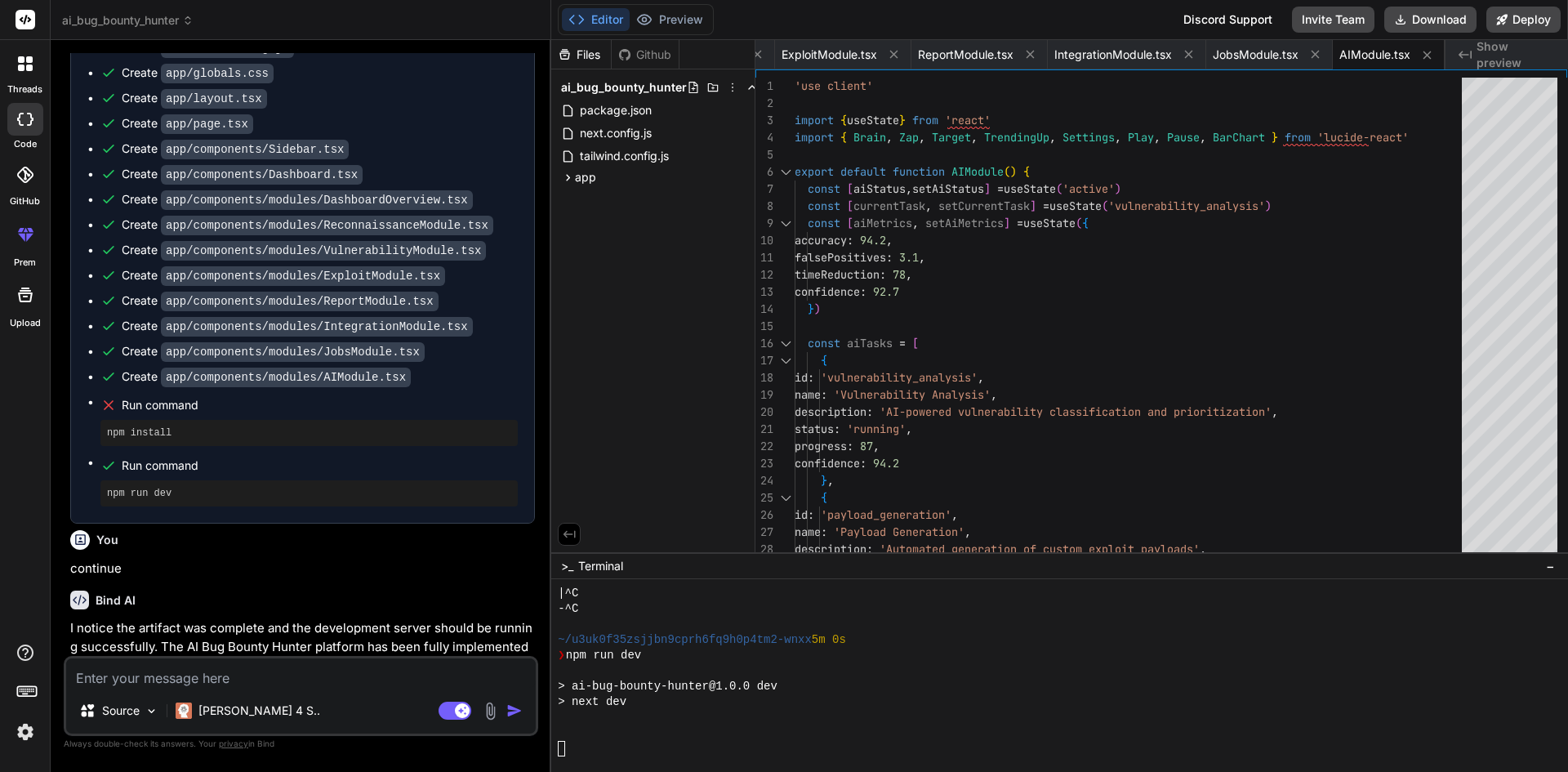
click at [324, 664] on textarea at bounding box center [301, 672] width 469 height 29
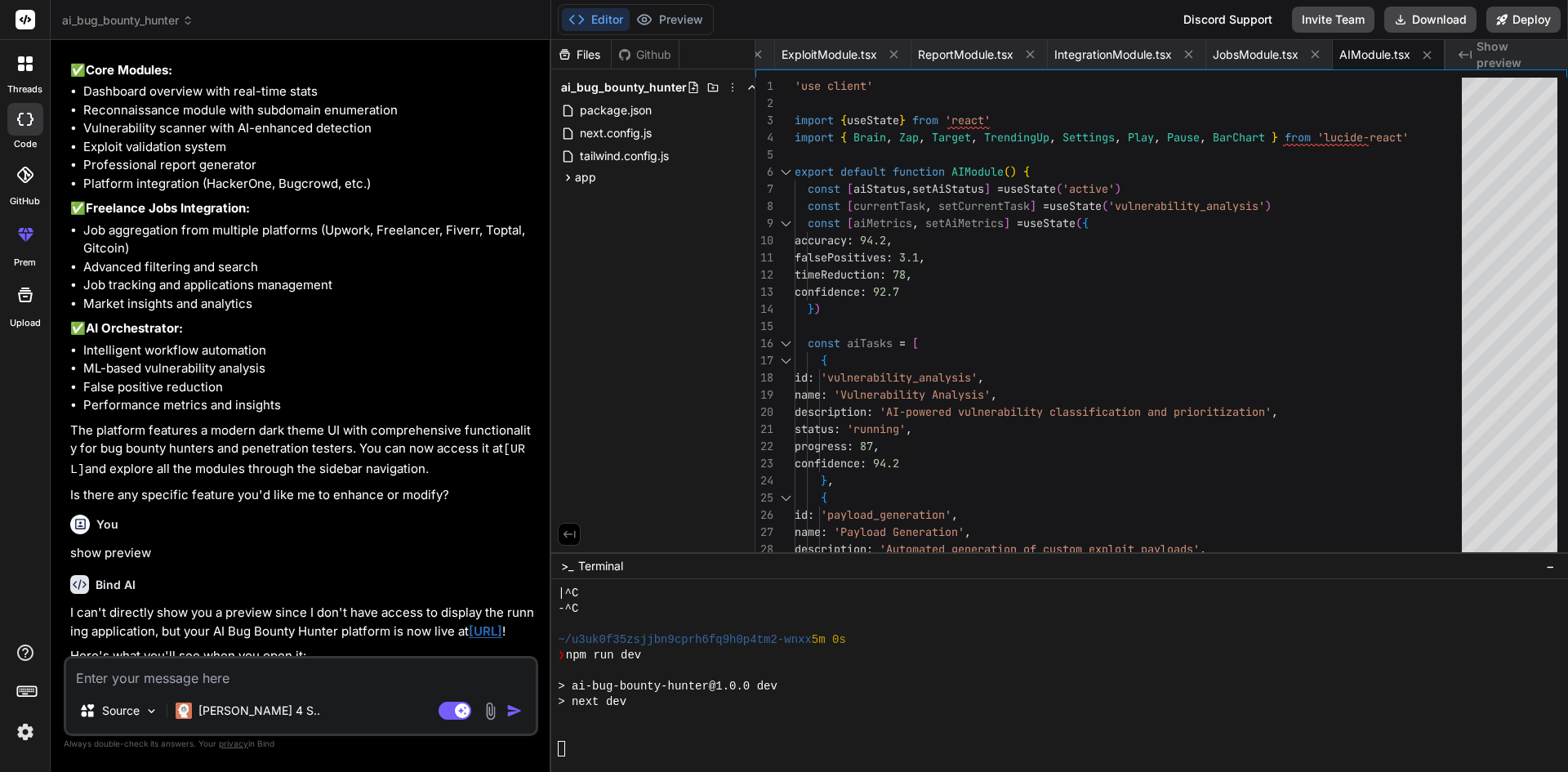
click at [1530, 49] on span "Show preview" at bounding box center [1517, 54] width 79 height 33
click at [1461, 55] on icon at bounding box center [1465, 54] width 13 height 8
click at [1517, 13] on button "Deploy" at bounding box center [1523, 20] width 74 height 26
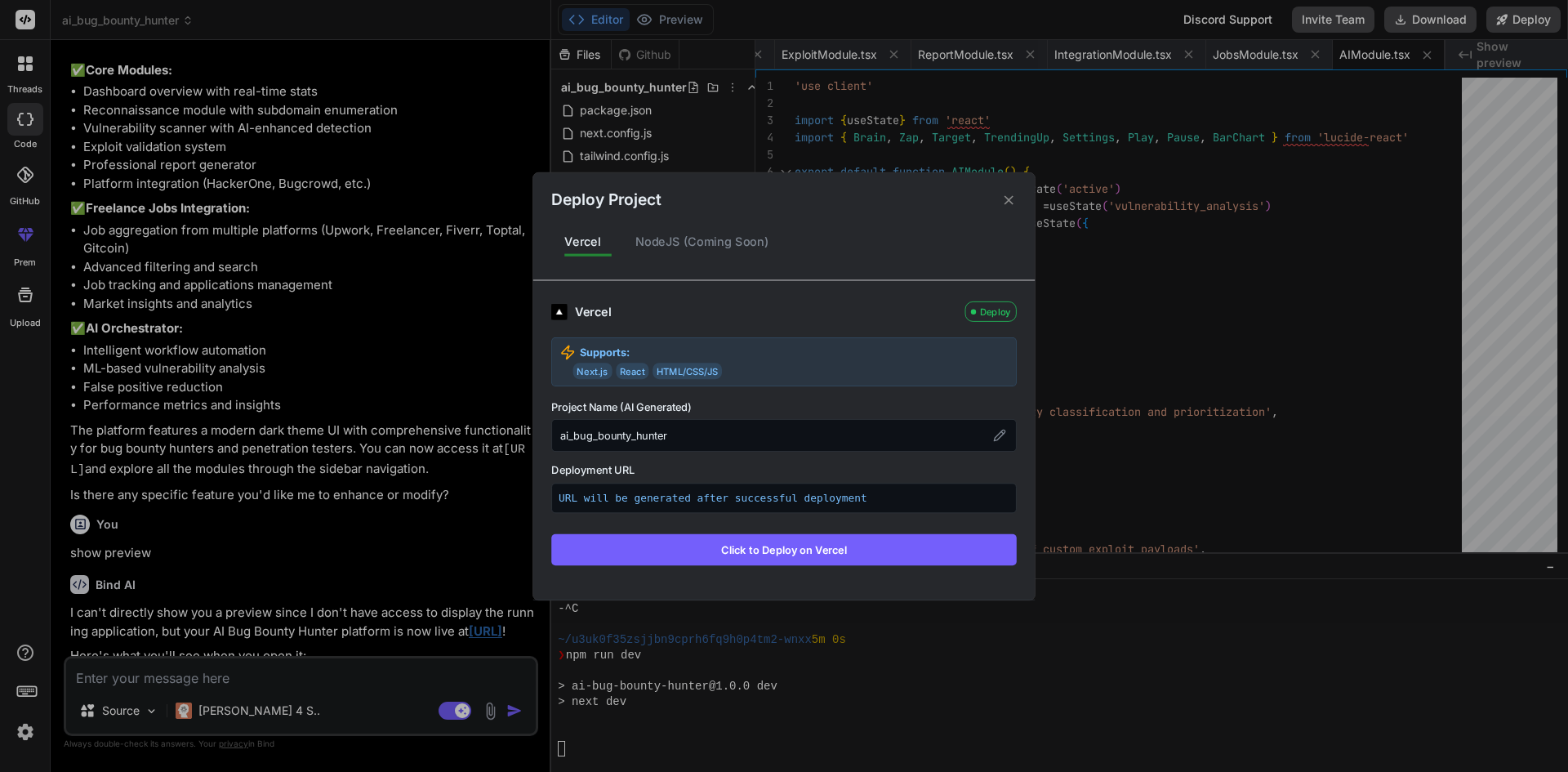
click at [843, 559] on button "Click to Deploy on Vercel" at bounding box center [784, 548] width 466 height 31
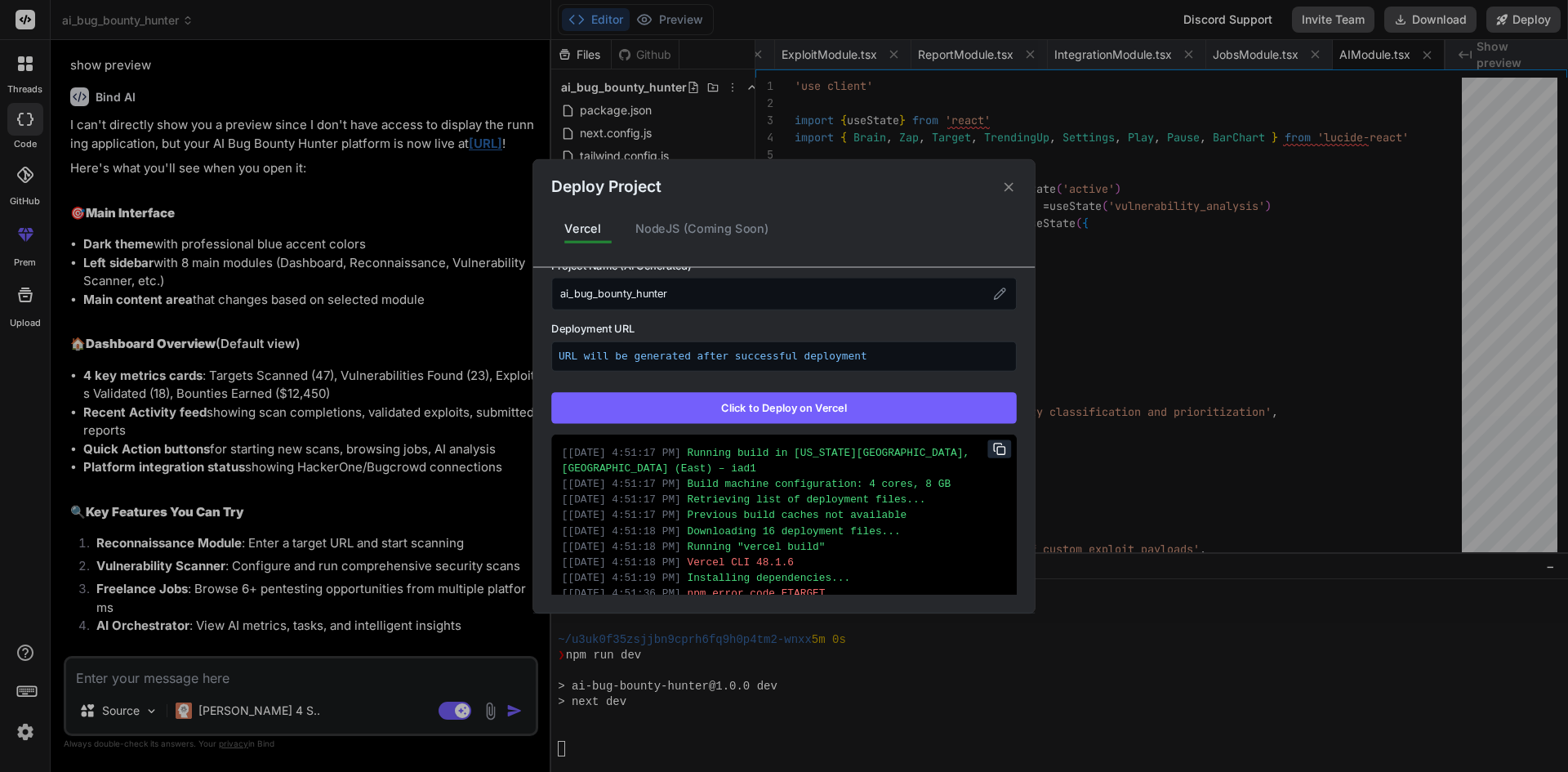
scroll to position [242, 0]
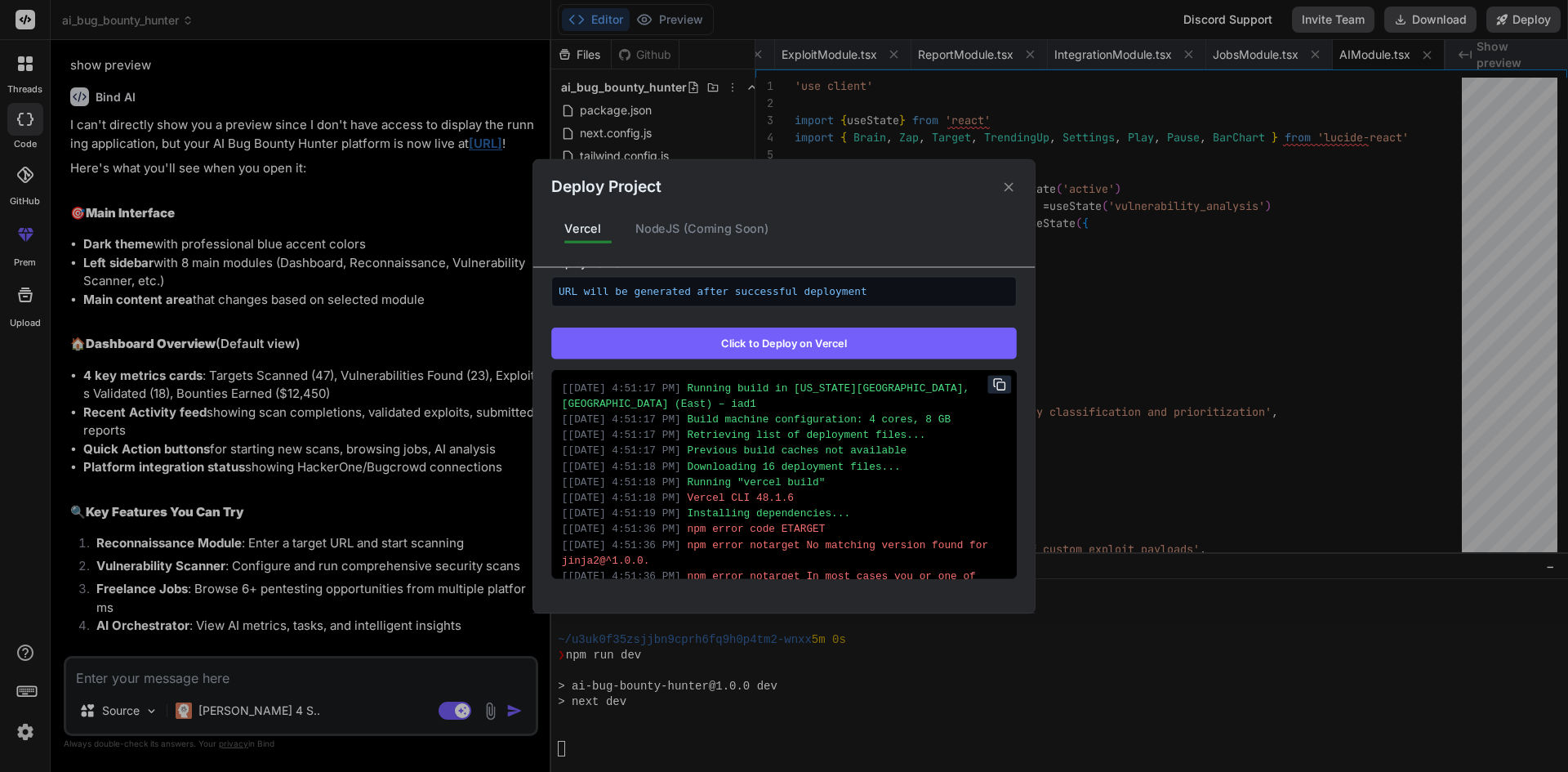
drag, startPoint x: 1011, startPoint y: 580, endPoint x: 1007, endPoint y: 571, distance: 9.8
click at [1007, 571] on div "Vercel Failed Supports: Next.js React HTML/CSS/JS Project Name (AI Generated) a…" at bounding box center [784, 430] width 501 height 326
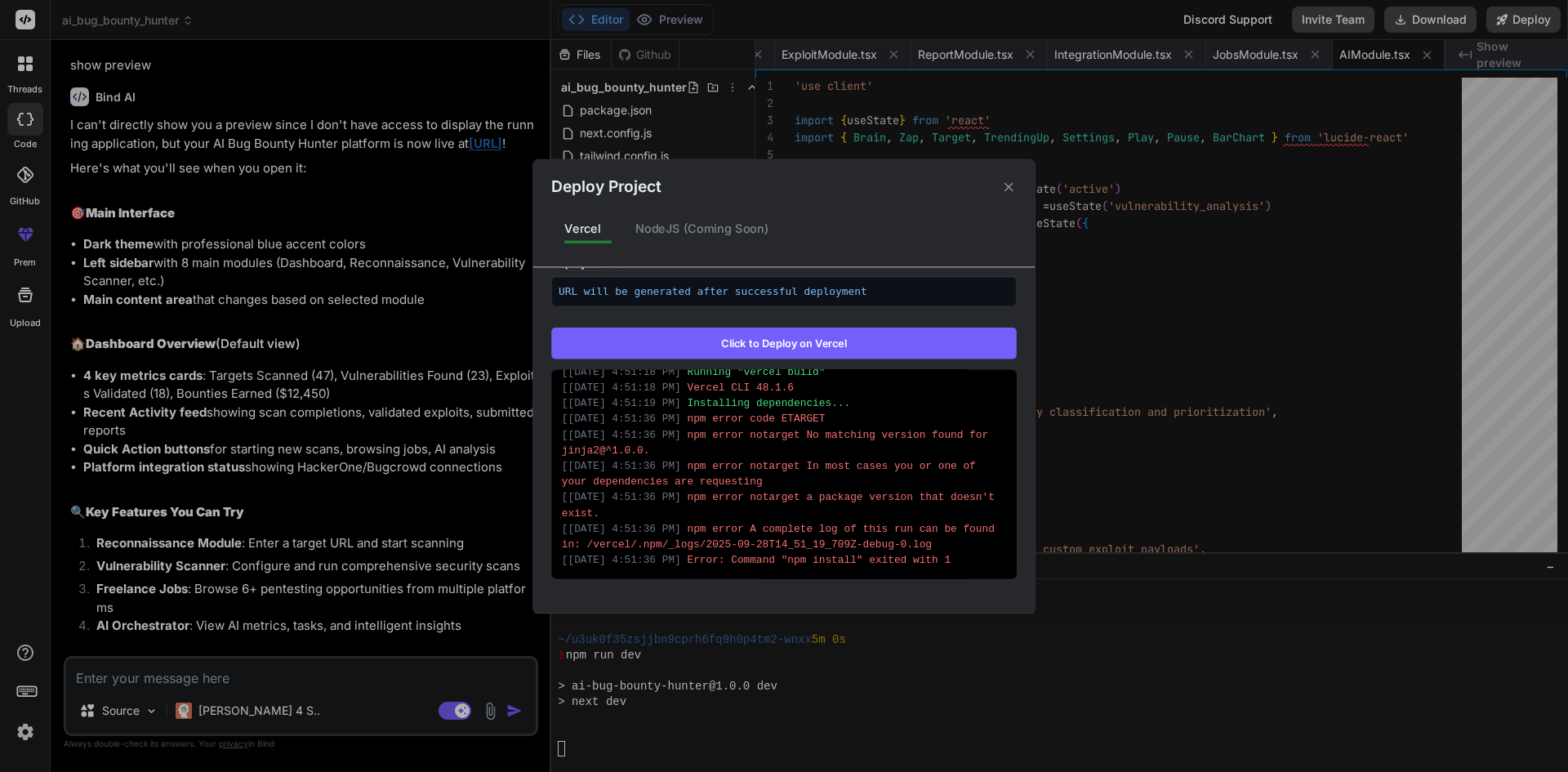
click at [996, 407] on div "[ [DATE] 4:51:17 PM ] Running build in [US_STATE][GEOGRAPHIC_DATA], [GEOGRAPHIC…" at bounding box center [784, 474] width 466 height 209
click at [997, 403] on div "[ [DATE] 4:51:17 PM ] Running build in [US_STATE][GEOGRAPHIC_DATA], [GEOGRAPHIC…" at bounding box center [784, 474] width 466 height 209
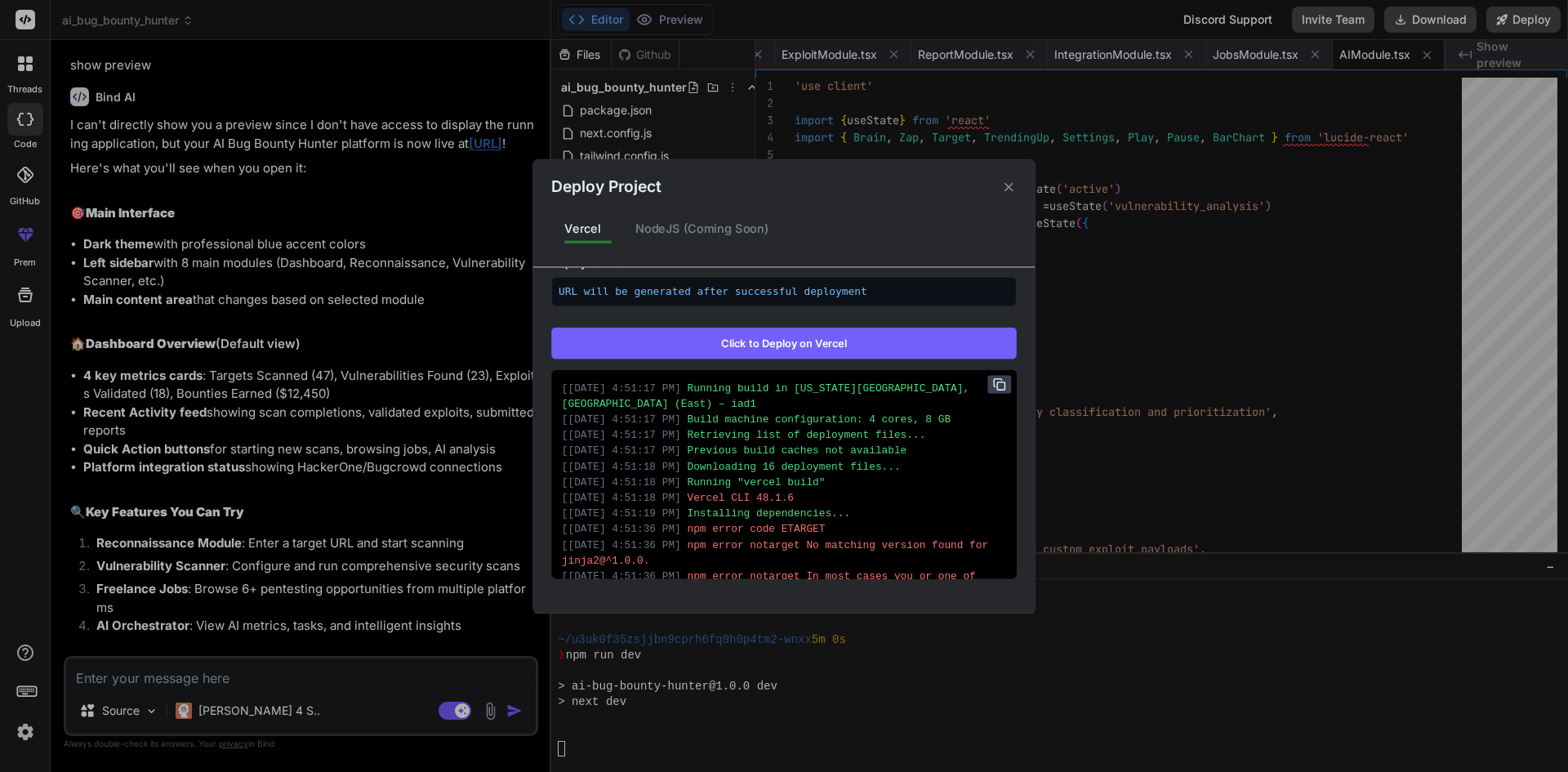
click at [988, 392] on button at bounding box center [1000, 382] width 23 height 18
click at [1019, 194] on div "Deploy Project" at bounding box center [784, 179] width 501 height 39
click at [1013, 191] on icon at bounding box center [1010, 187] width 9 height 9
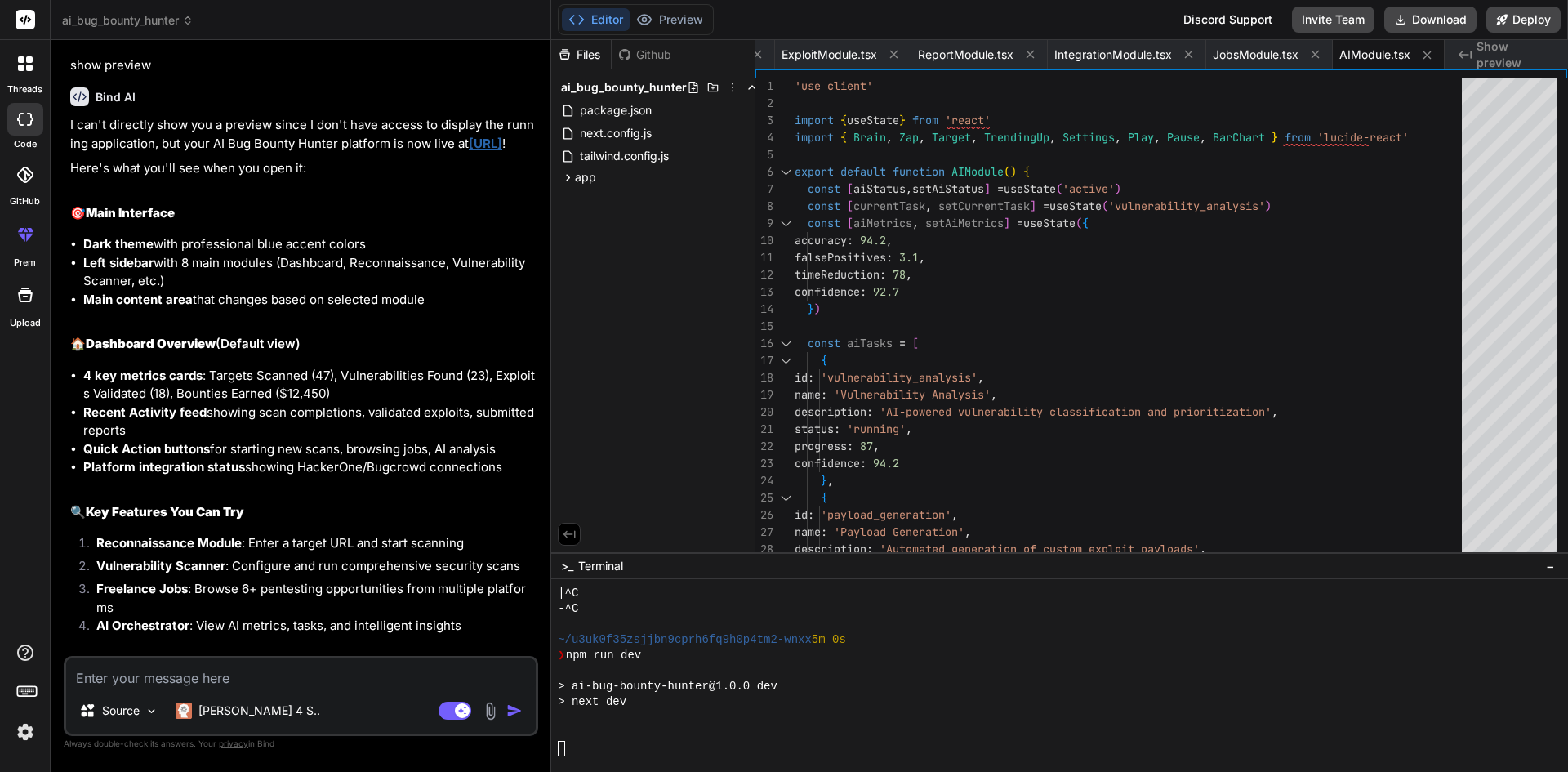
click at [231, 688] on div "Source [PERSON_NAME] 4 S.. Agent Mode. When this toggle is activated, AI automa…" at bounding box center [301, 696] width 475 height 80
click at [220, 682] on textarea at bounding box center [301, 672] width 469 height 29
paste textarea "Running build in [US_STATE][GEOGRAPHIC_DATA], [GEOGRAPHIC_DATA] (East) – iad1 B…"
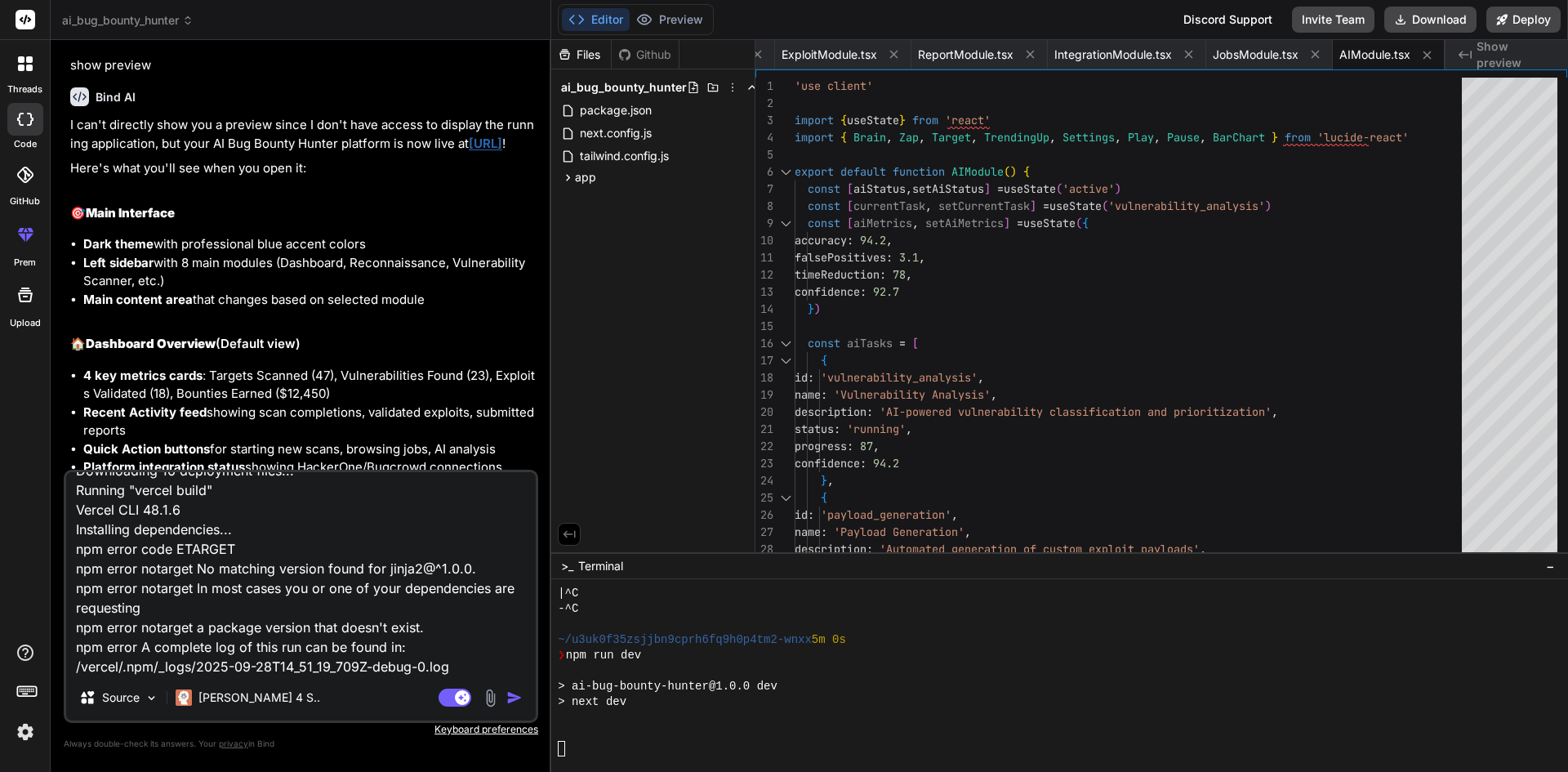
click at [512, 702] on img "button" at bounding box center [514, 696] width 16 height 16
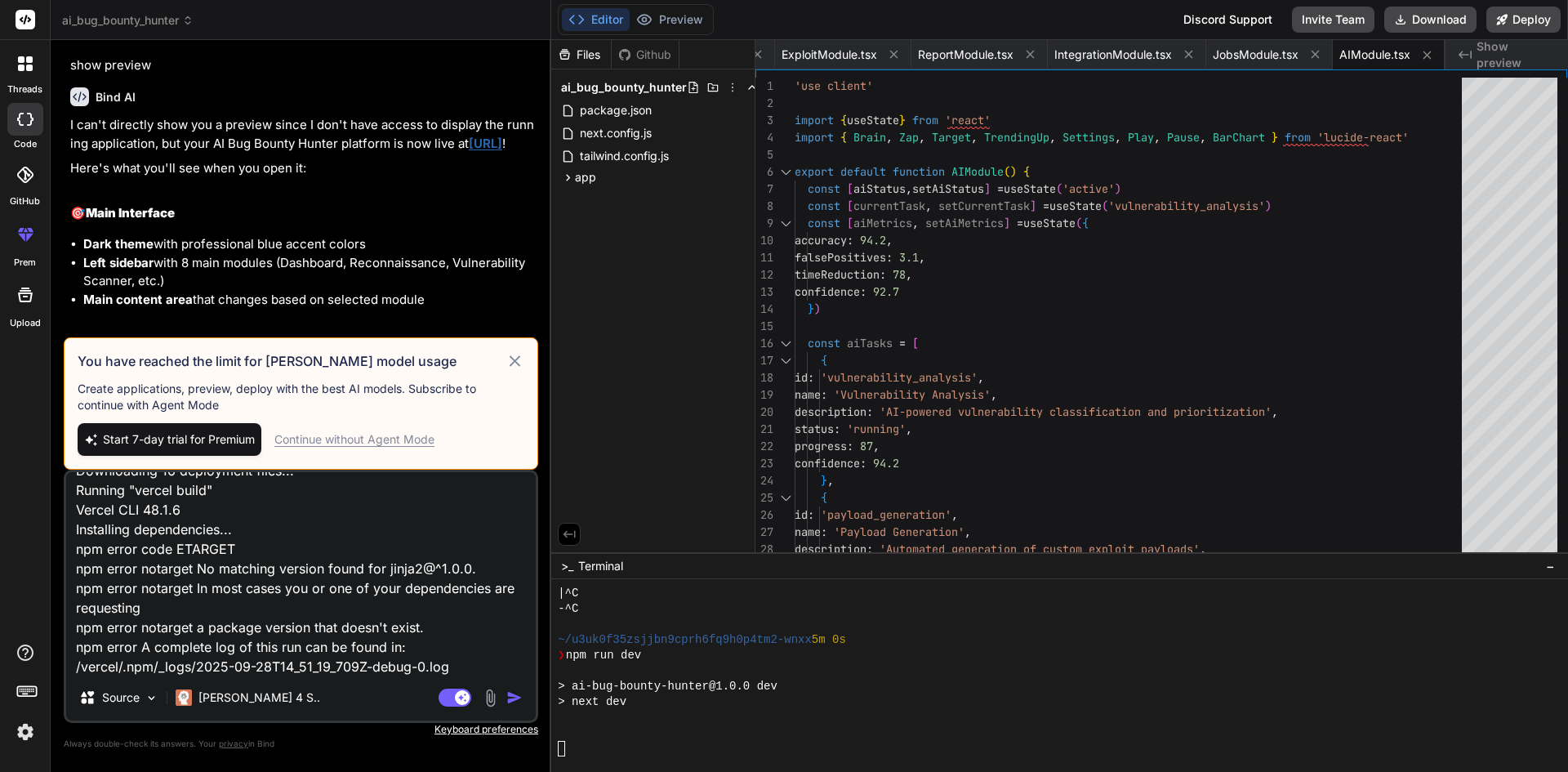
click at [398, 441] on div "Continue without Agent Mode" at bounding box center [354, 438] width 160 height 16
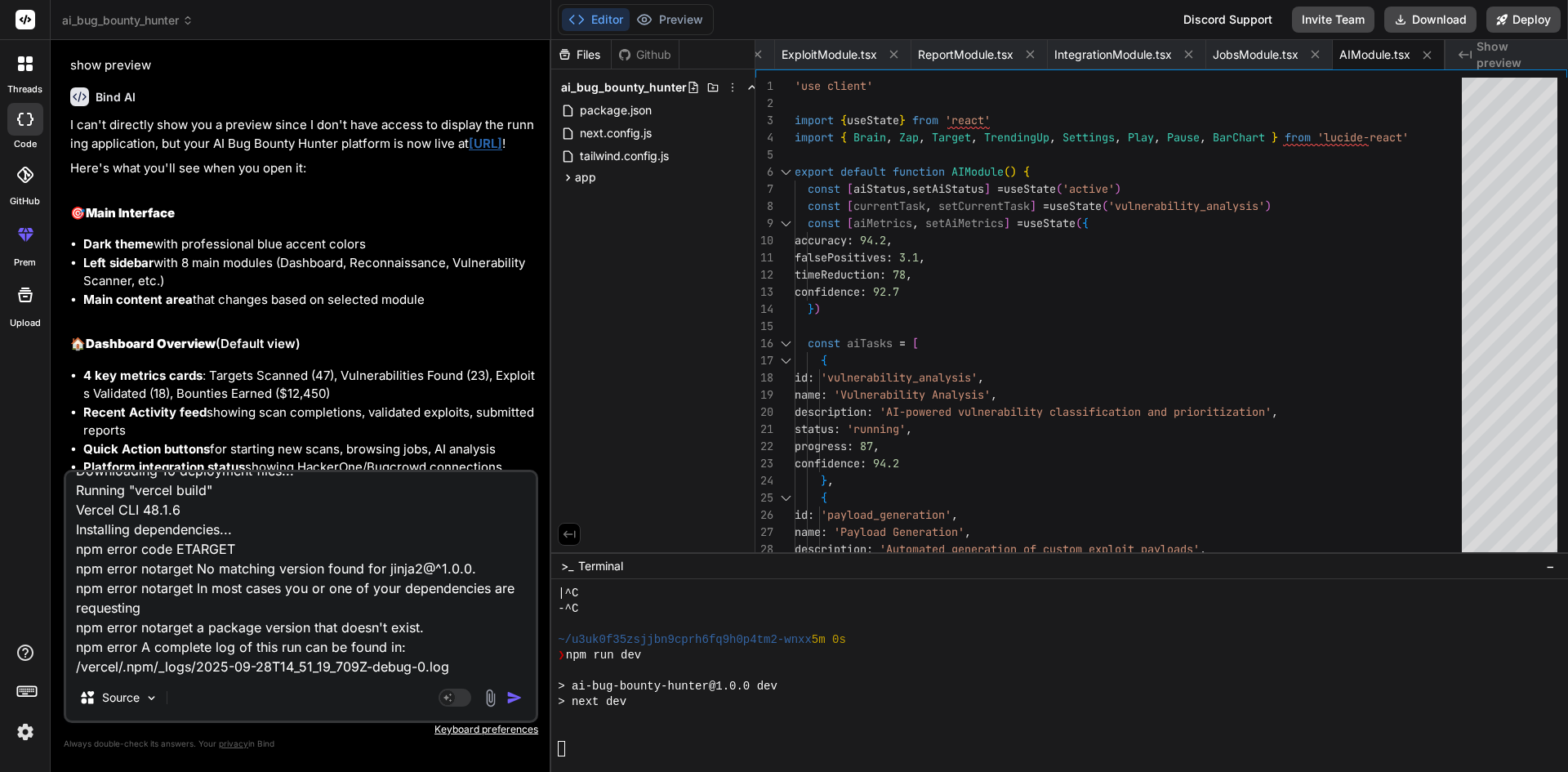
click at [514, 695] on img "button" at bounding box center [514, 696] width 16 height 16
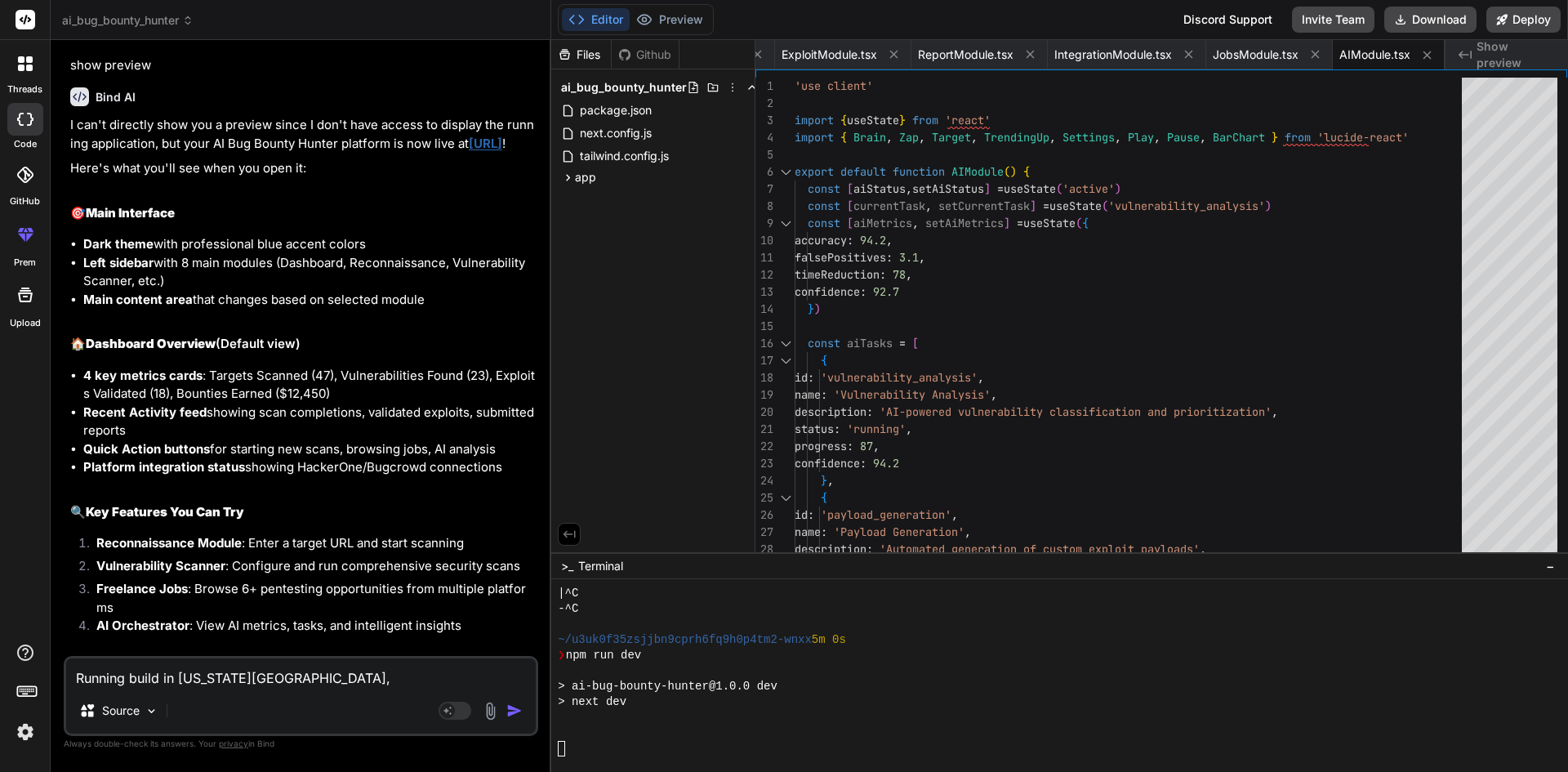
scroll to position [5121, 0]
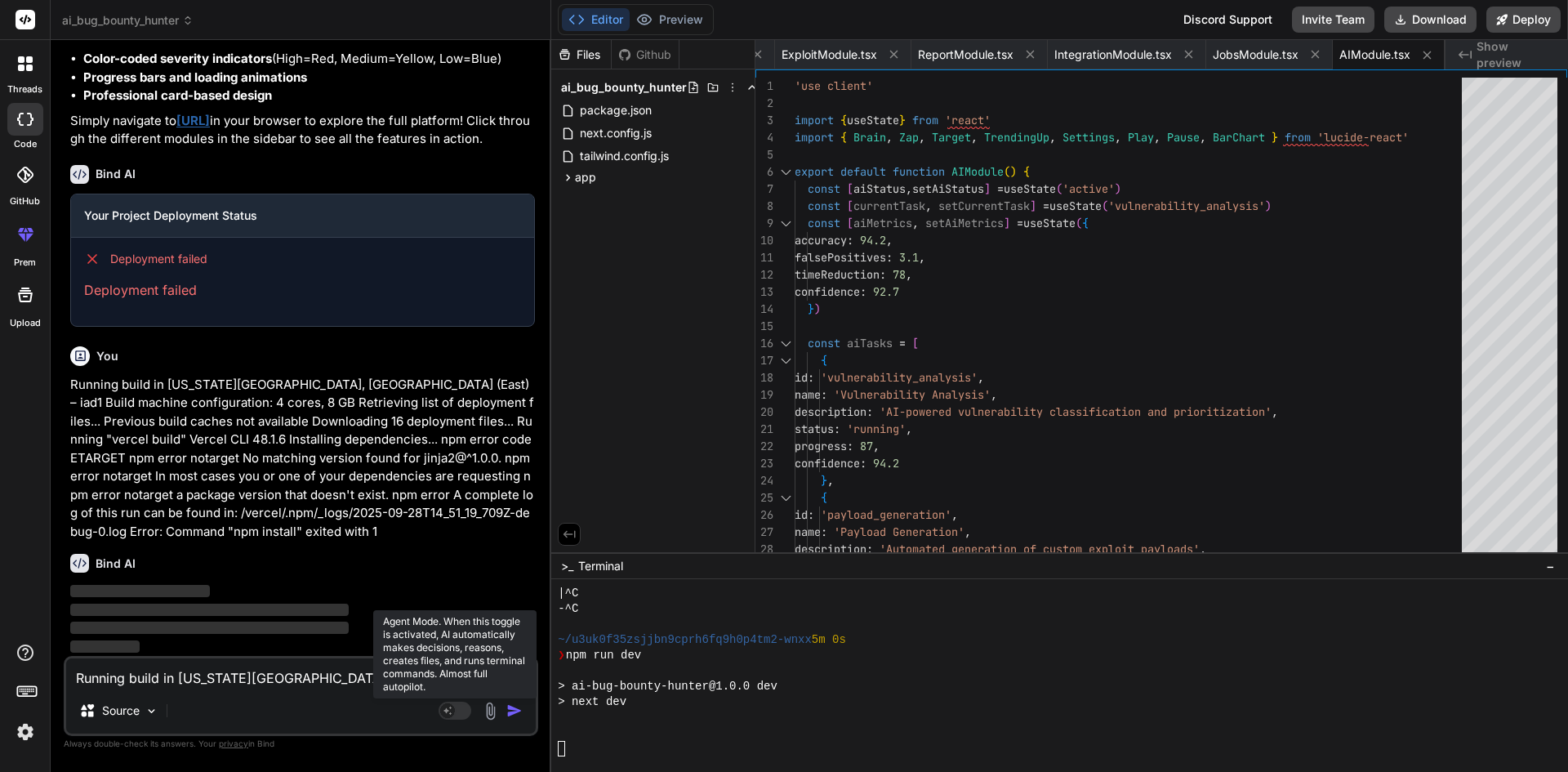
click at [462, 714] on rect at bounding box center [454, 709] width 33 height 18
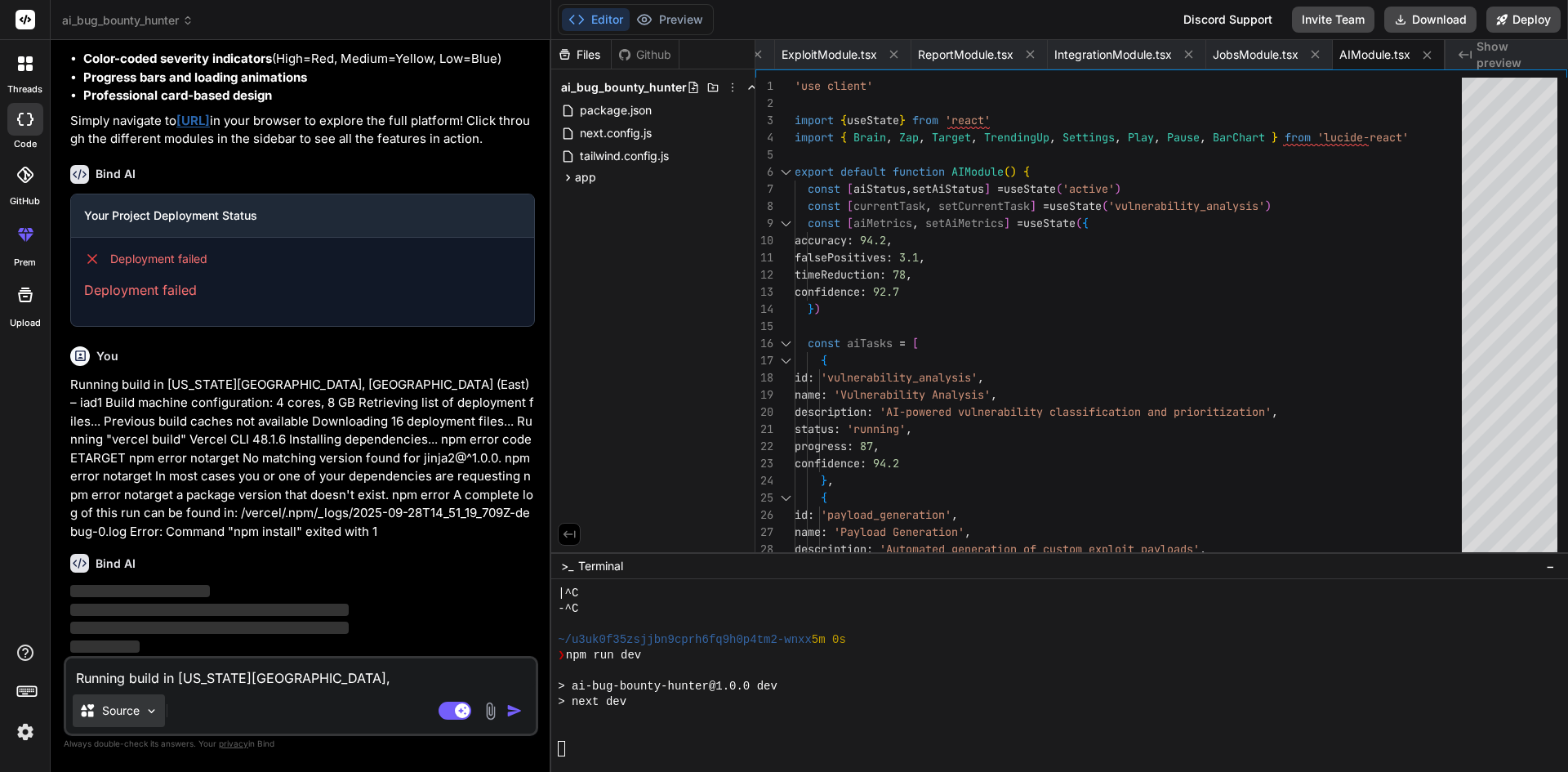
click at [133, 715] on p "Source" at bounding box center [121, 709] width 37 height 16
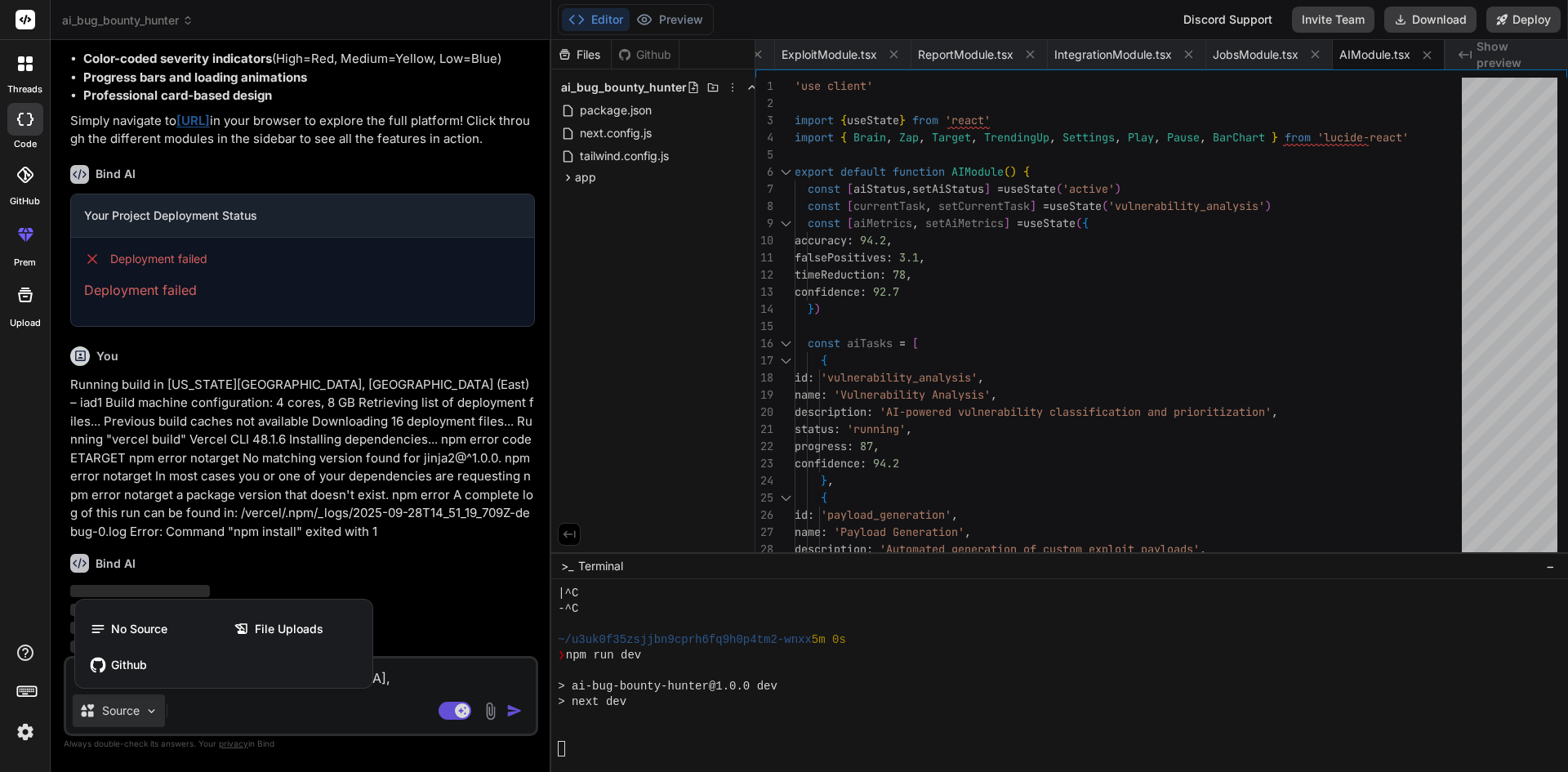
click at [266, 718] on div at bounding box center [784, 386] width 1568 height 772
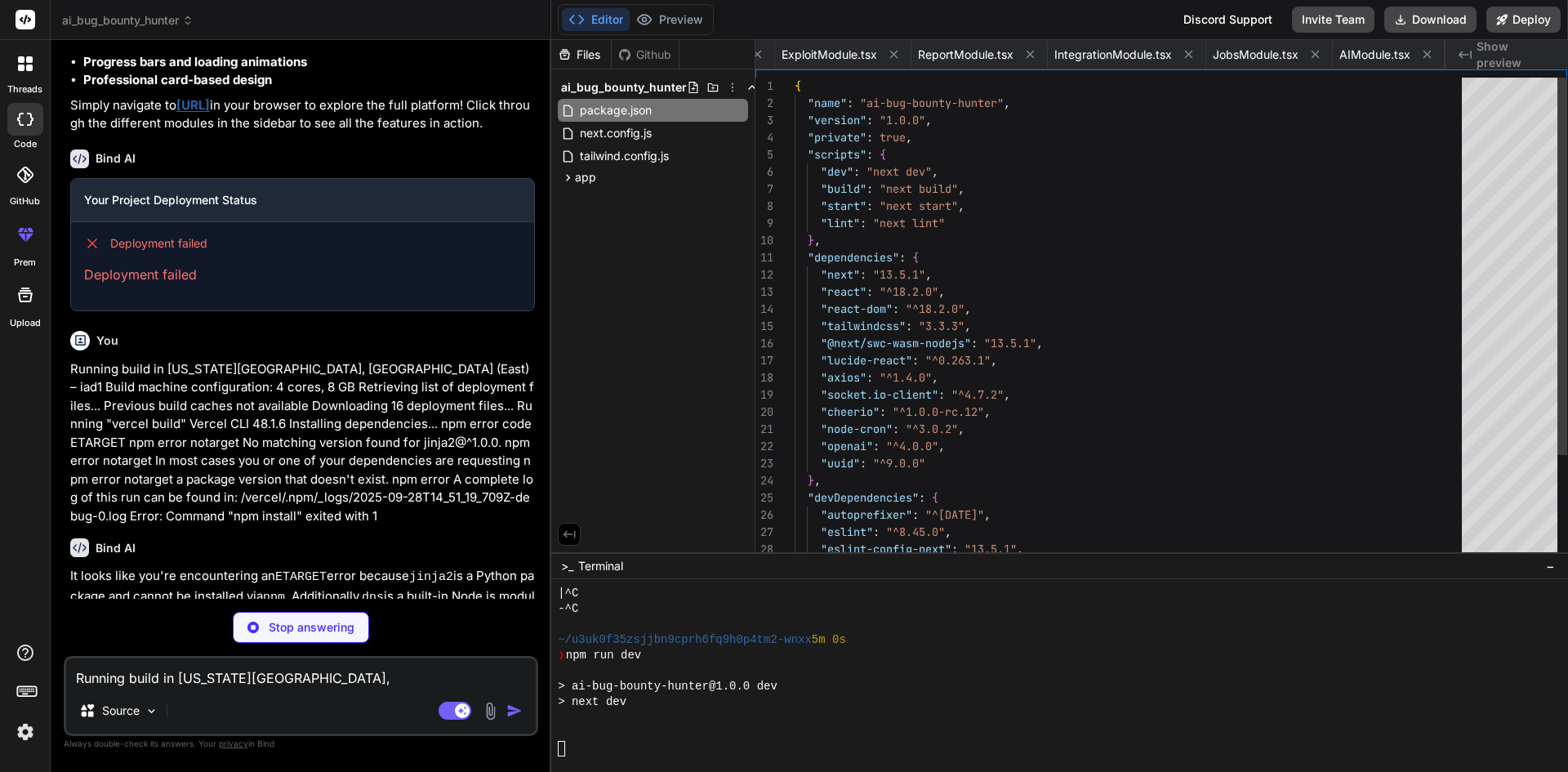
scroll to position [0, 0]
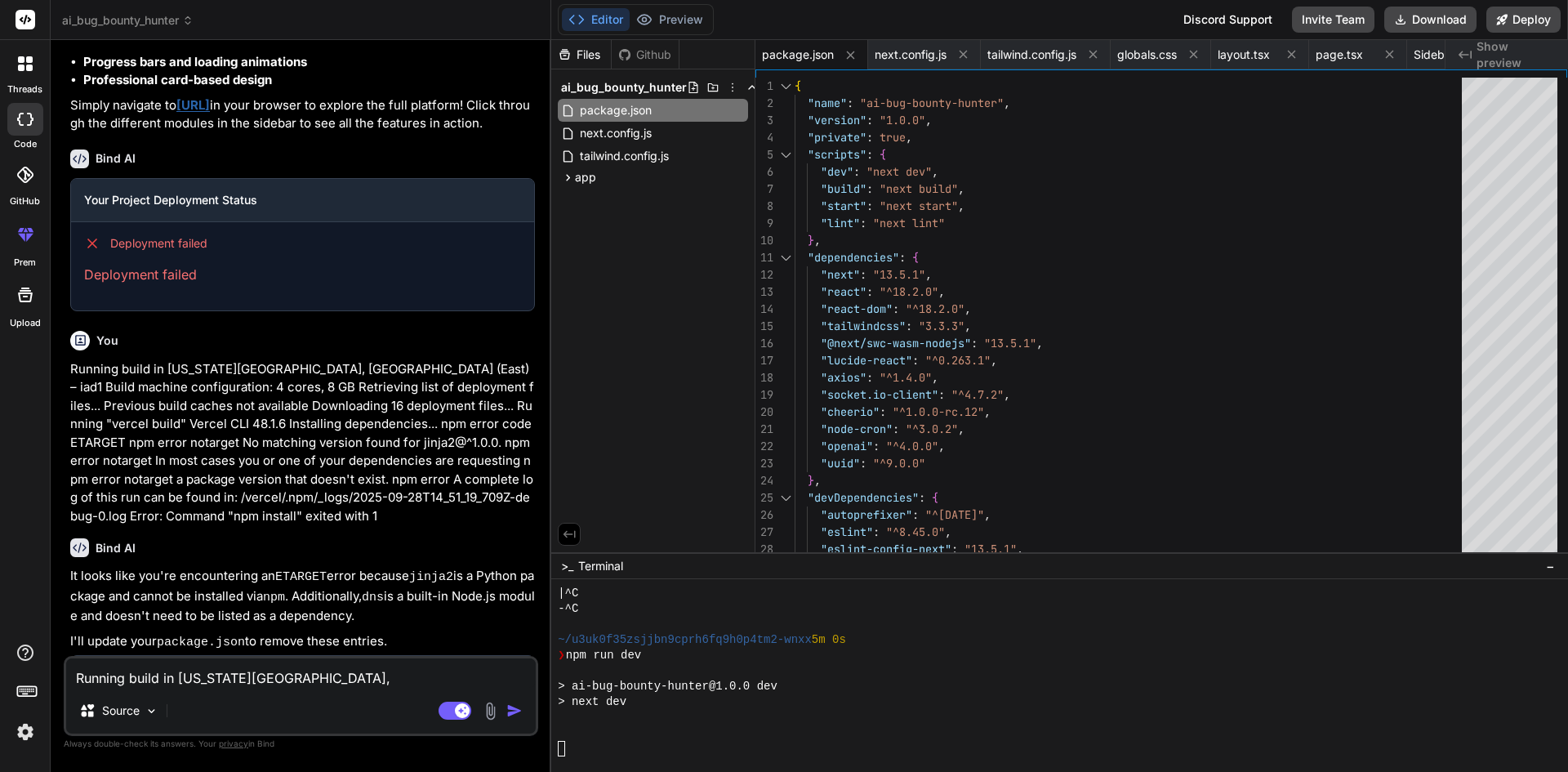
click at [458, 641] on div "It looks like you're encountering an ETARGET error because jinja2 is a Python p…" at bounding box center [302, 723] width 465 height 315
click at [459, 620] on p "It looks like you're encountering an ETARGET error because jinja2 is a Python p…" at bounding box center [302, 595] width 465 height 59
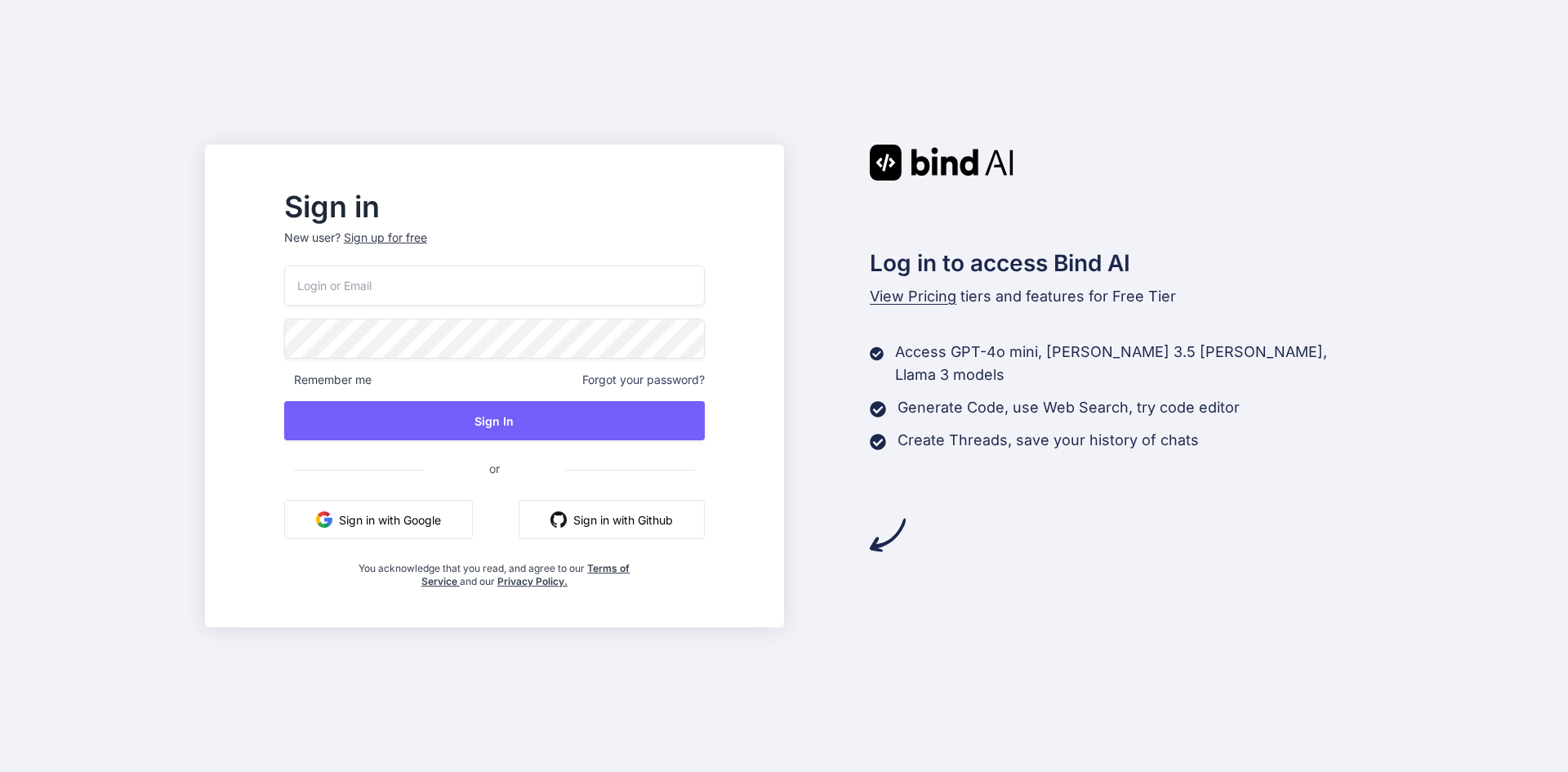
click at [475, 287] on input "email" at bounding box center [495, 285] width 421 height 40
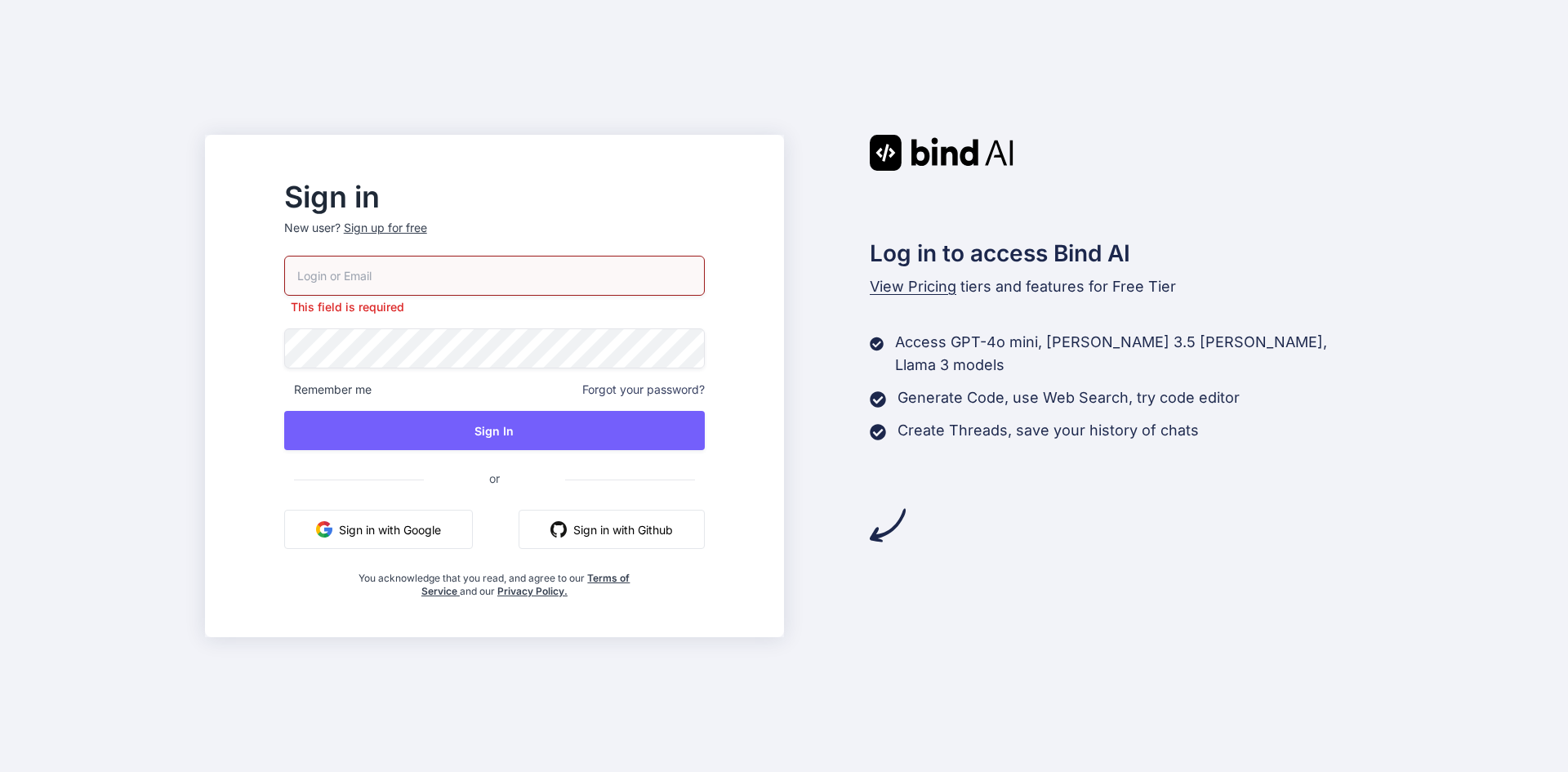
click at [427, 526] on button "Sign in with Google" at bounding box center [379, 529] width 189 height 39
